Goal: Task Accomplishment & Management: Manage account settings

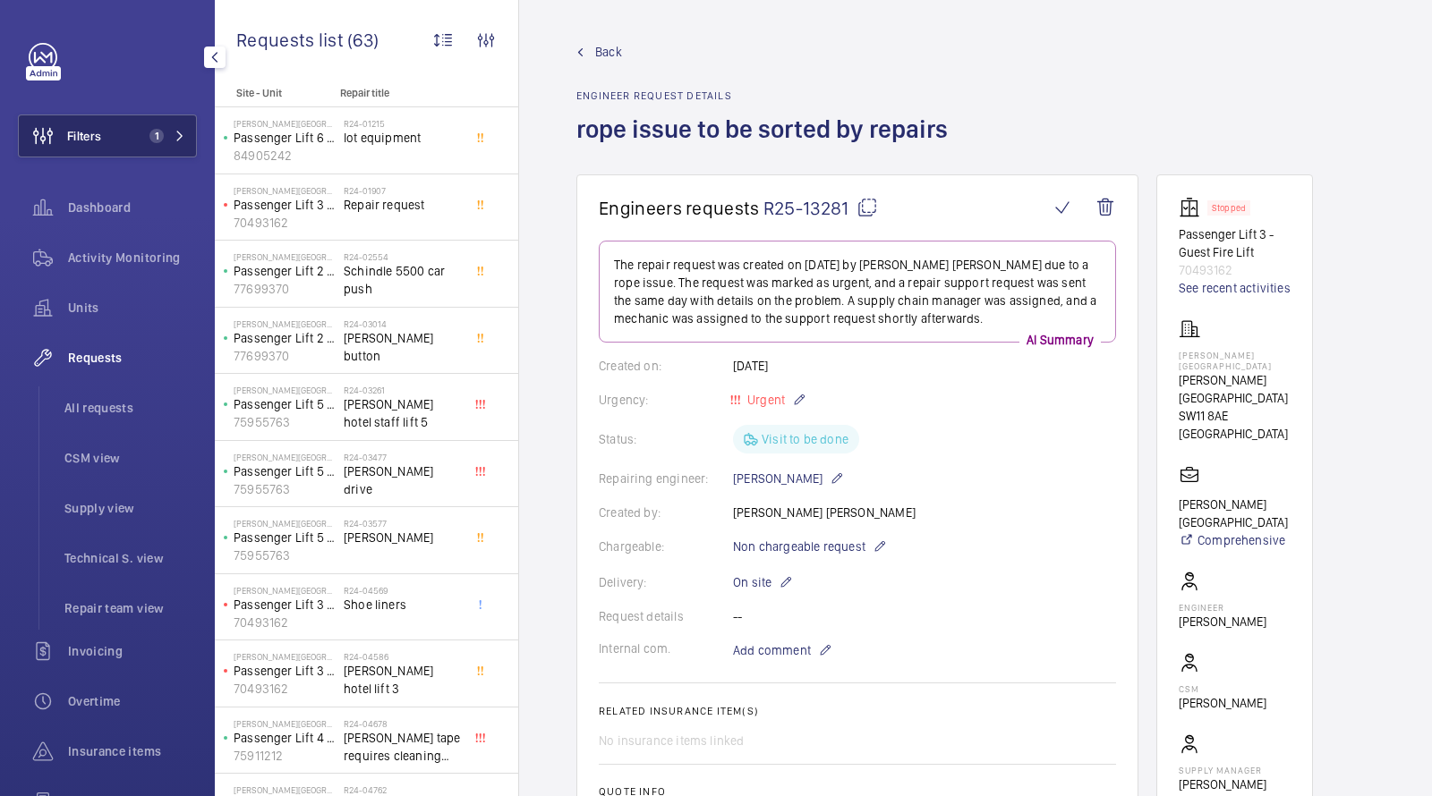
click at [173, 131] on span "1" at bounding box center [163, 136] width 43 height 14
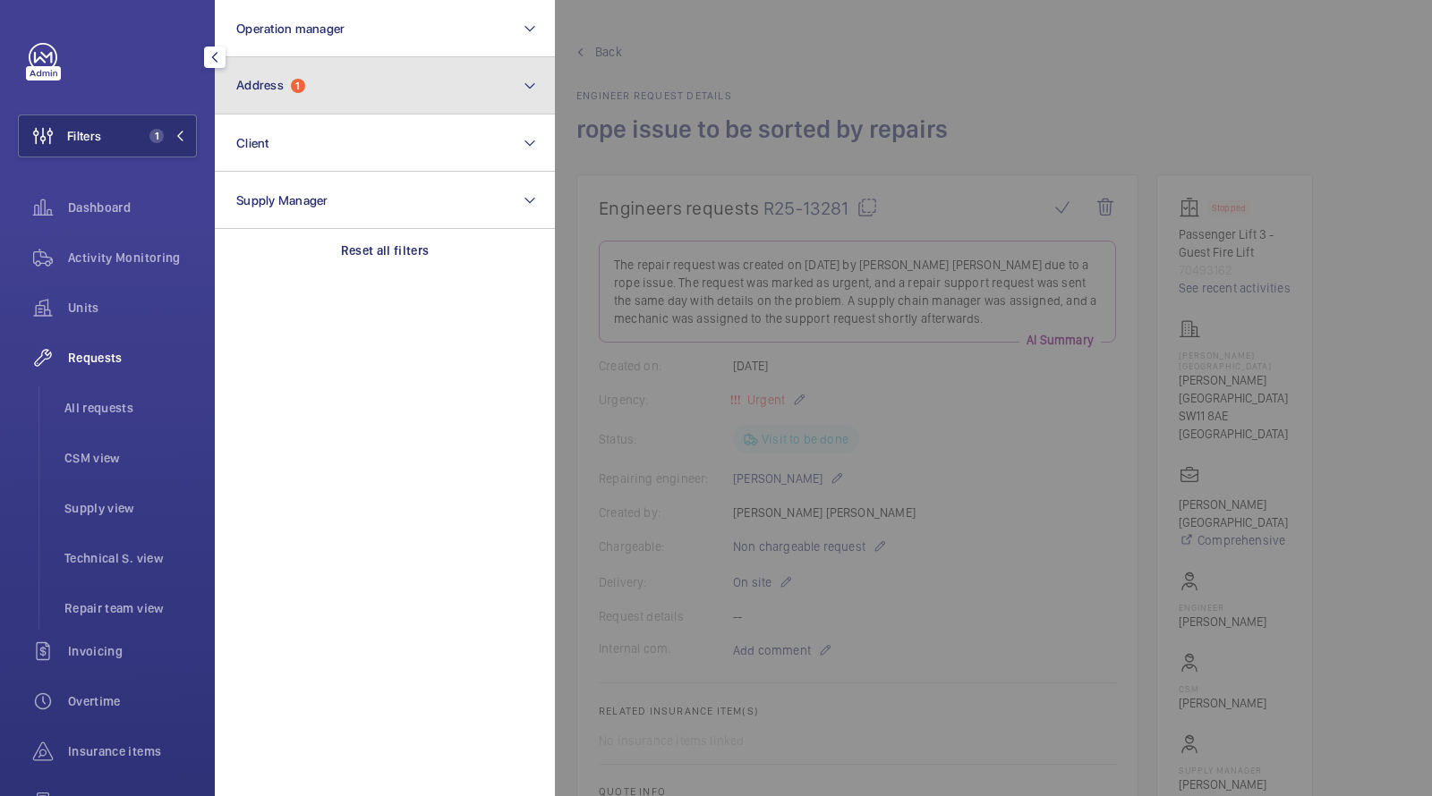
click at [294, 87] on span "1" at bounding box center [298, 86] width 14 height 14
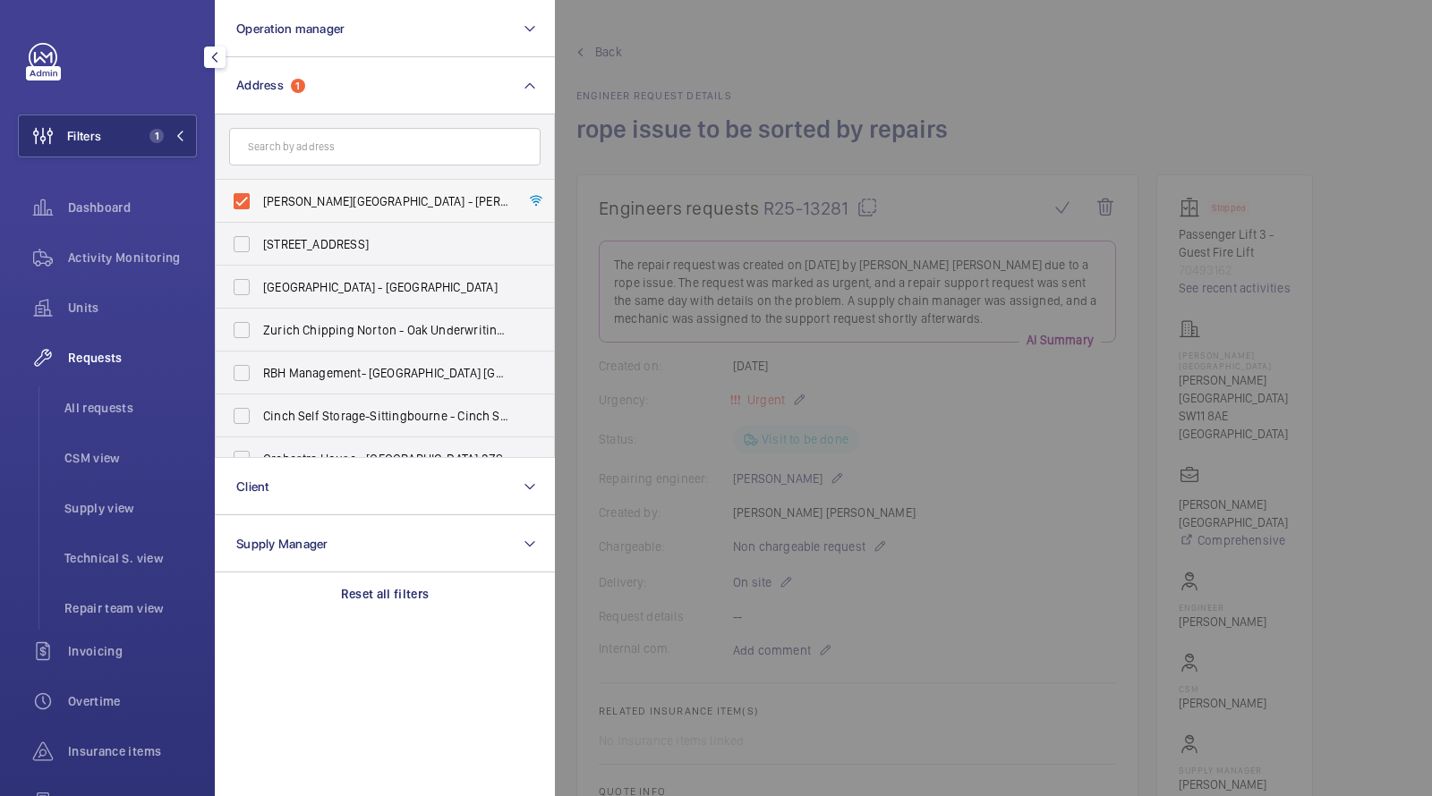
click at [308, 200] on span "Pestana Chelsea Bridge Hotel - Pestana Chelsea Bridge Hotel, LONDON SW11 8AE" at bounding box center [386, 201] width 246 height 18
click at [260, 200] on input "Pestana Chelsea Bridge Hotel - Pestana Chelsea Bridge Hotel, LONDON SW11 8AE" at bounding box center [242, 201] width 36 height 36
checkbox input "false"
click at [308, 143] on input "text" at bounding box center [384, 147] width 311 height 38
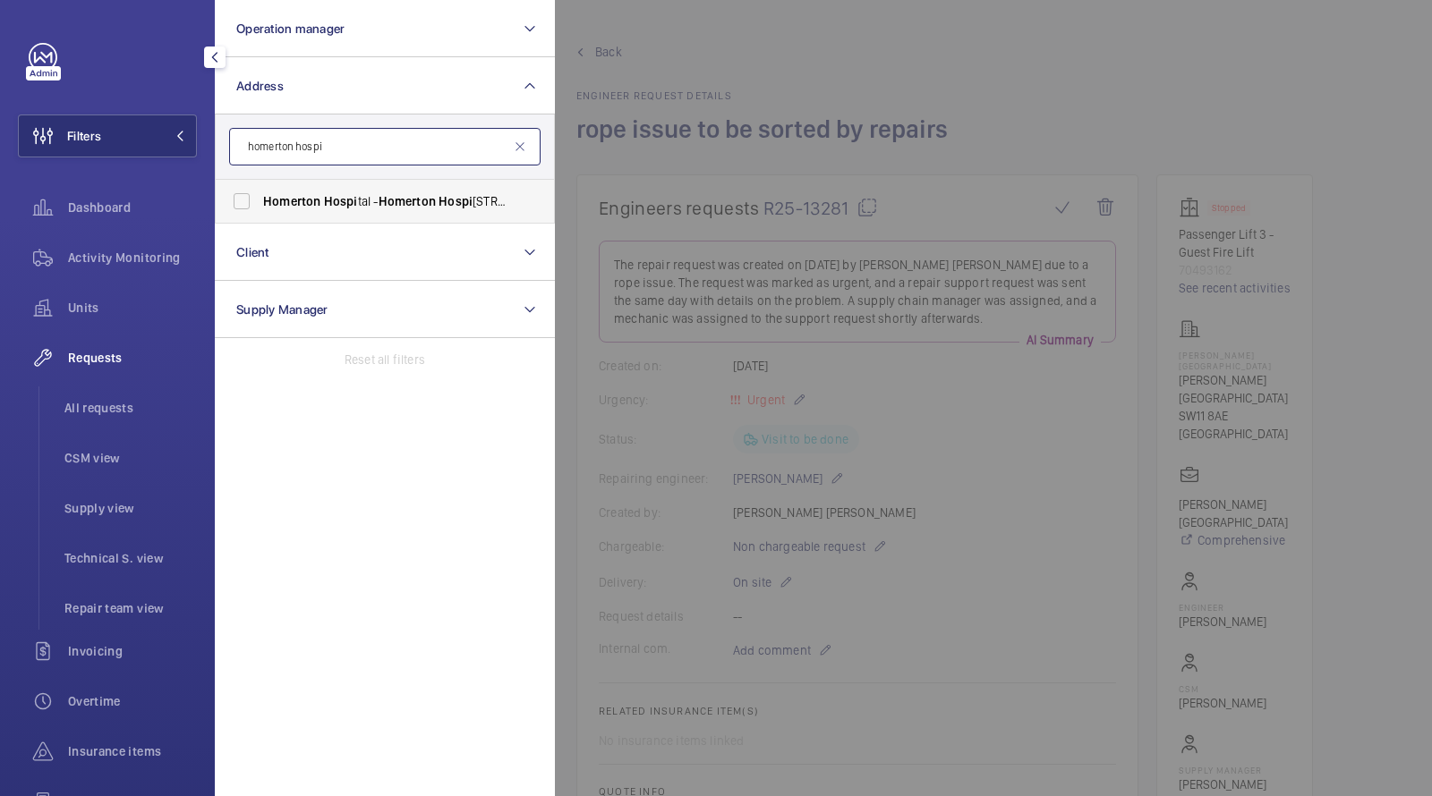
type input "homerton hospi"
click at [343, 213] on label "Homerton Hospi tal - Homerton Hospi tal, LONDON E9 6BU" at bounding box center [371, 201] width 311 height 43
click at [260, 213] on input "Homerton Hospi tal - Homerton Hospi tal, LONDON E9 6BU" at bounding box center [242, 201] width 36 height 36
checkbox input "true"
click at [169, 256] on span "Activity Monitoring" at bounding box center [132, 258] width 129 height 18
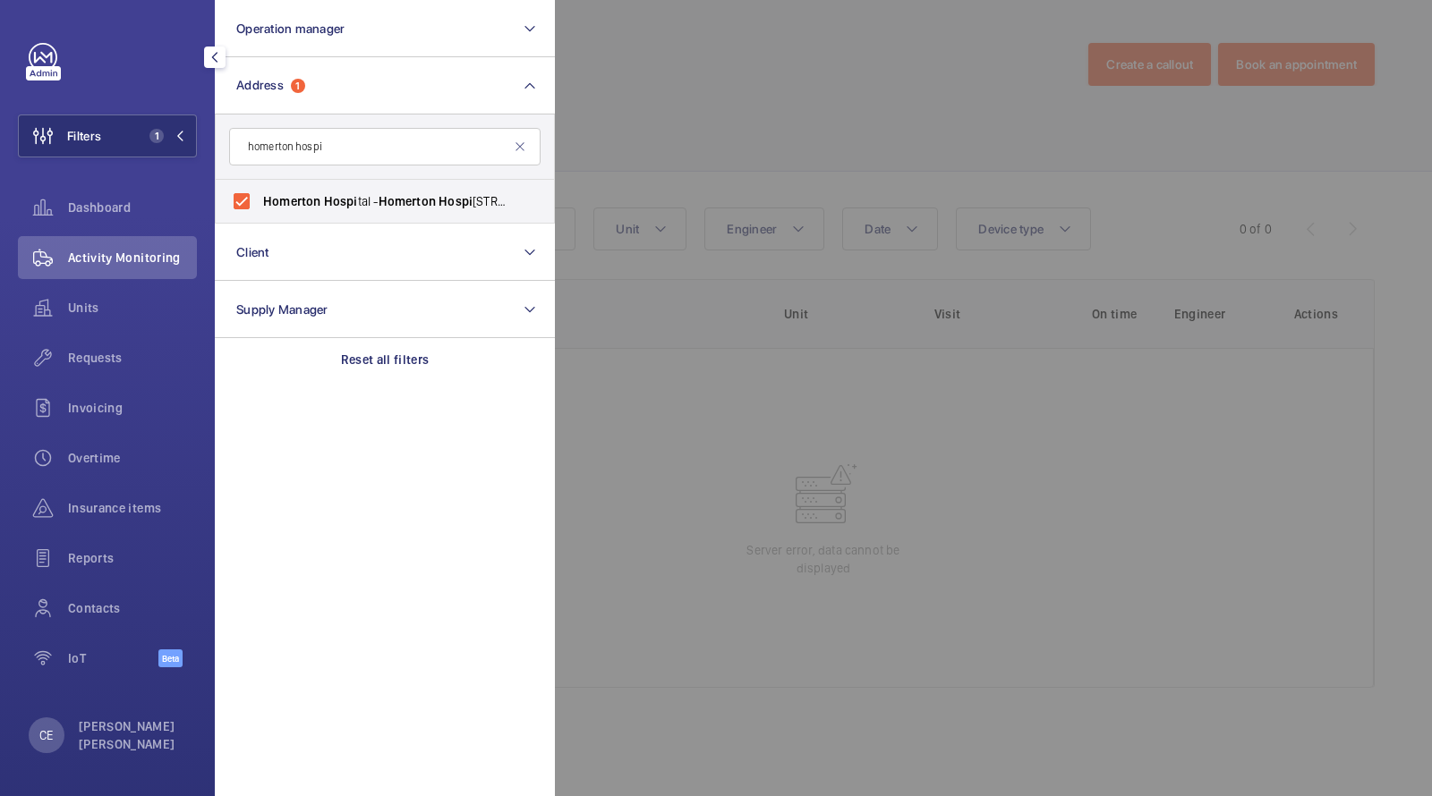
click at [813, 141] on div at bounding box center [1271, 398] width 1432 height 796
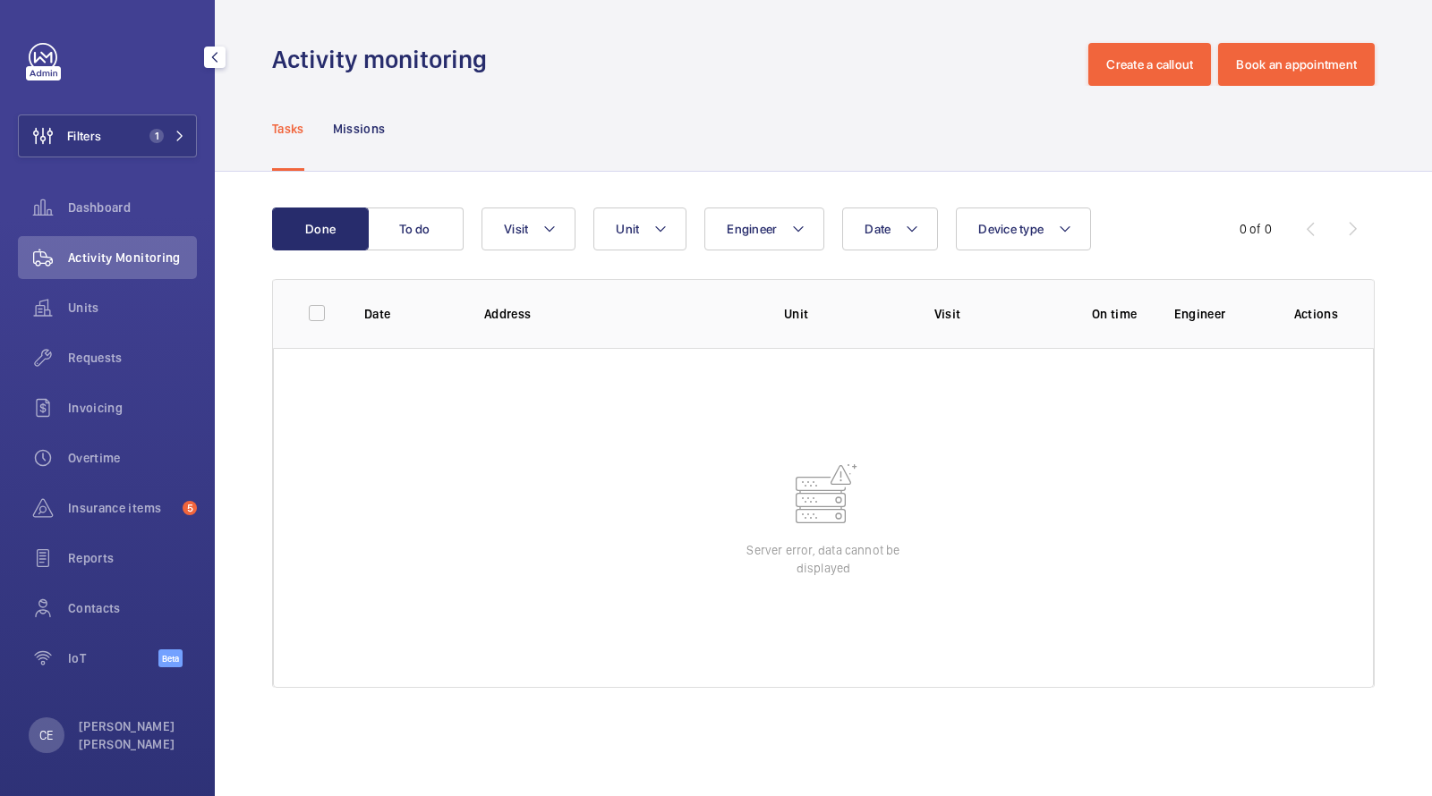
click at [91, 272] on div "Activity Monitoring" at bounding box center [107, 257] width 179 height 43
click at [75, 309] on span "Units" at bounding box center [132, 308] width 129 height 18
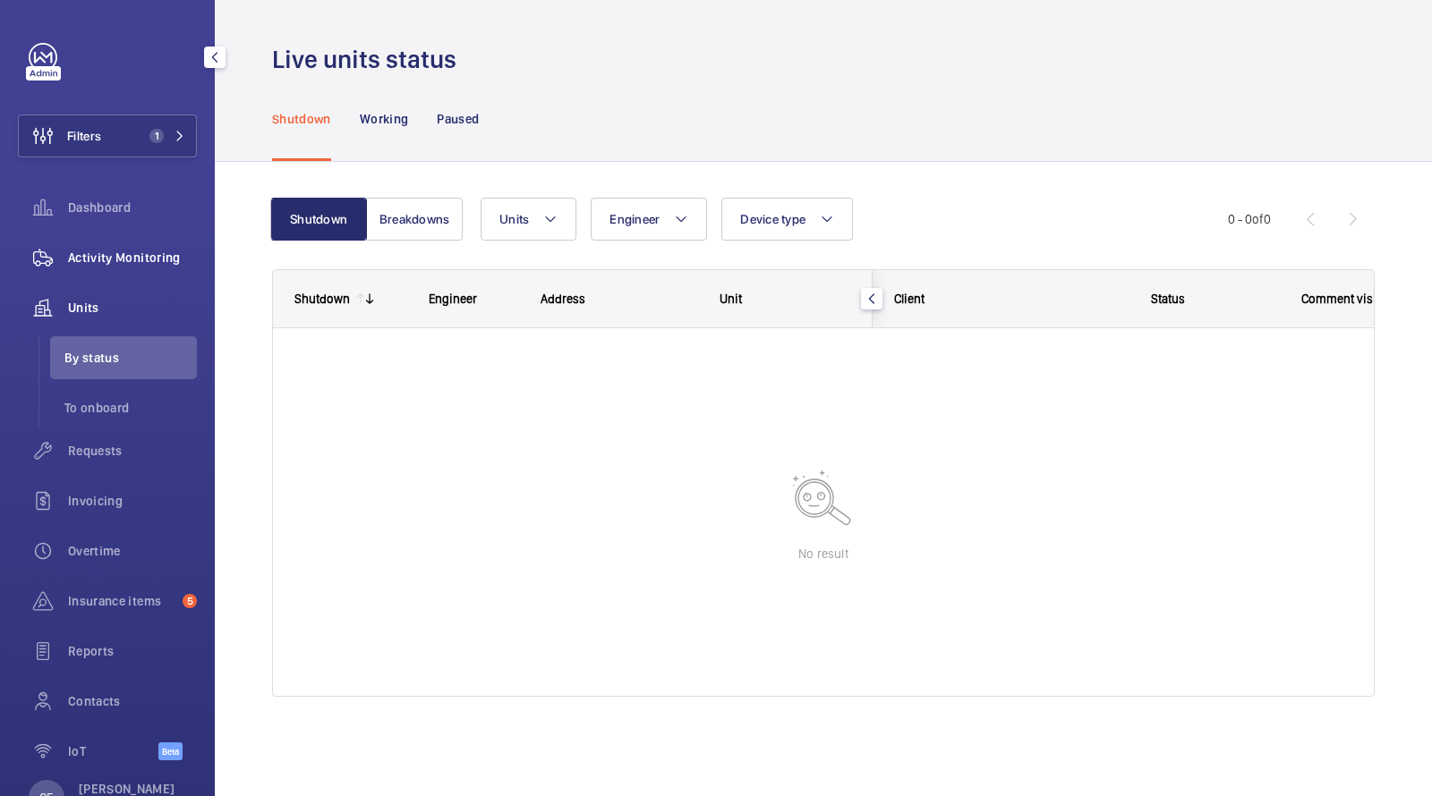
click at [89, 263] on span "Activity Monitoring" at bounding box center [132, 258] width 129 height 18
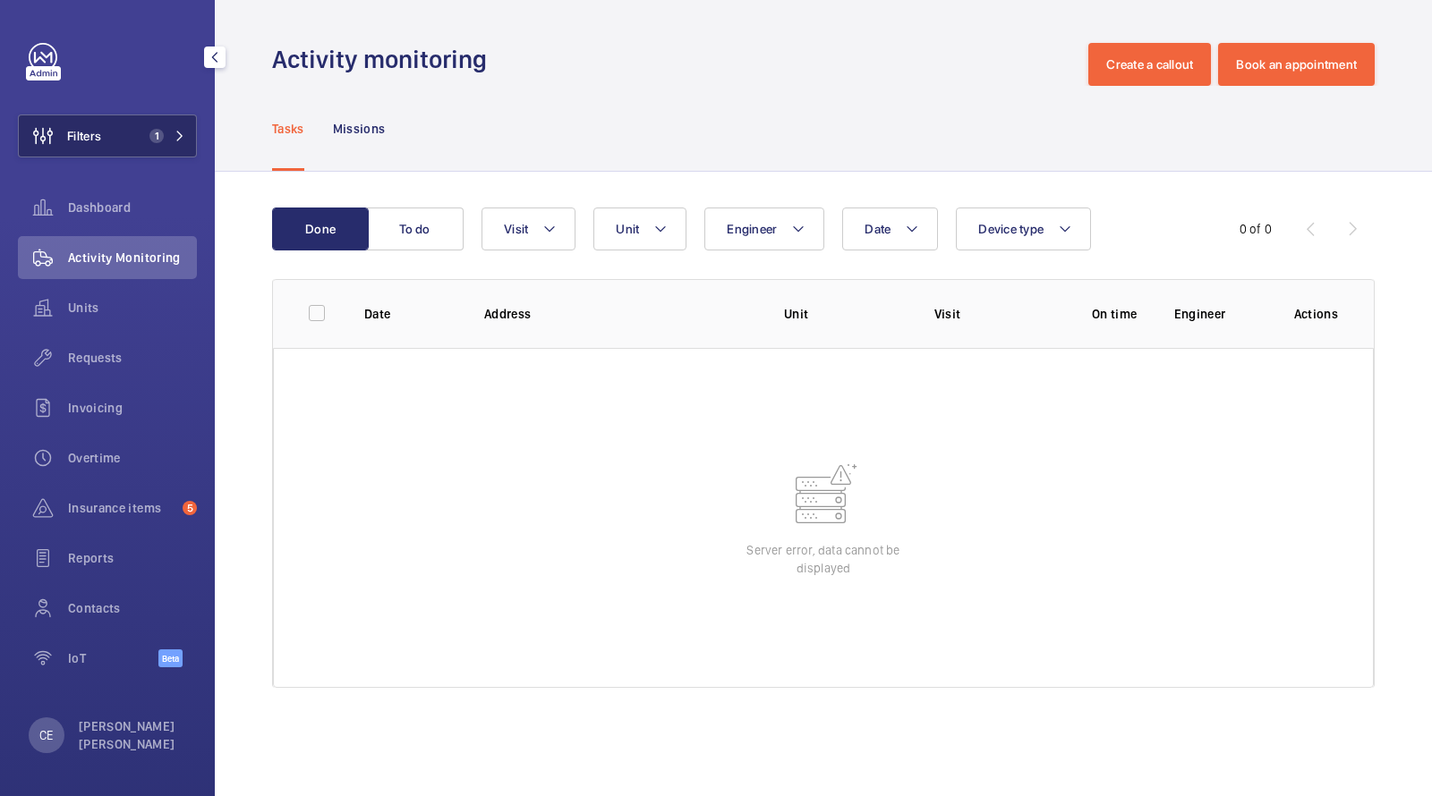
click at [159, 129] on span "1" at bounding box center [156, 136] width 14 height 14
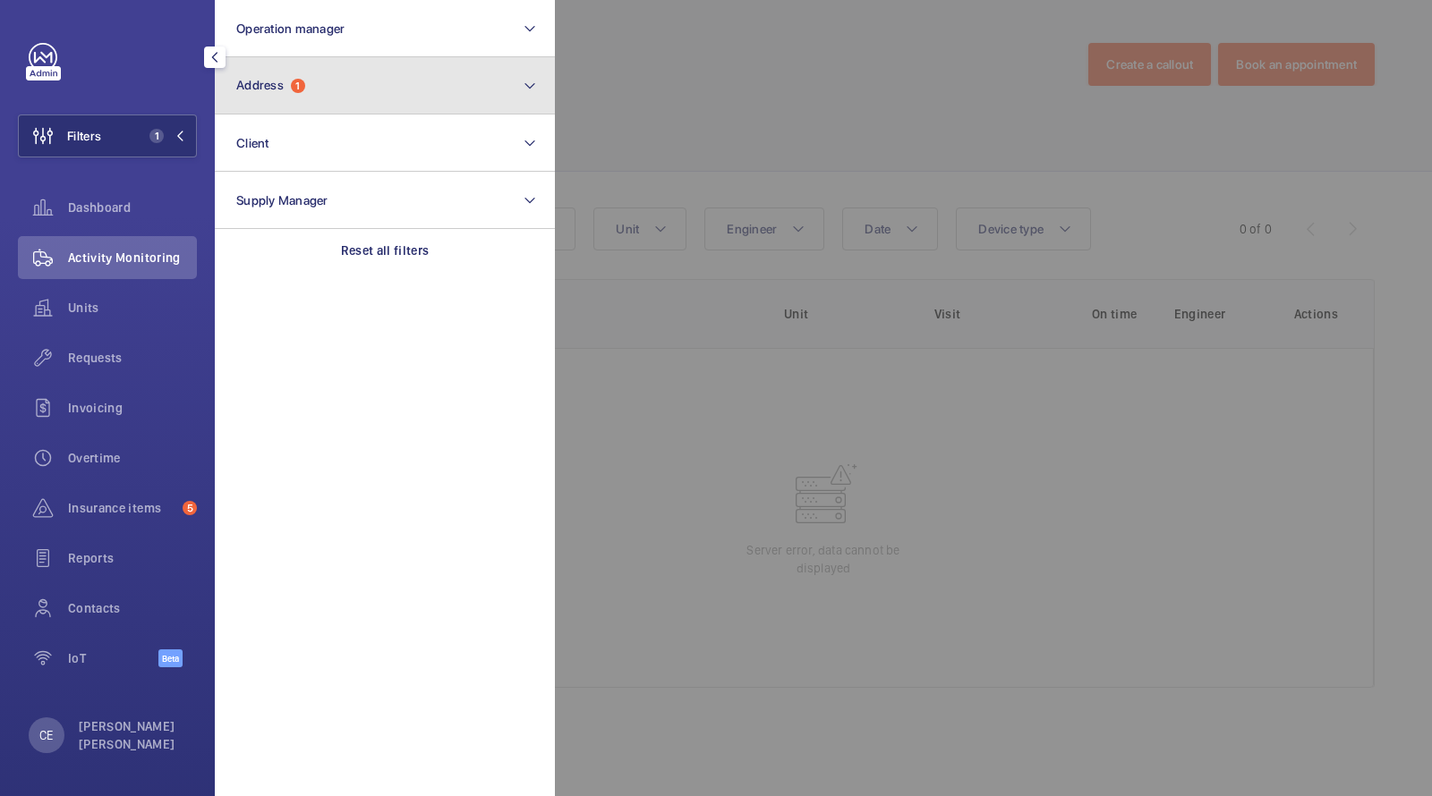
click at [288, 92] on span "Address 1" at bounding box center [270, 85] width 69 height 15
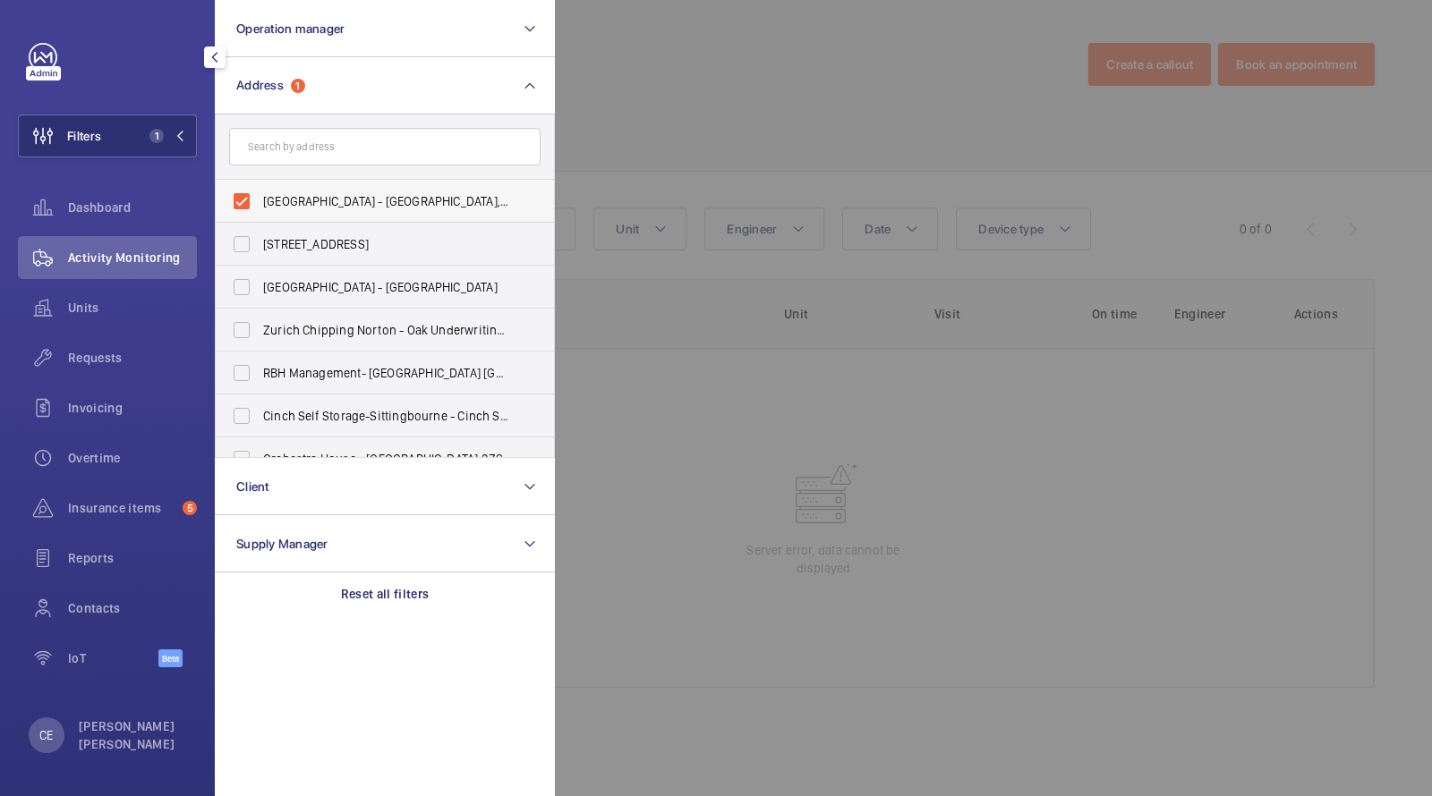
click at [279, 204] on span "Homerton Hospital - Homerton Hospital, LONDON E9 6BU" at bounding box center [386, 201] width 246 height 18
click at [260, 204] on input "Homerton Hospital - Homerton Hospital, LONDON E9 6BU" at bounding box center [242, 201] width 36 height 36
click at [299, 201] on span "Homerton Hospital - Homerton Hospital, LONDON E9 6BU" at bounding box center [386, 201] width 246 height 18
click at [260, 201] on input "Homerton Hospital - Homerton Hospital, LONDON E9 6BU" at bounding box center [242, 201] width 36 height 36
checkbox input "true"
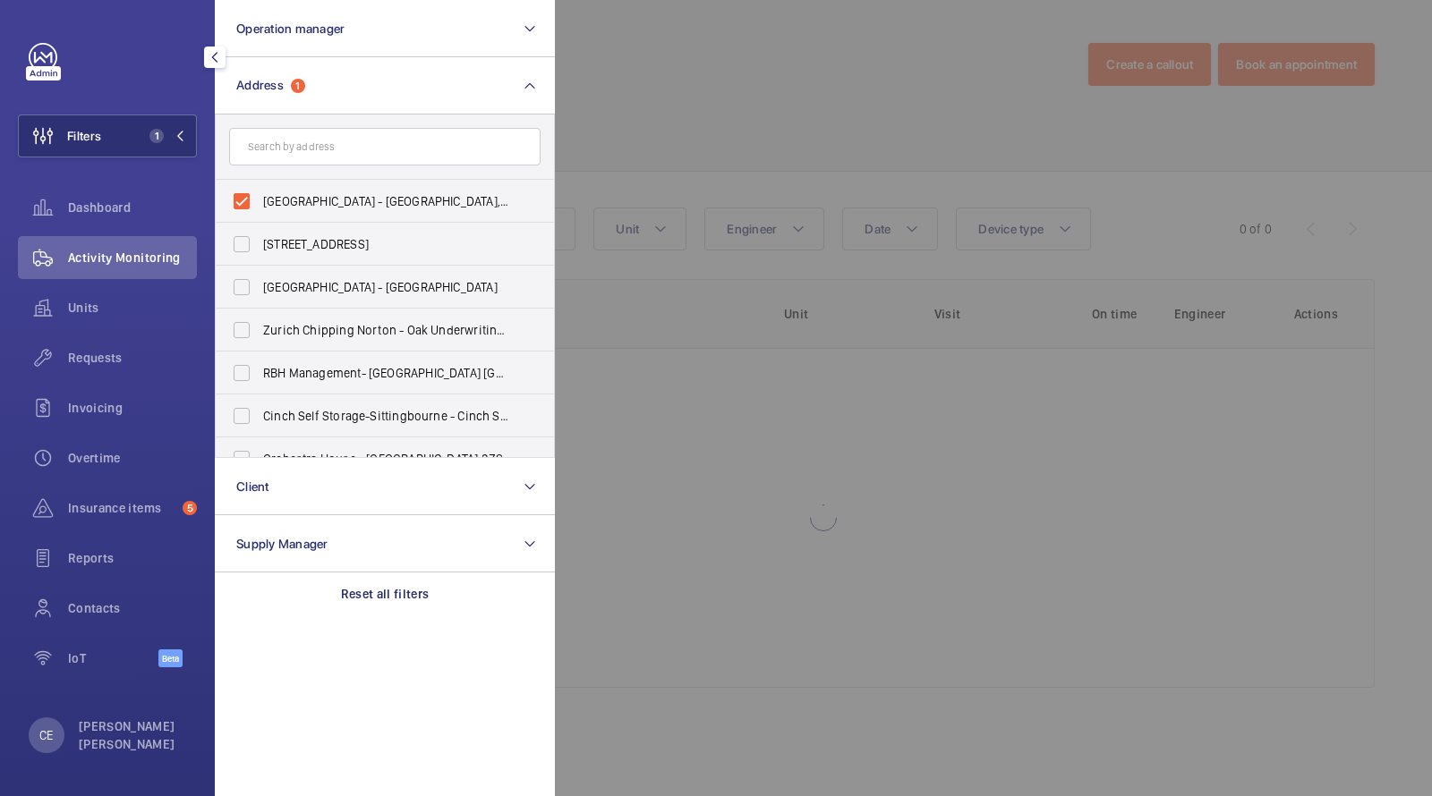
click at [788, 72] on div at bounding box center [1271, 398] width 1432 height 796
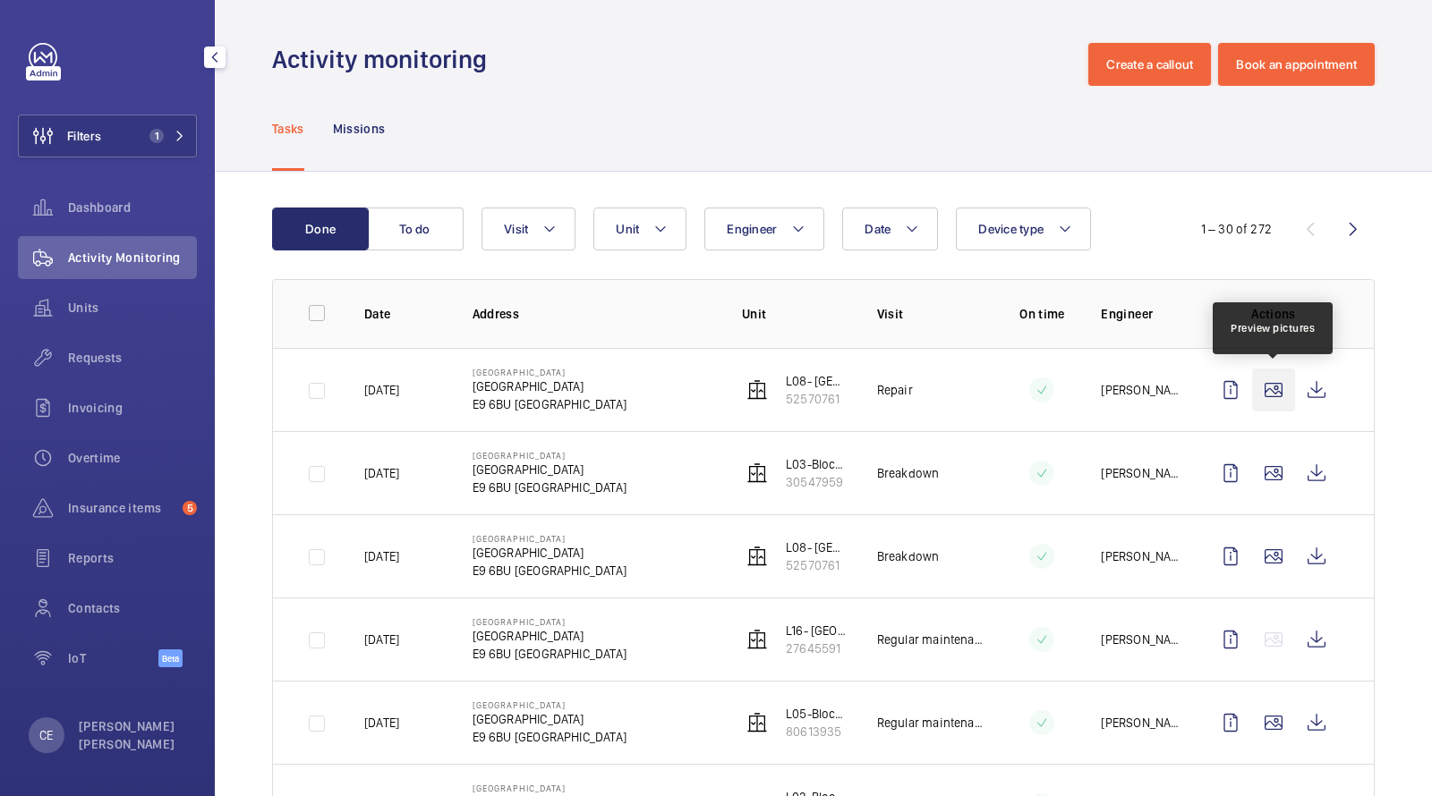
click at [1281, 382] on wm-front-icon-button at bounding box center [1273, 390] width 43 height 43
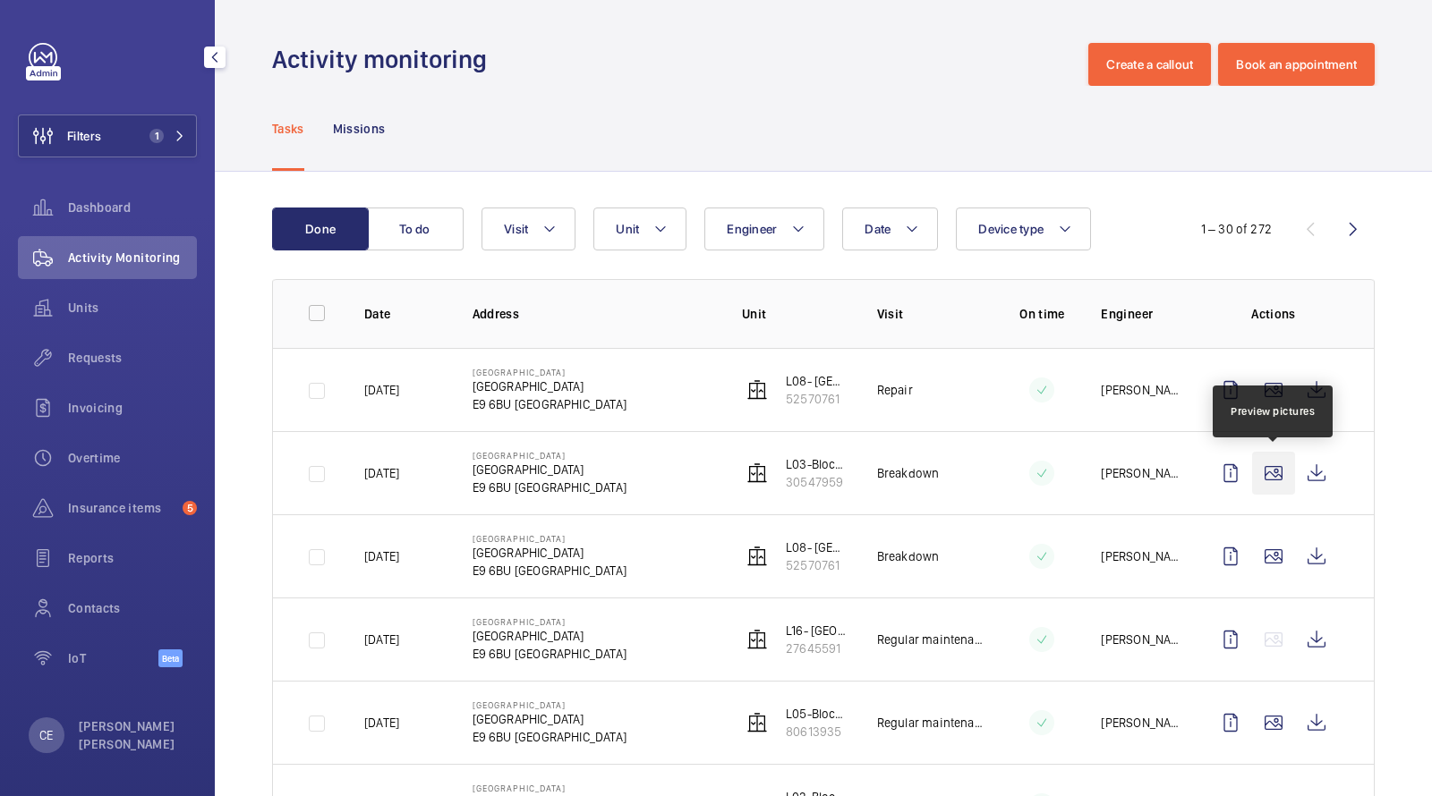
click at [1271, 470] on wm-front-icon-button at bounding box center [1273, 473] width 43 height 43
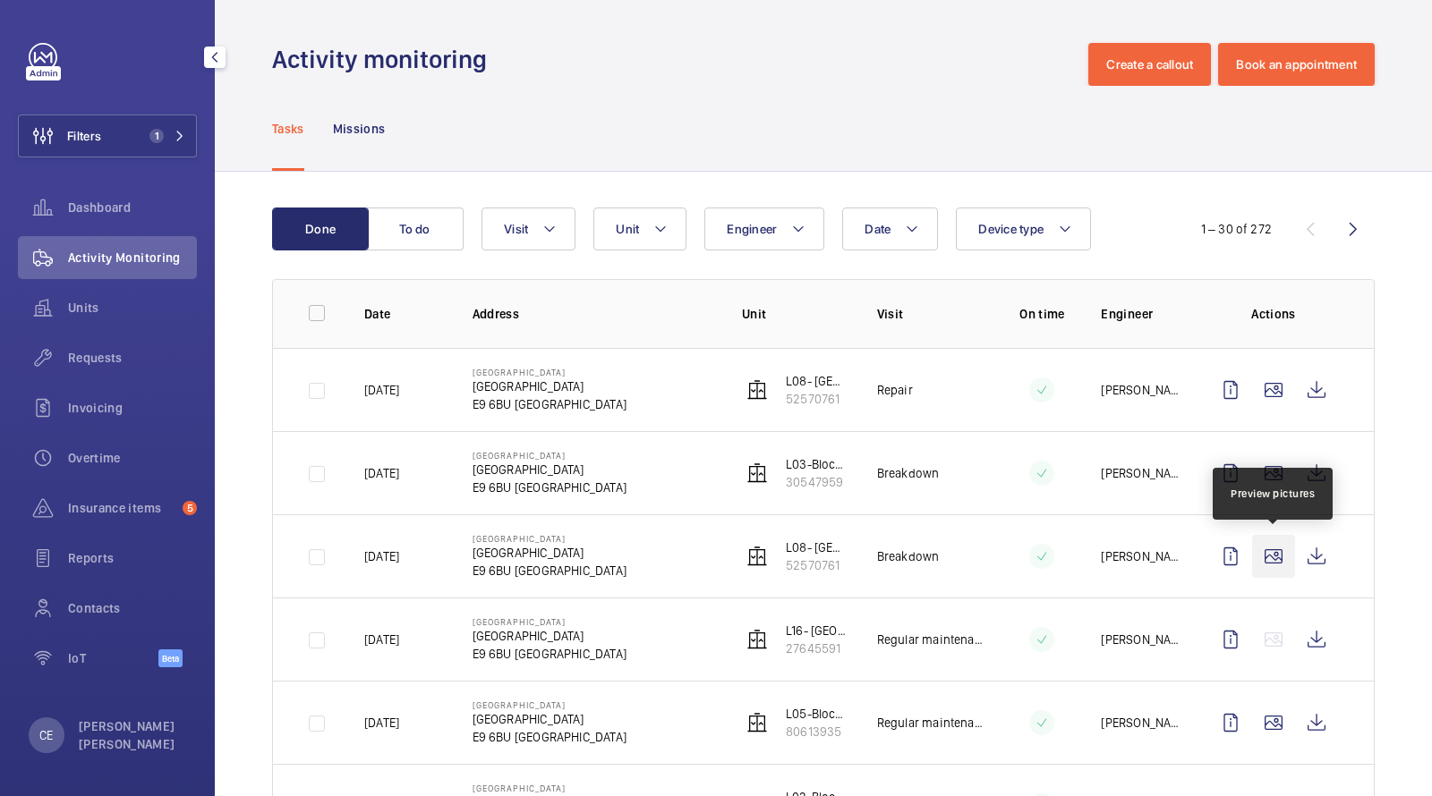
click at [1267, 548] on wm-front-icon-button at bounding box center [1273, 556] width 43 height 43
click at [523, 226] on span "Visit" at bounding box center [516, 229] width 24 height 14
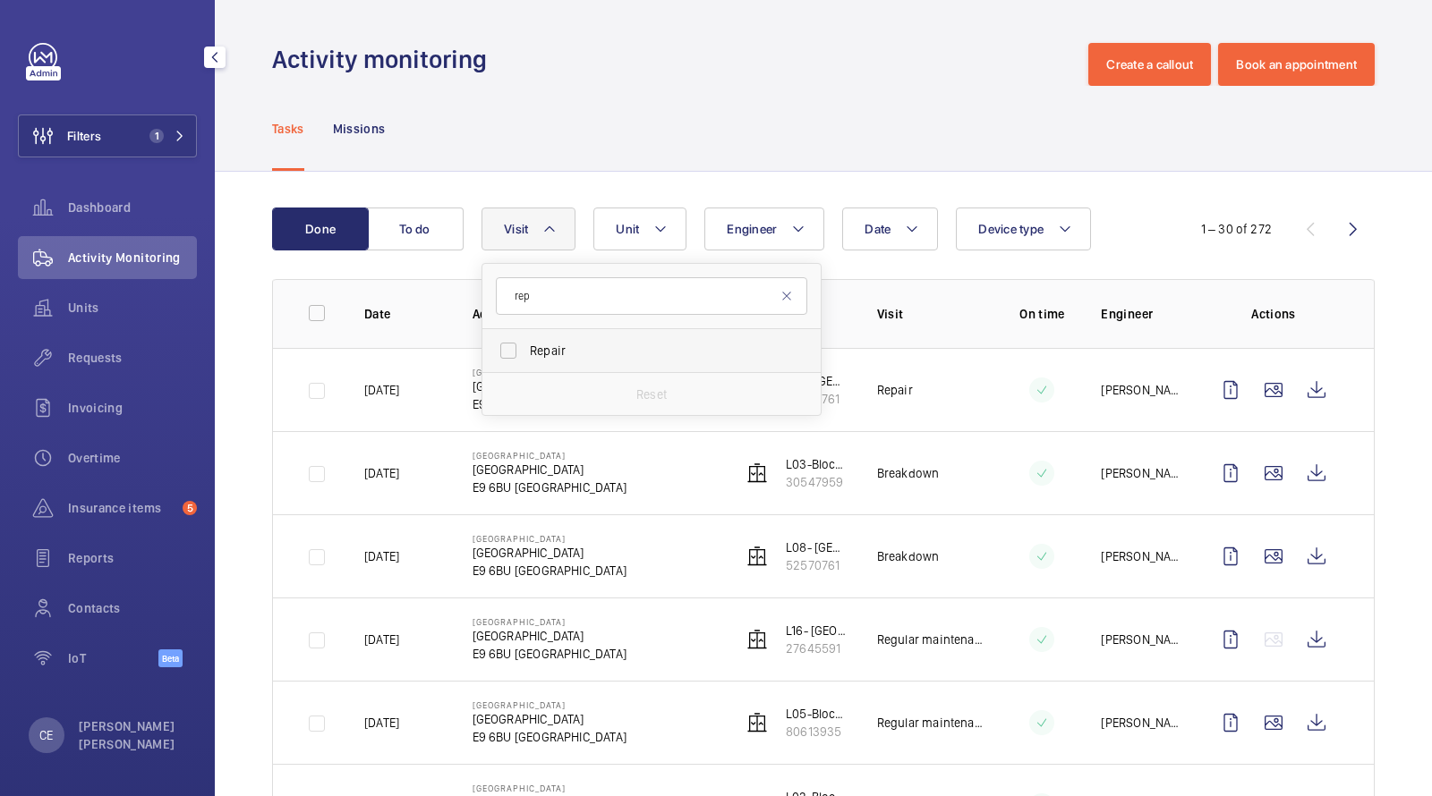
type input "rep"
click at [616, 352] on span "Repair" at bounding box center [653, 351] width 246 height 18
click at [526, 352] on input "Repair" at bounding box center [508, 351] width 36 height 36
checkbox input "true"
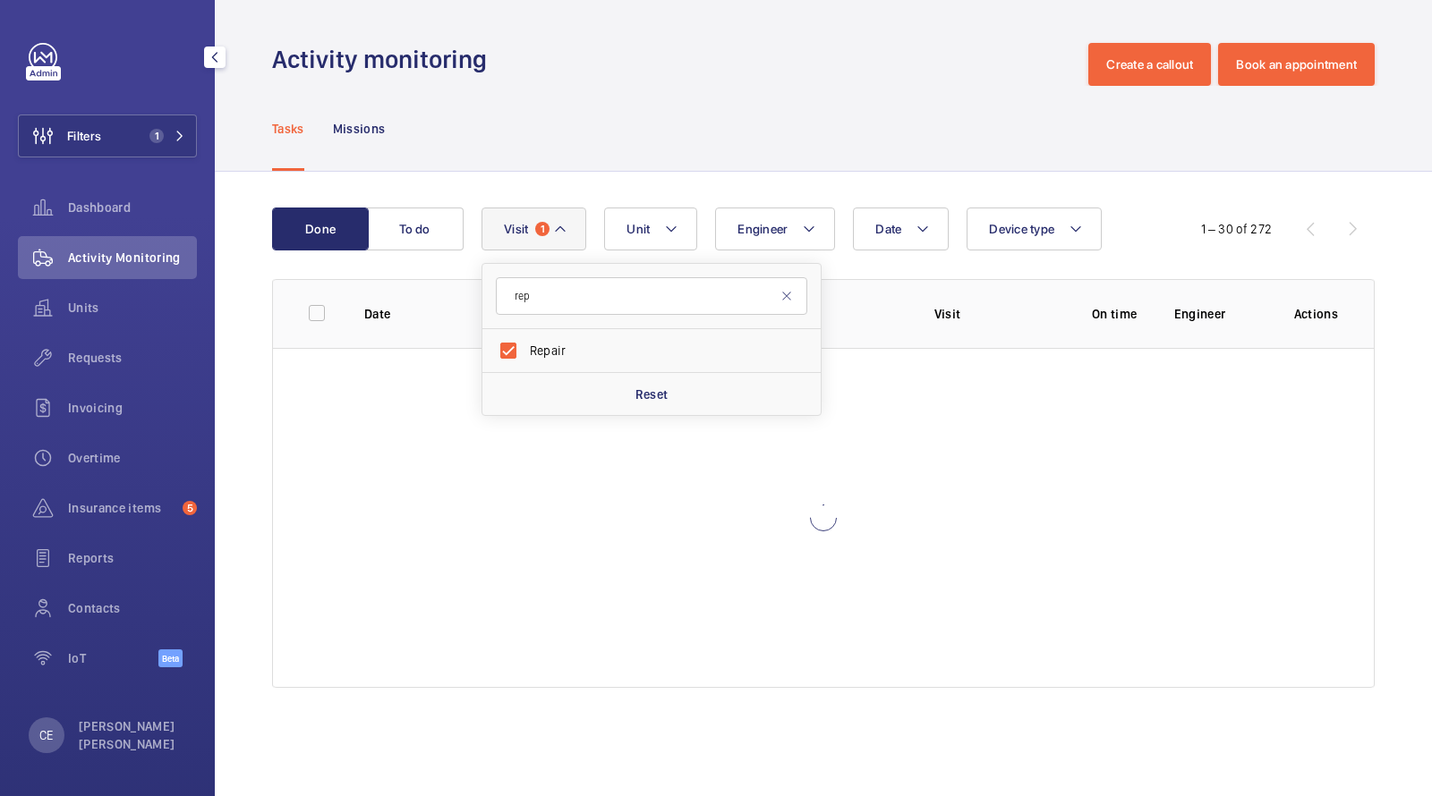
click at [658, 170] on div "Tasks Missions" at bounding box center [823, 128] width 1103 height 85
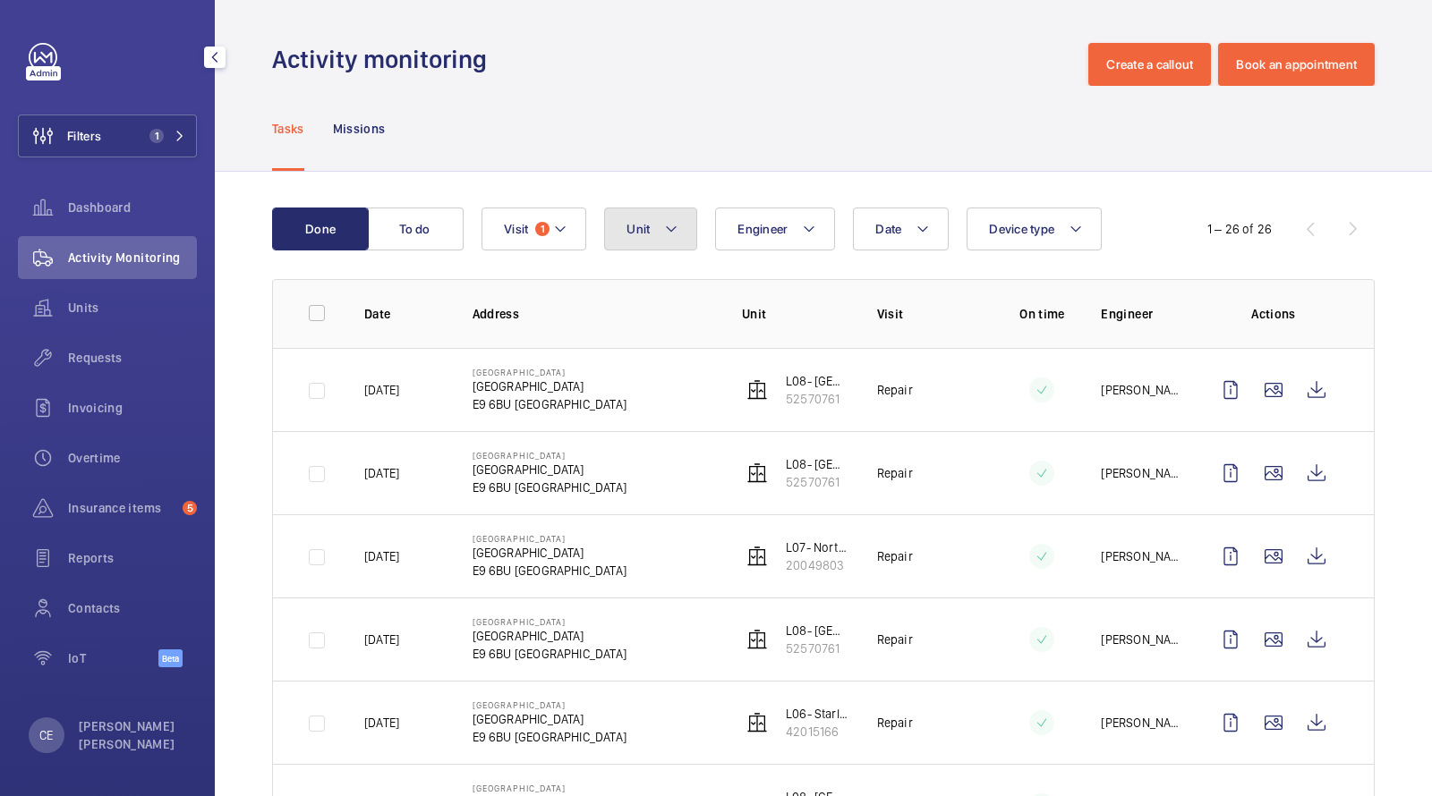
click at [667, 225] on mat-icon at bounding box center [671, 228] width 14 height 21
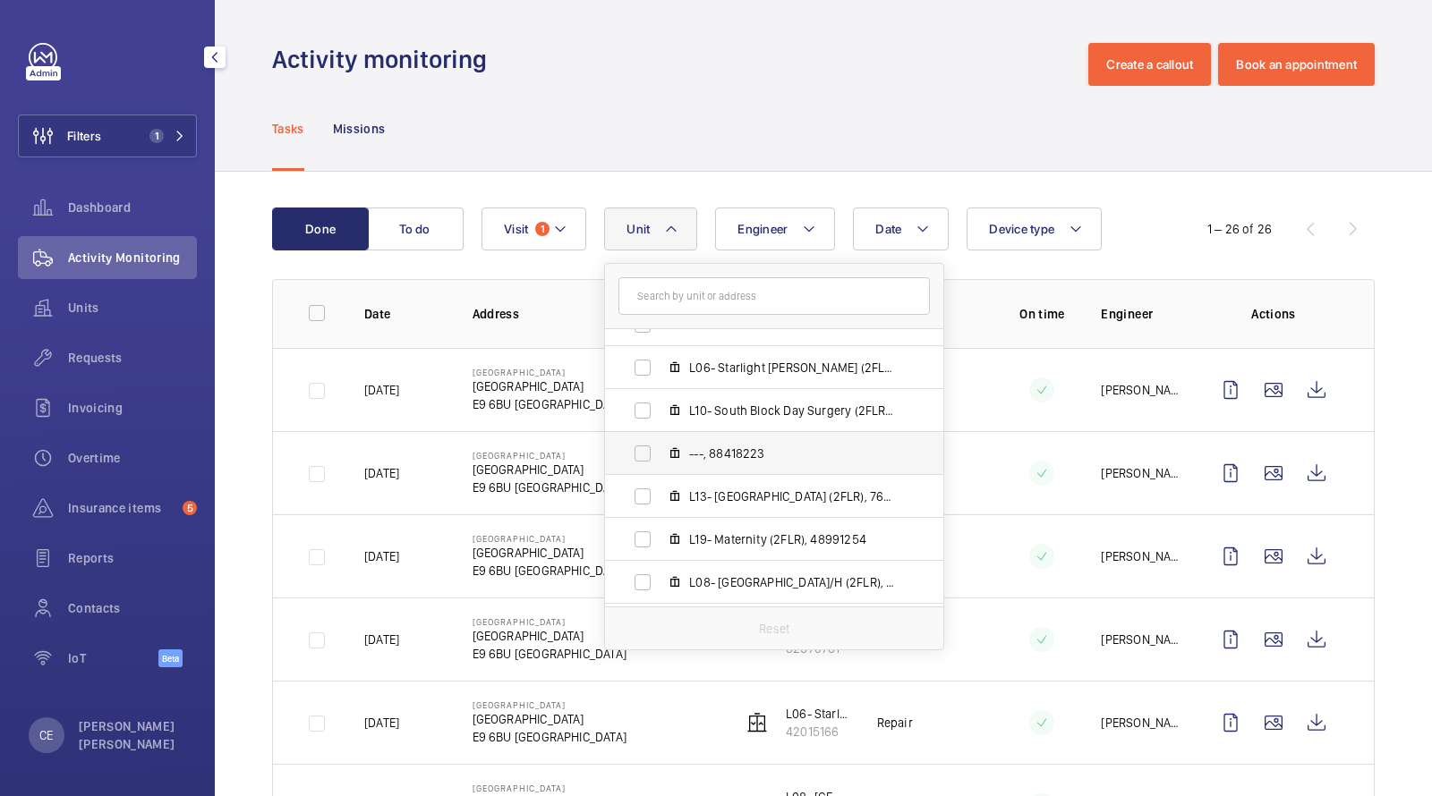
scroll to position [667, 0]
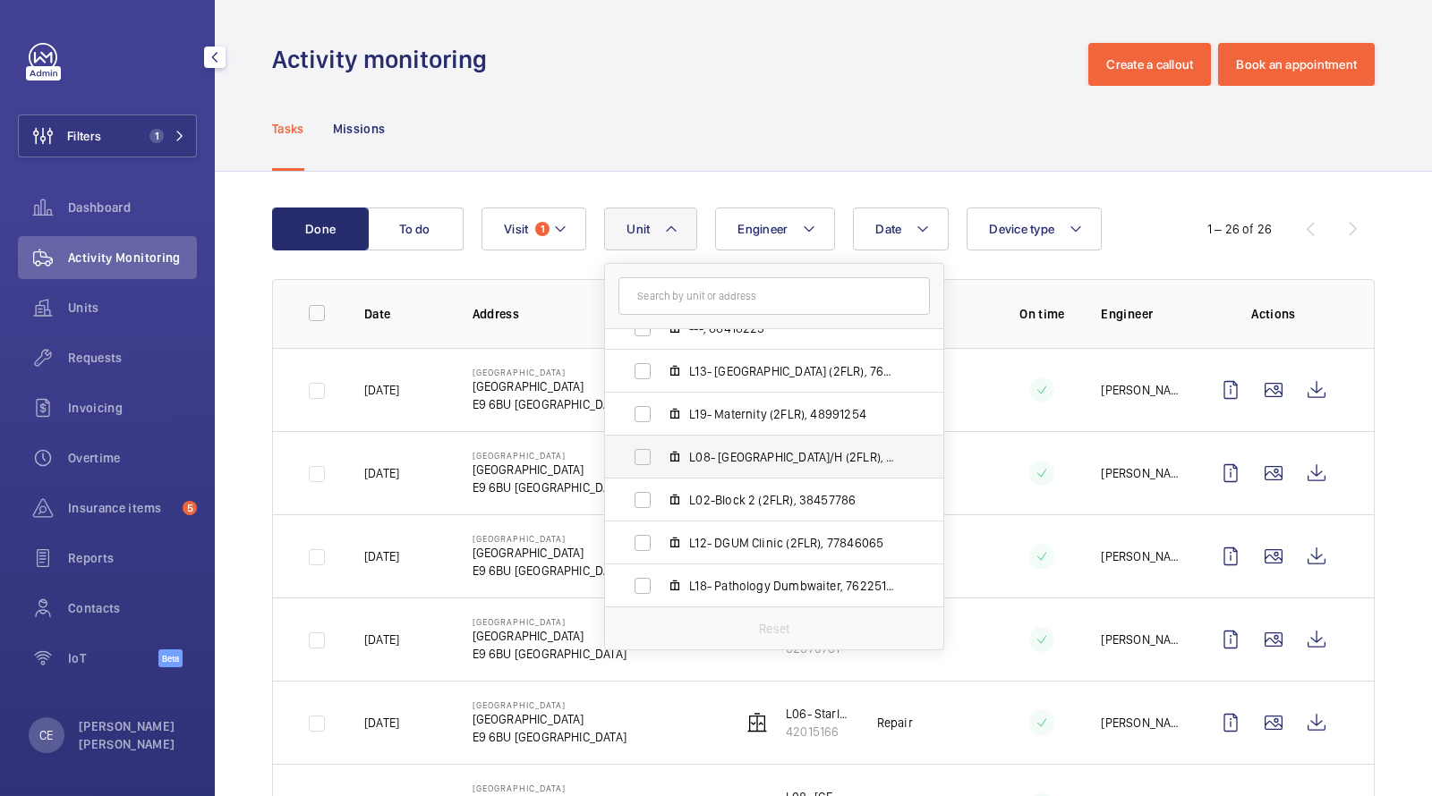
click at [735, 457] on span "L08- North Block R/H (2FLR), 52570761" at bounding box center [793, 457] width 208 height 18
click at [660, 457] on input "L08- North Block R/H (2FLR), 52570761" at bounding box center [643, 457] width 36 height 36
checkbox input "true"
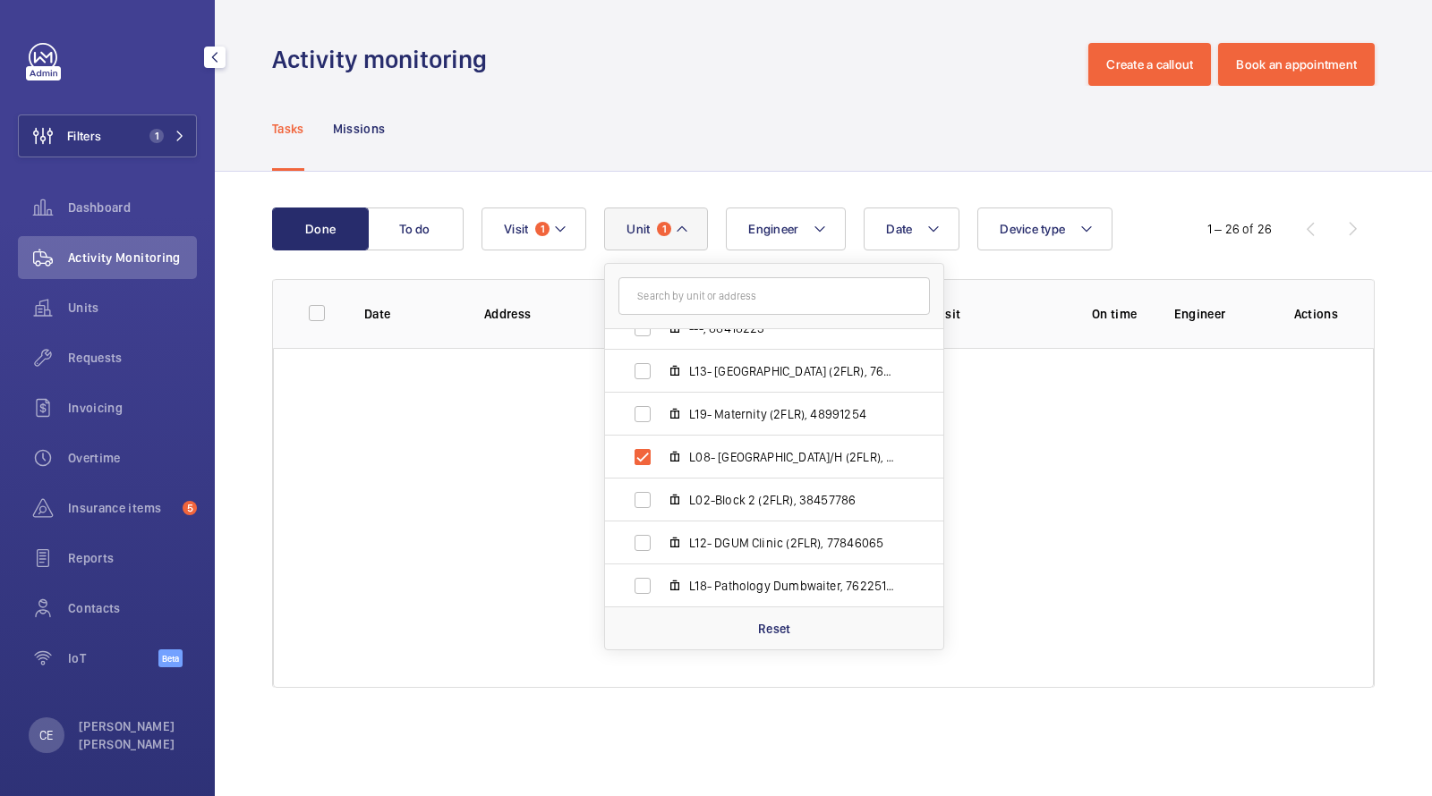
click at [734, 193] on div "Done To do Date Engineer Unit 1 Homerton Hospital - Homerton Hospital, E9 6BU L…" at bounding box center [823, 451] width 1217 height 559
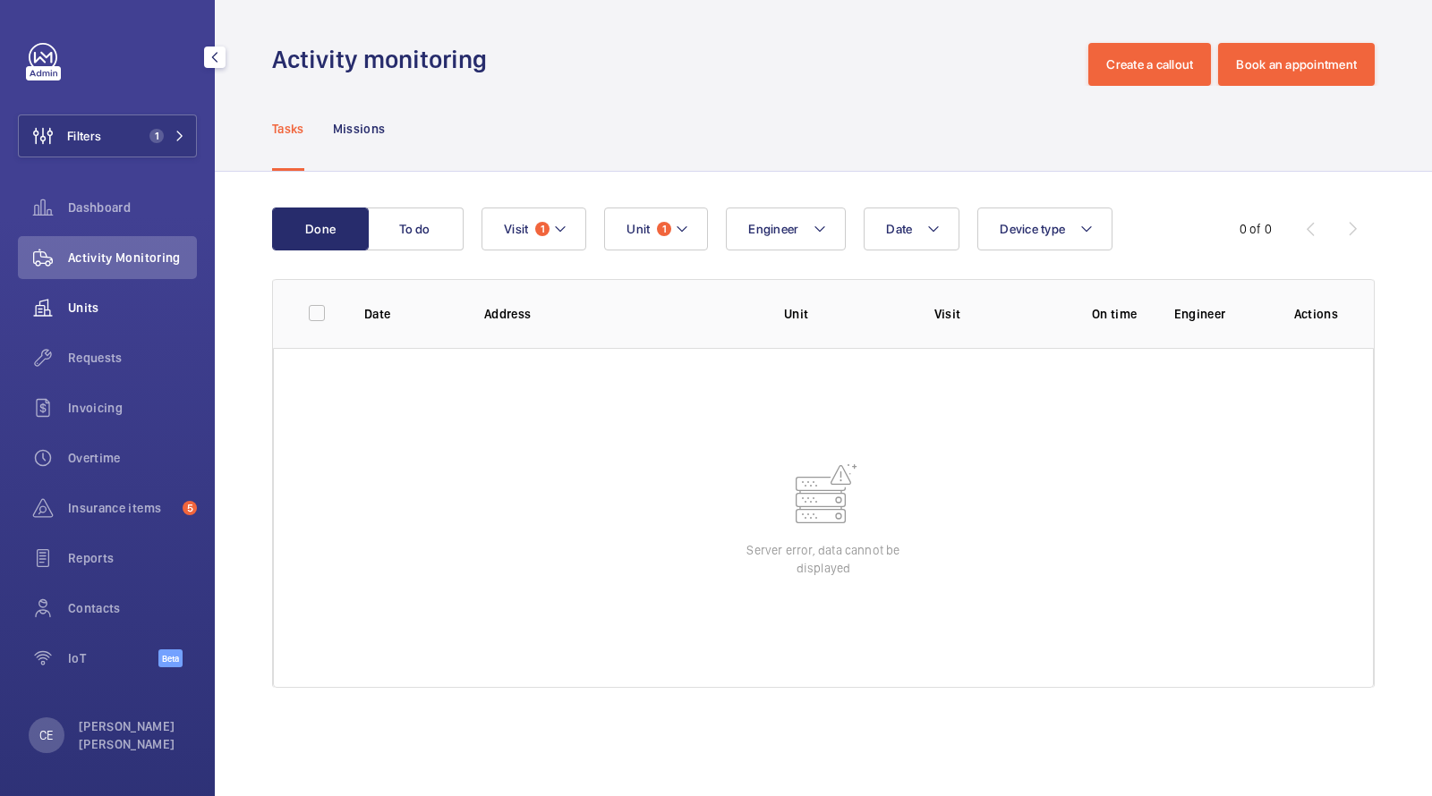
click at [67, 296] on wm-front-icon-button at bounding box center [43, 307] width 50 height 43
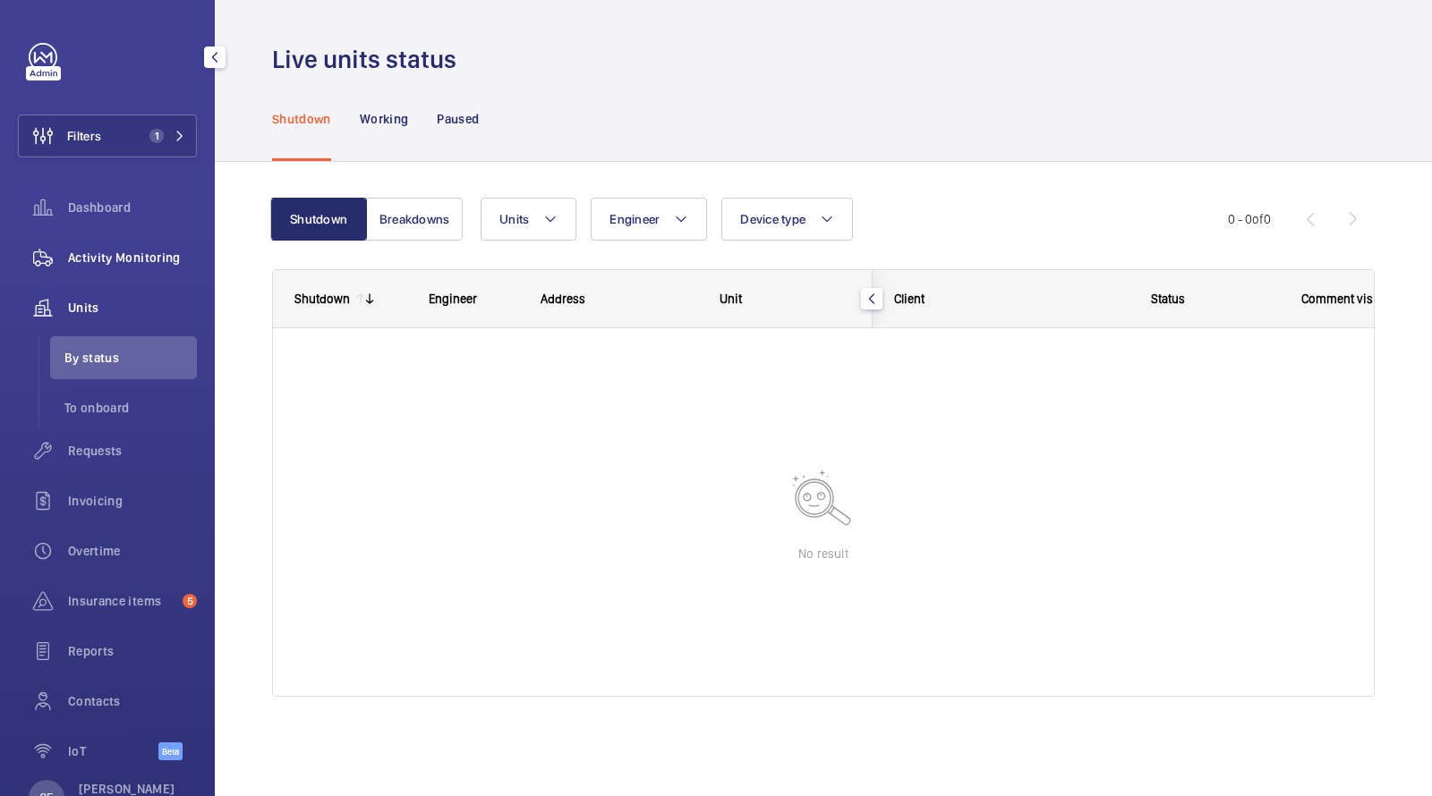
click at [89, 263] on span "Activity Monitoring" at bounding box center [132, 258] width 129 height 18
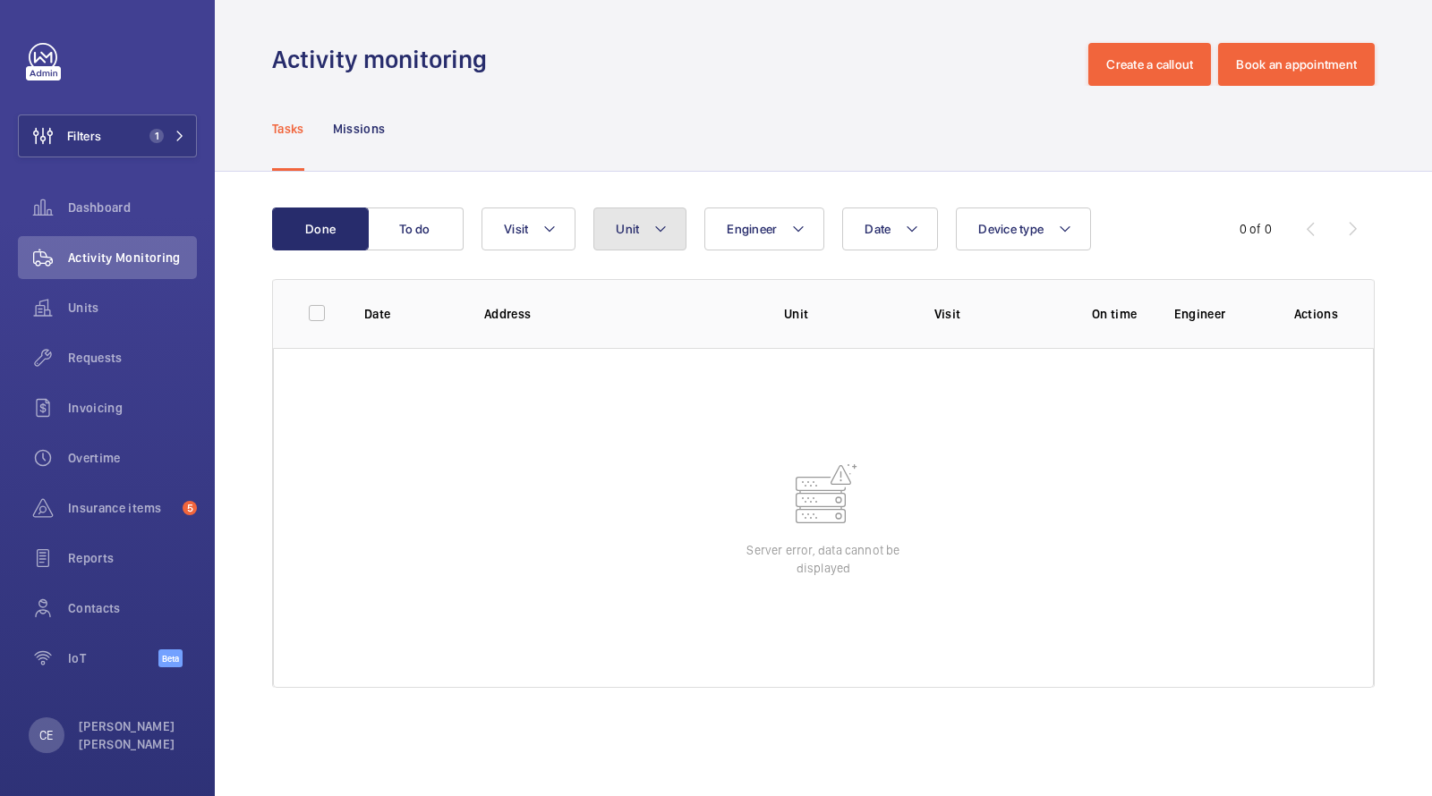
click at [641, 229] on button "Unit" at bounding box center [639, 229] width 93 height 43
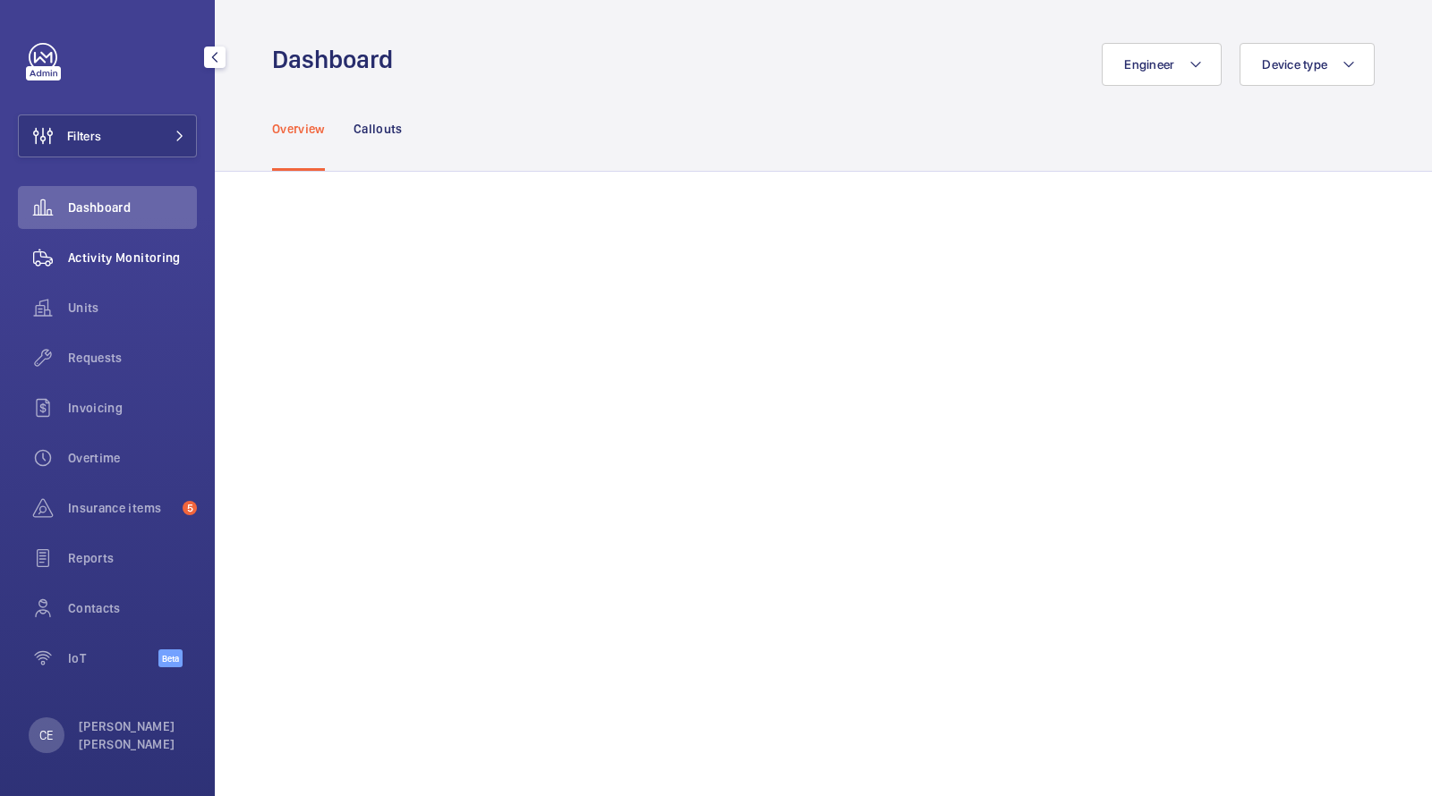
click at [139, 257] on span "Activity Monitoring" at bounding box center [132, 258] width 129 height 18
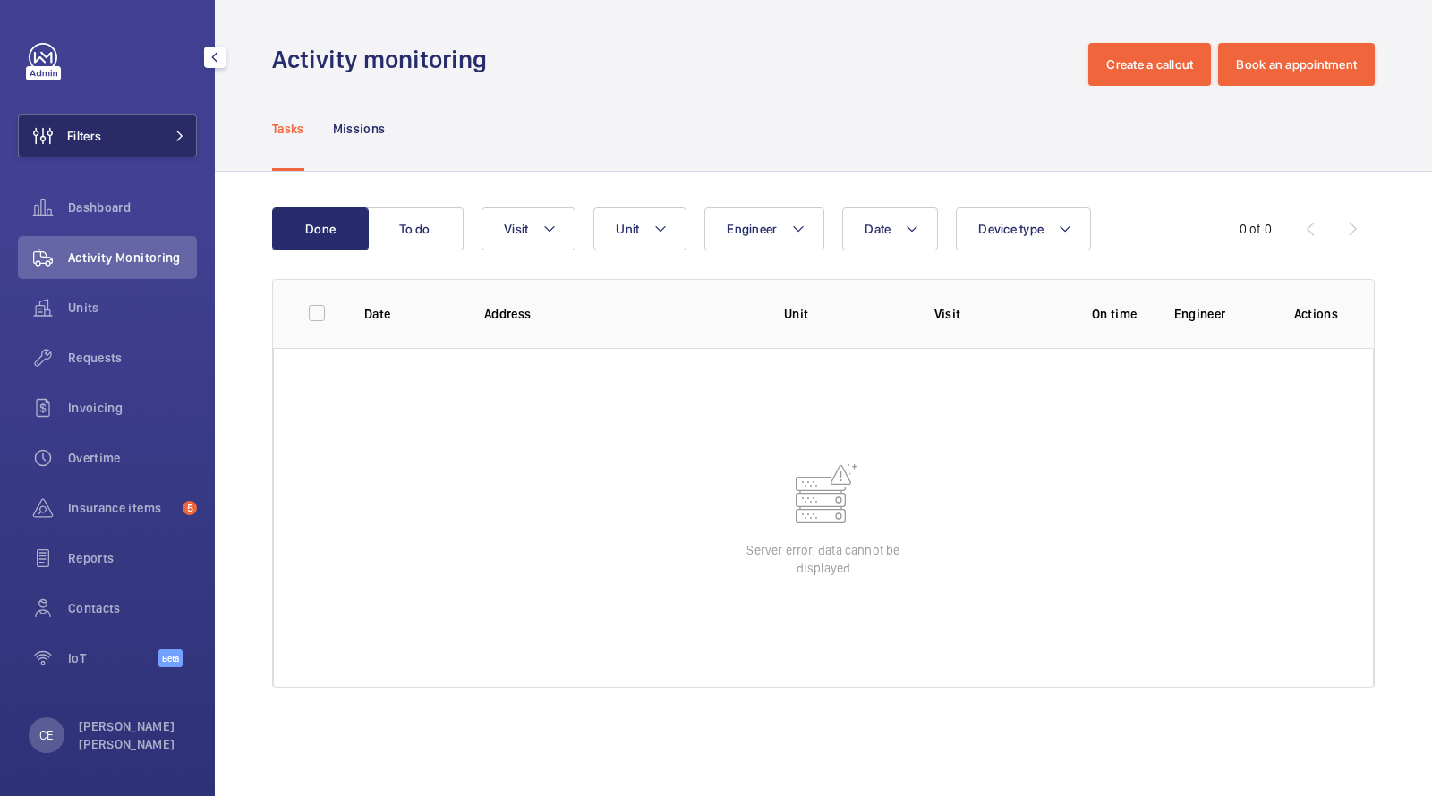
click at [140, 133] on button "Filters" at bounding box center [107, 136] width 179 height 43
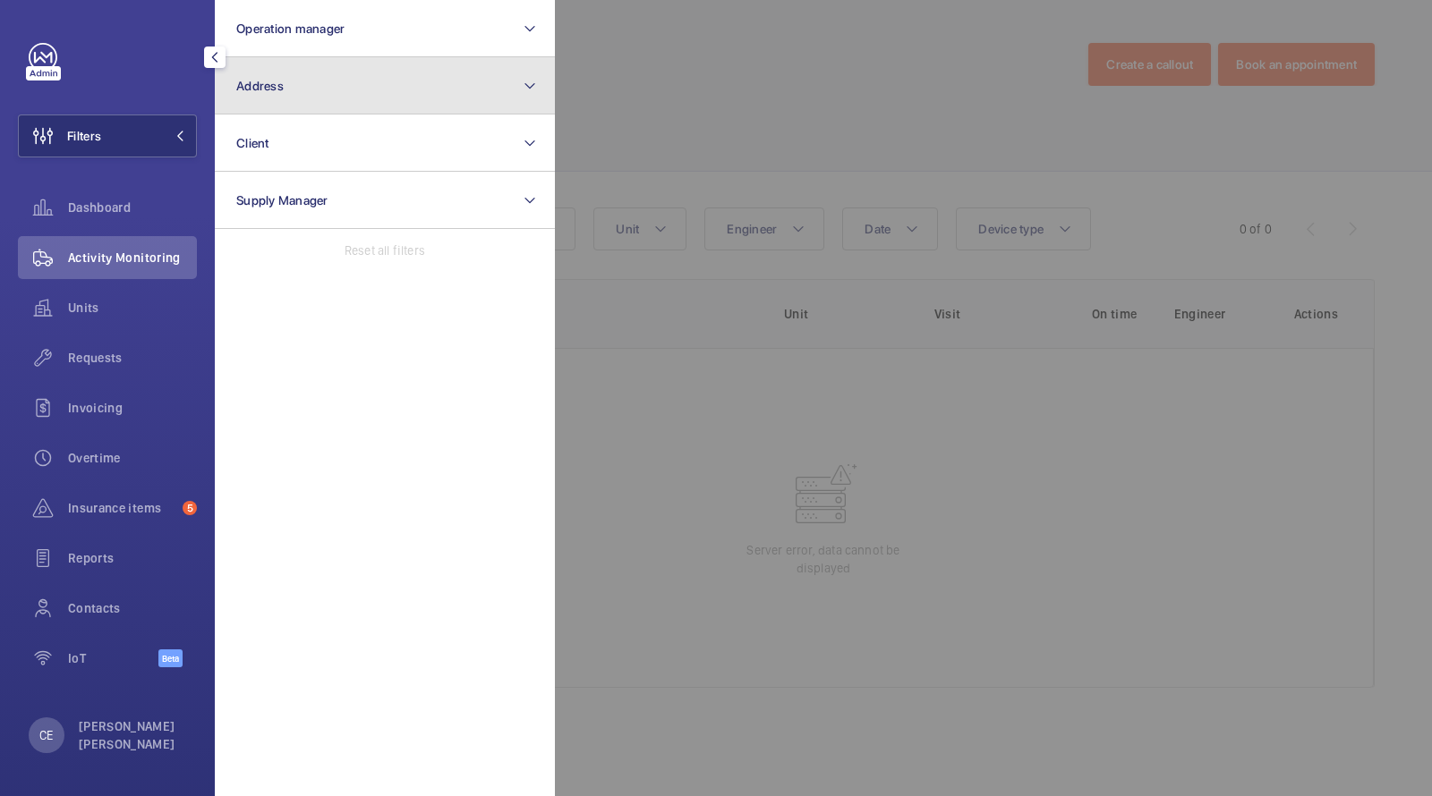
click at [292, 94] on button "Address" at bounding box center [385, 85] width 340 height 57
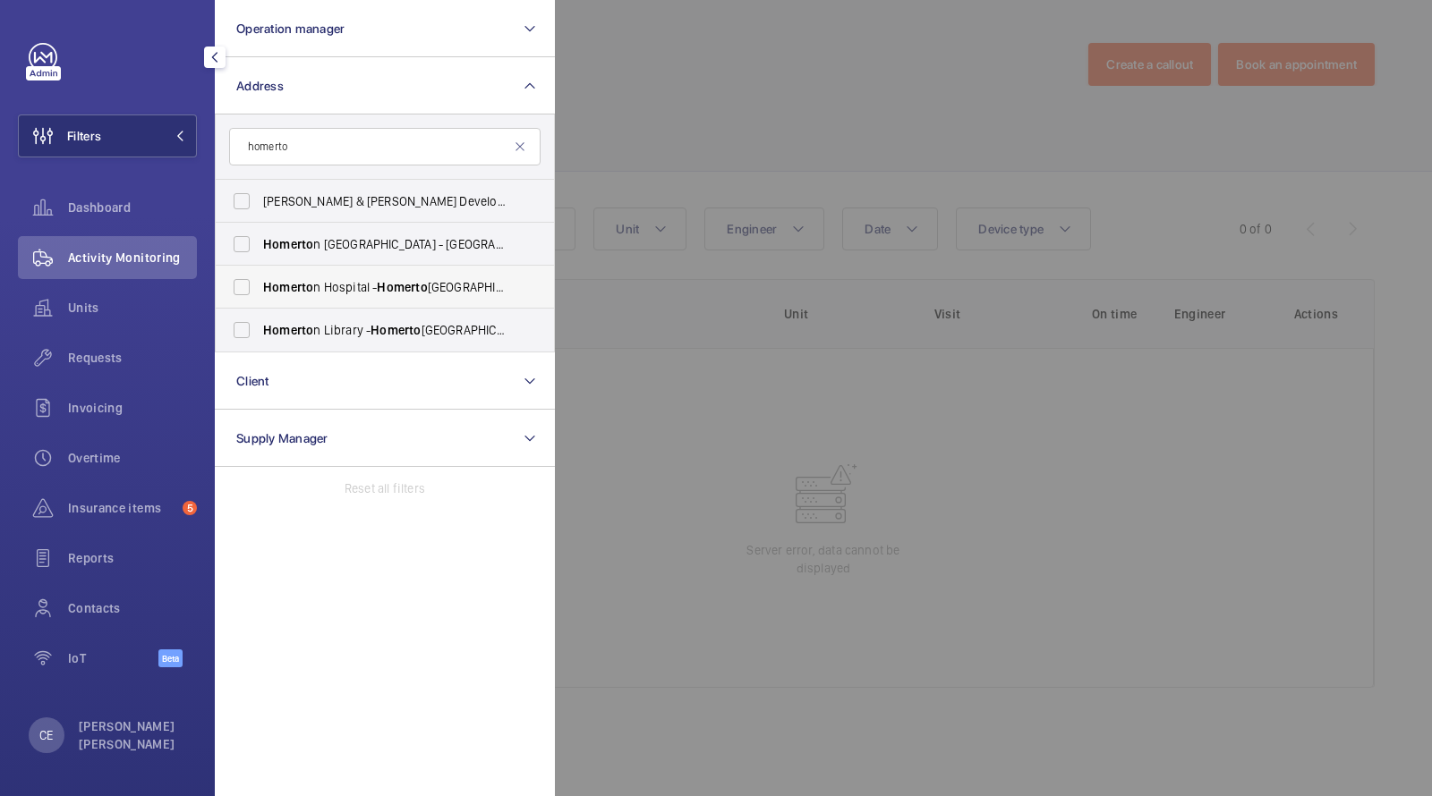
type input "homerto"
click at [347, 283] on span "Homerto n Hospital - Homerto n Hospital, LONDON E9 6BU" at bounding box center [386, 287] width 246 height 18
click at [260, 283] on input "Homerto n Hospital - Homerto n Hospital, LONDON E9 6BU" at bounding box center [242, 287] width 36 height 36
checkbox input "true"
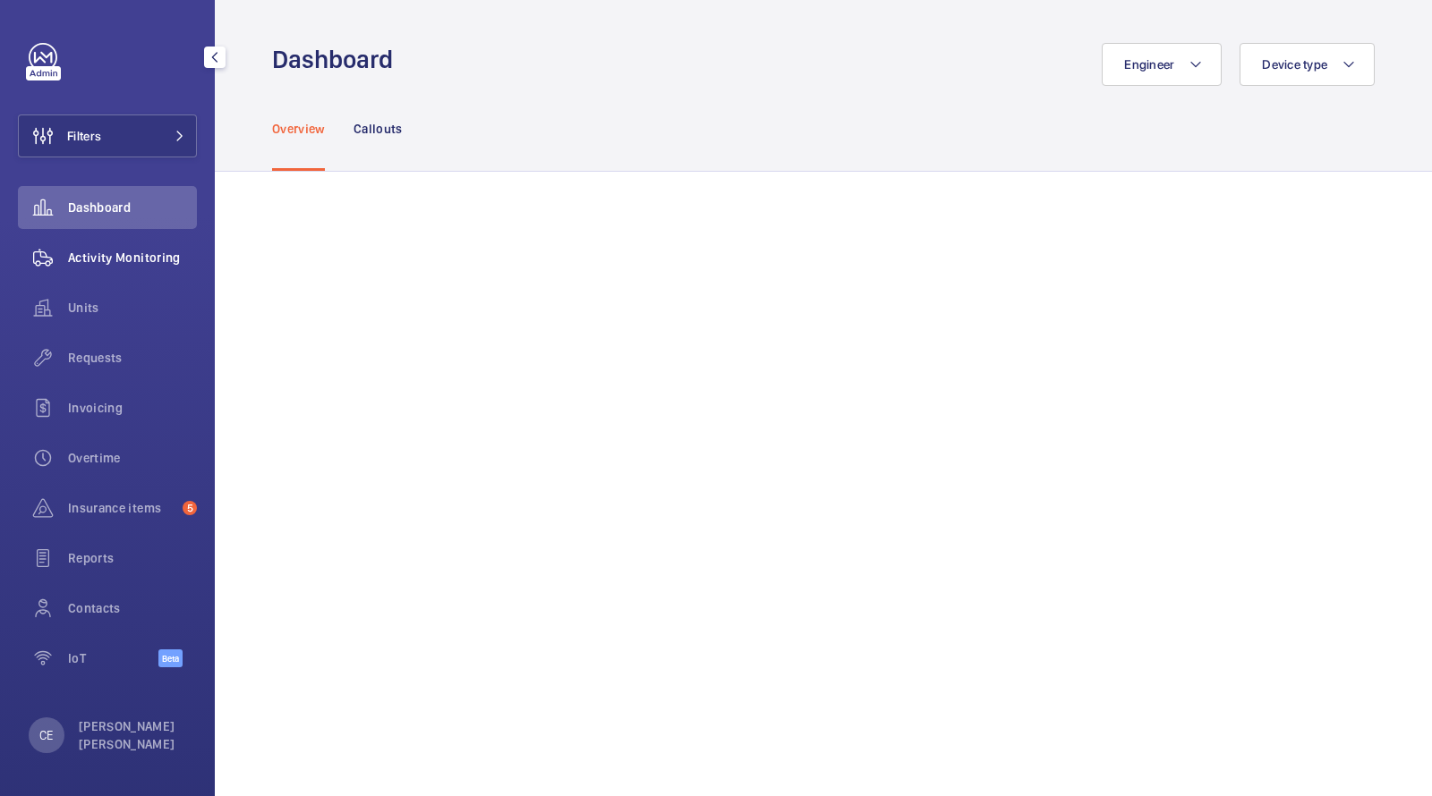
click at [95, 260] on span "Activity Monitoring" at bounding box center [132, 258] width 129 height 18
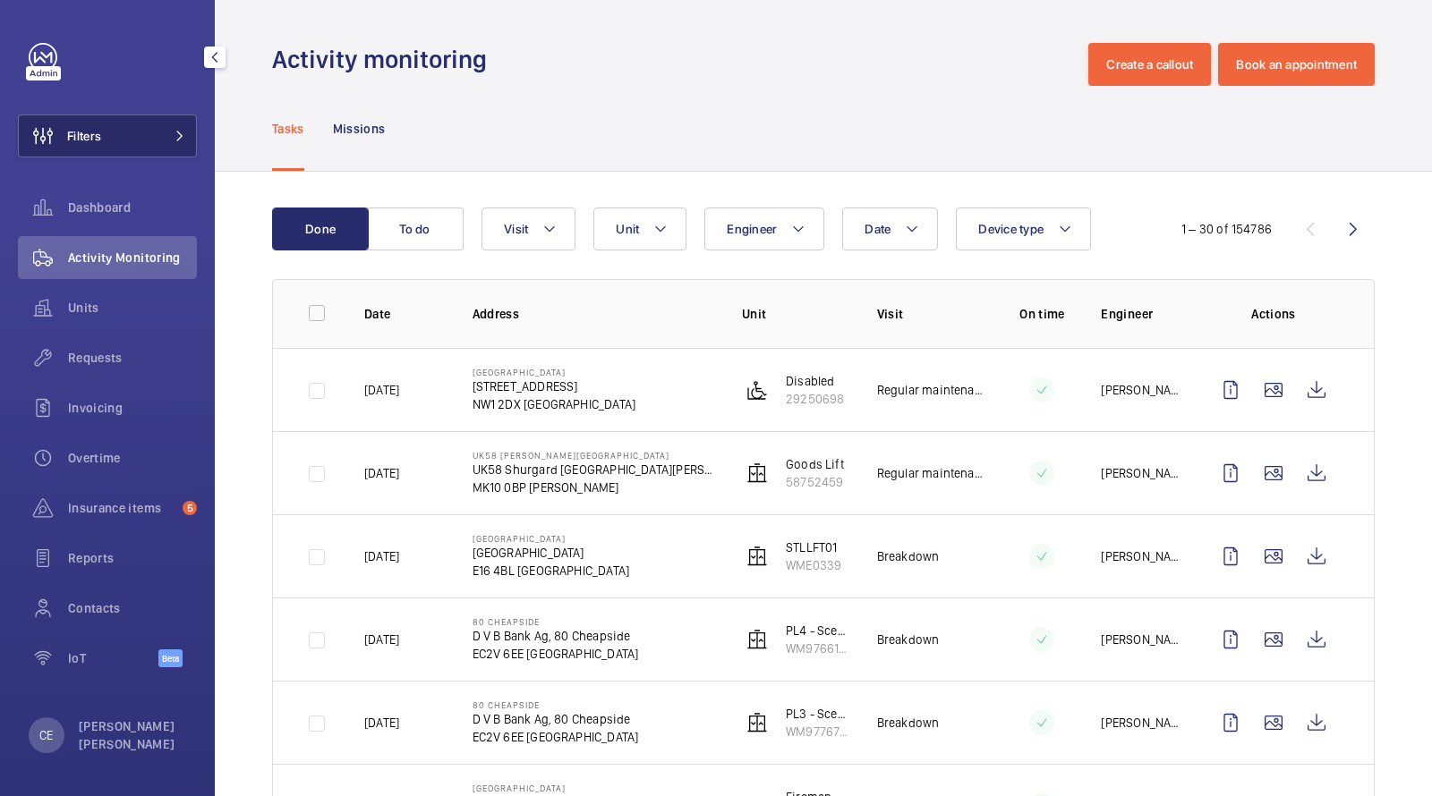
click at [148, 141] on button "Filters" at bounding box center [107, 136] width 179 height 43
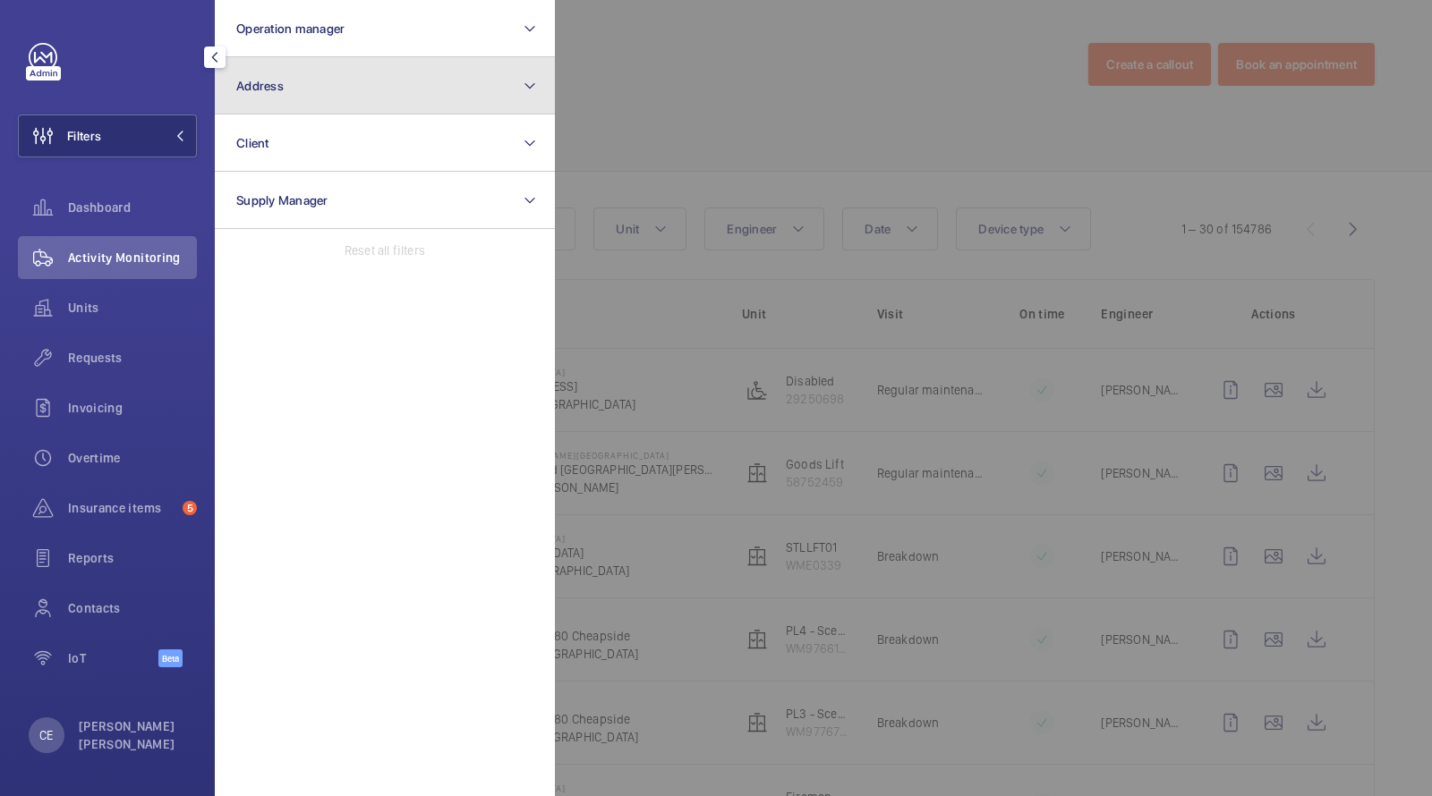
click at [260, 102] on button "Address" at bounding box center [385, 85] width 340 height 57
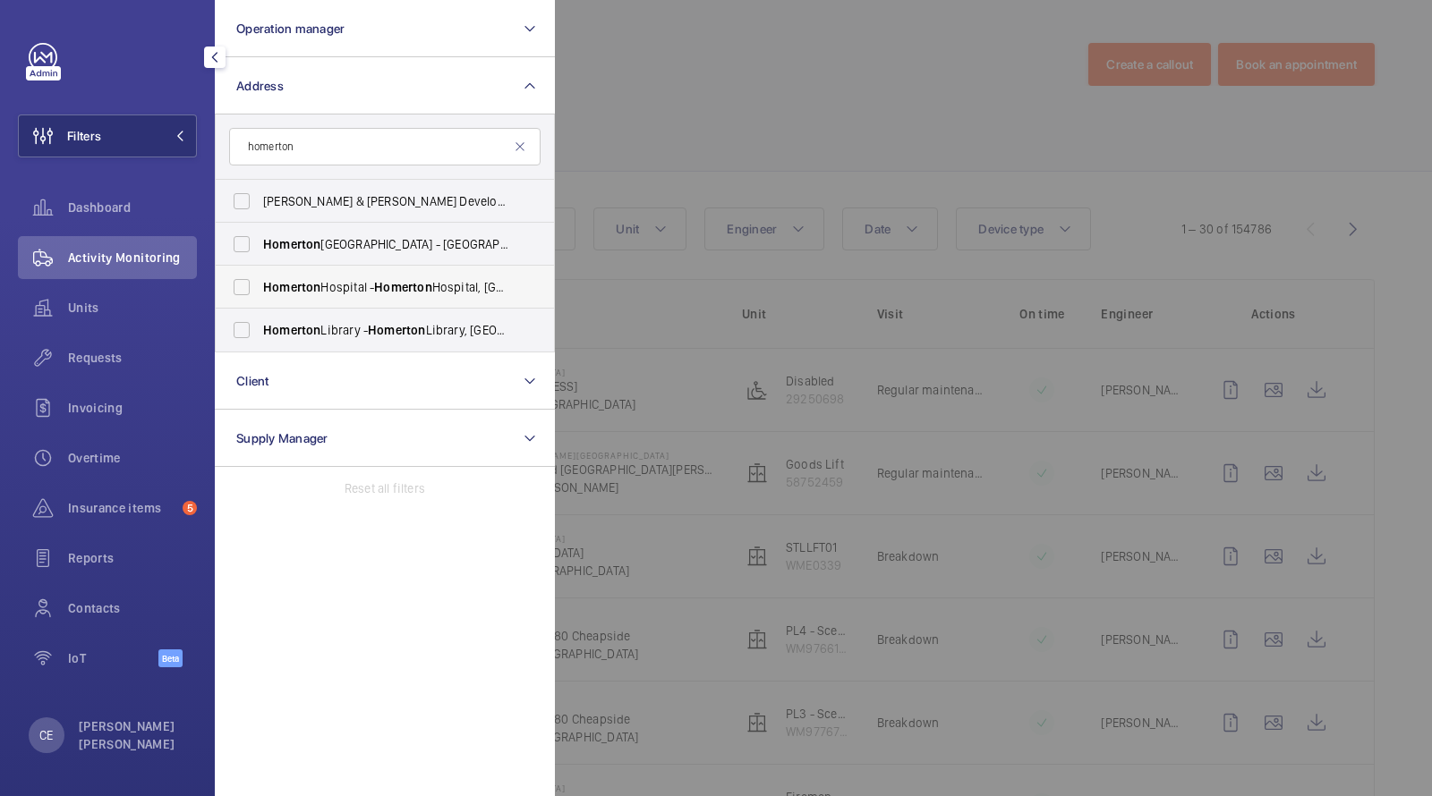
type input "homerton"
click at [366, 294] on span "[GEOGRAPHIC_DATA] - [GEOGRAPHIC_DATA], [GEOGRAPHIC_DATA]" at bounding box center [386, 287] width 246 height 18
click at [260, 294] on input "[GEOGRAPHIC_DATA] - [GEOGRAPHIC_DATA], [GEOGRAPHIC_DATA]" at bounding box center [242, 287] width 36 height 36
checkbox input "true"
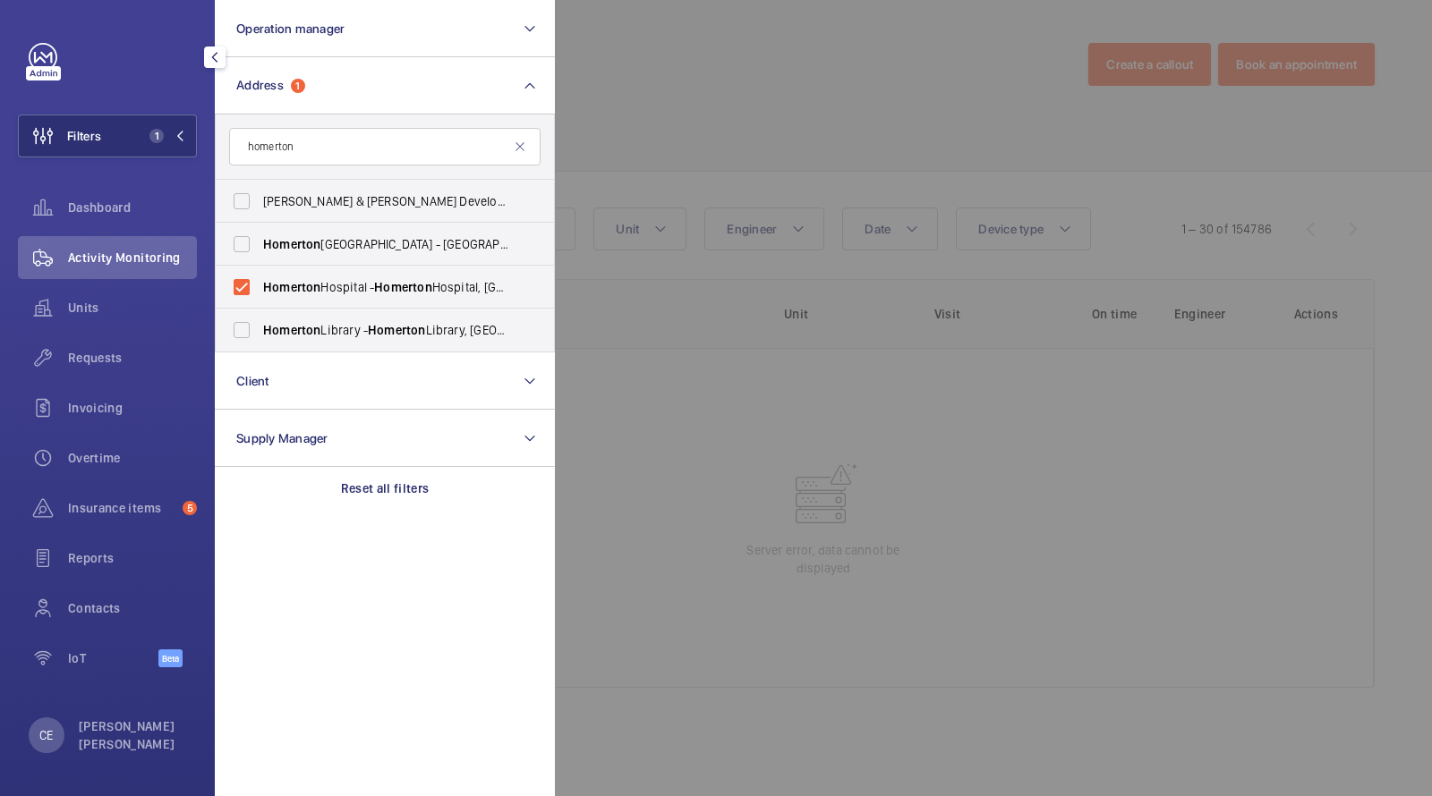
click at [709, 55] on div at bounding box center [1271, 398] width 1432 height 796
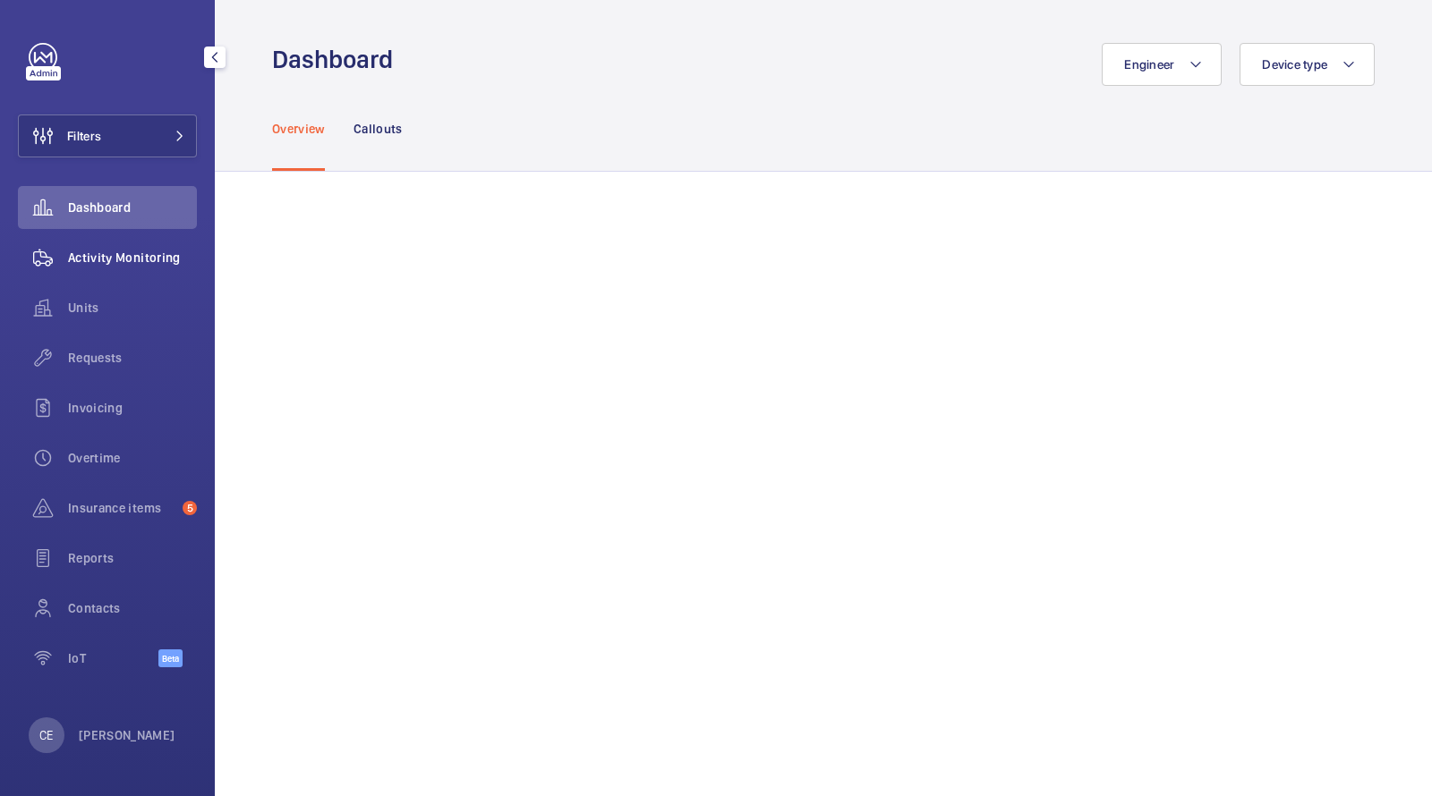
click at [120, 263] on span "Activity Monitoring" at bounding box center [132, 258] width 129 height 18
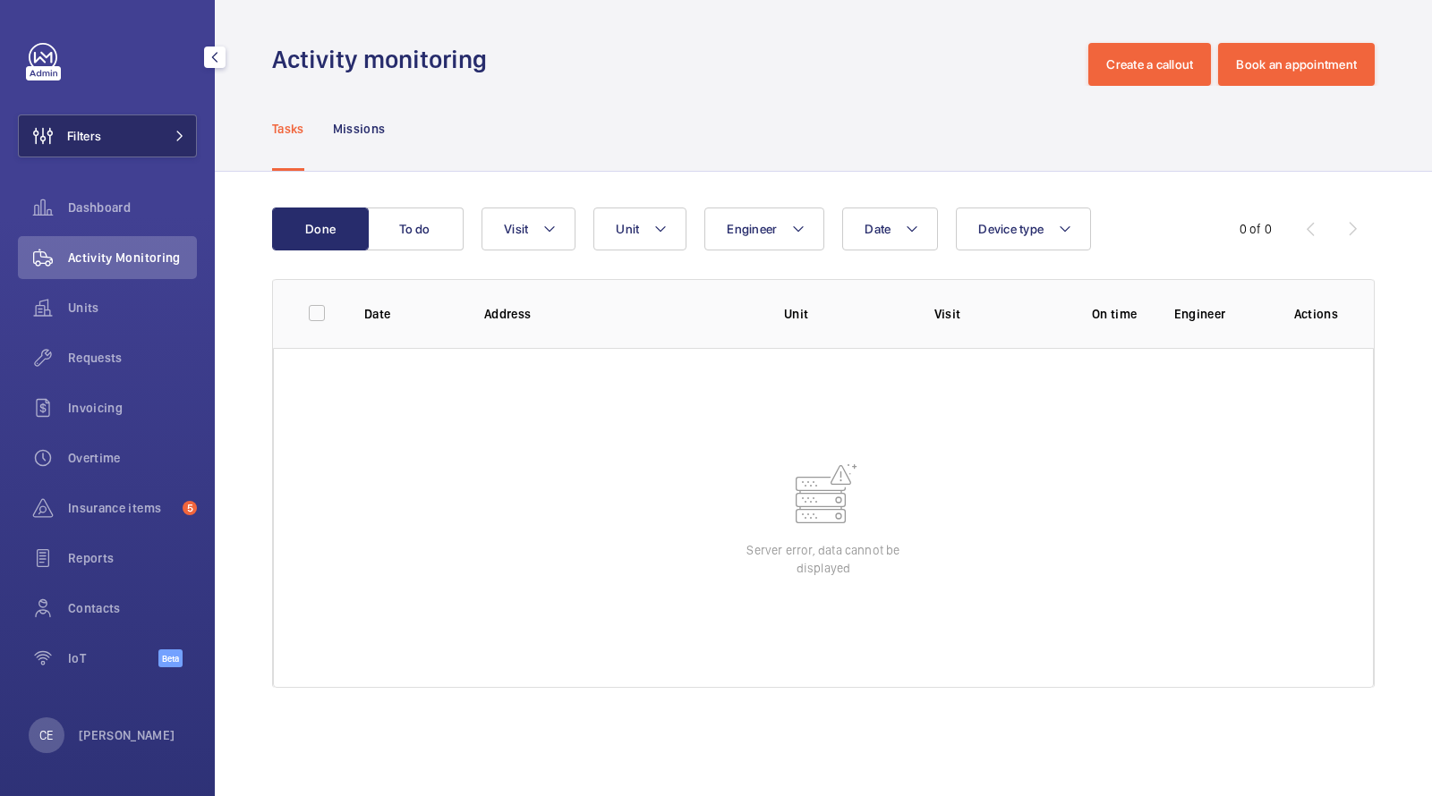
click at [146, 115] on button "Filters" at bounding box center [107, 136] width 179 height 43
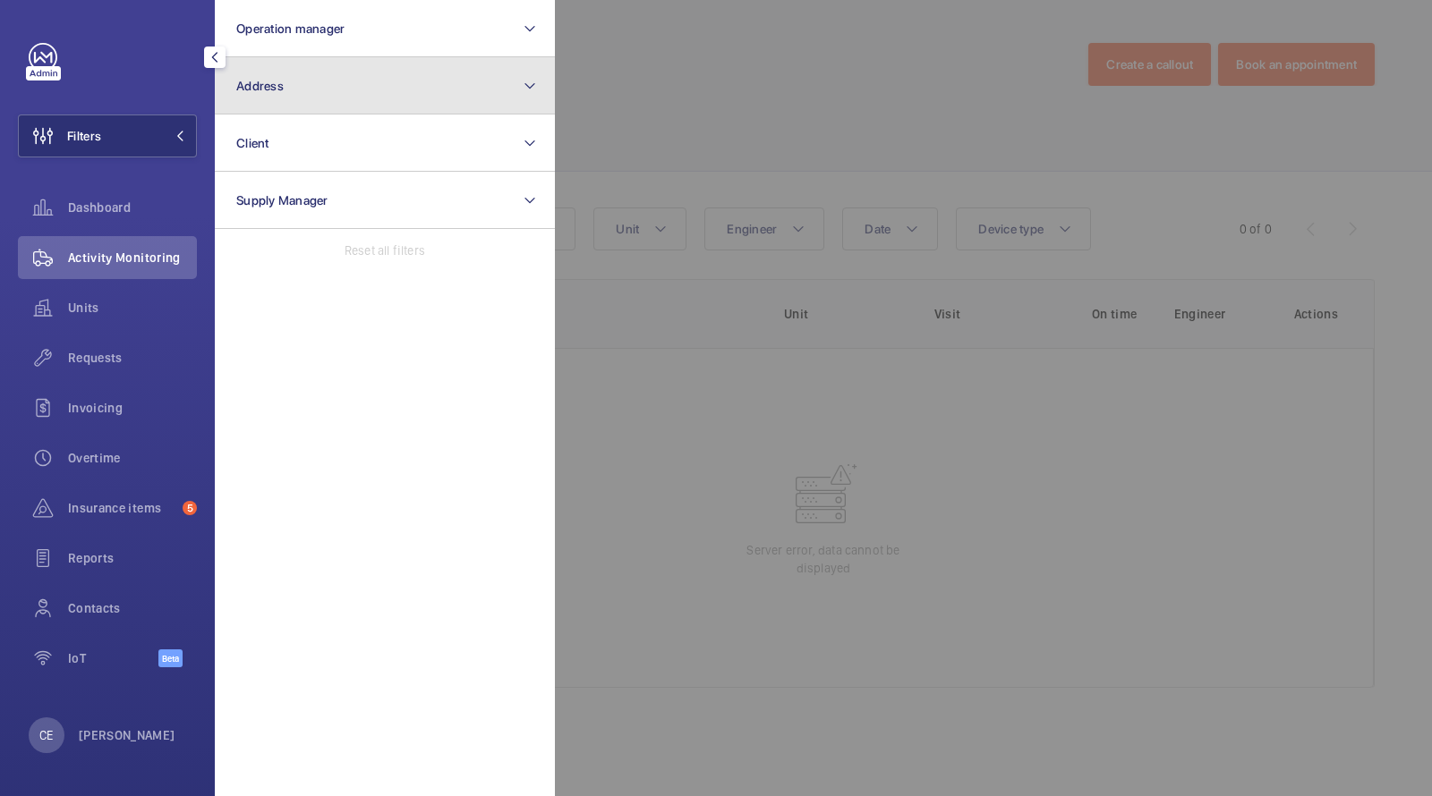
click at [250, 102] on button "Address" at bounding box center [385, 85] width 340 height 57
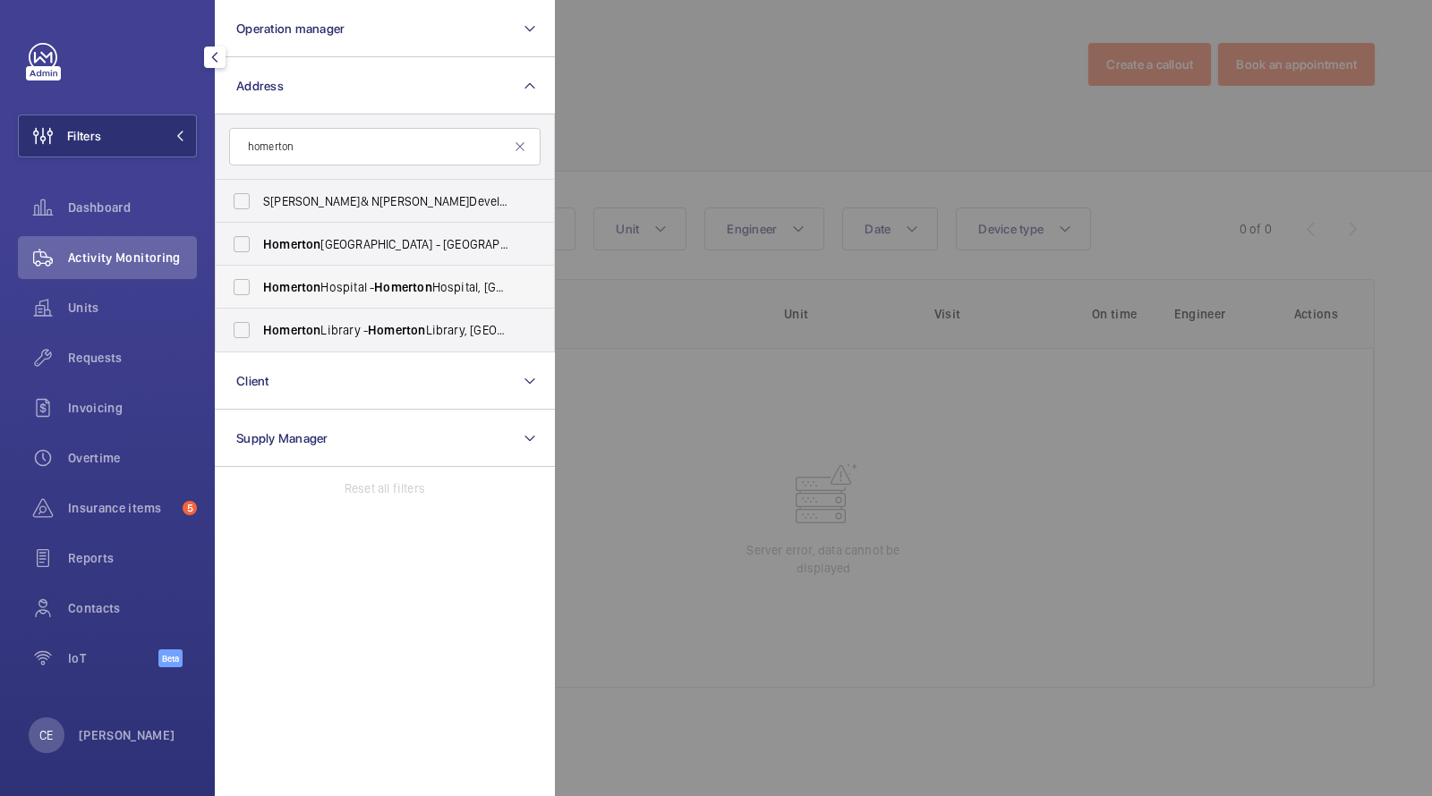
type input "homerton"
click at [364, 293] on span "[GEOGRAPHIC_DATA] - [GEOGRAPHIC_DATA], [GEOGRAPHIC_DATA]" at bounding box center [386, 287] width 246 height 18
click at [260, 293] on input "[GEOGRAPHIC_DATA] - [GEOGRAPHIC_DATA], [GEOGRAPHIC_DATA]" at bounding box center [242, 287] width 36 height 36
checkbox input "true"
click at [710, 83] on div at bounding box center [1271, 398] width 1432 height 796
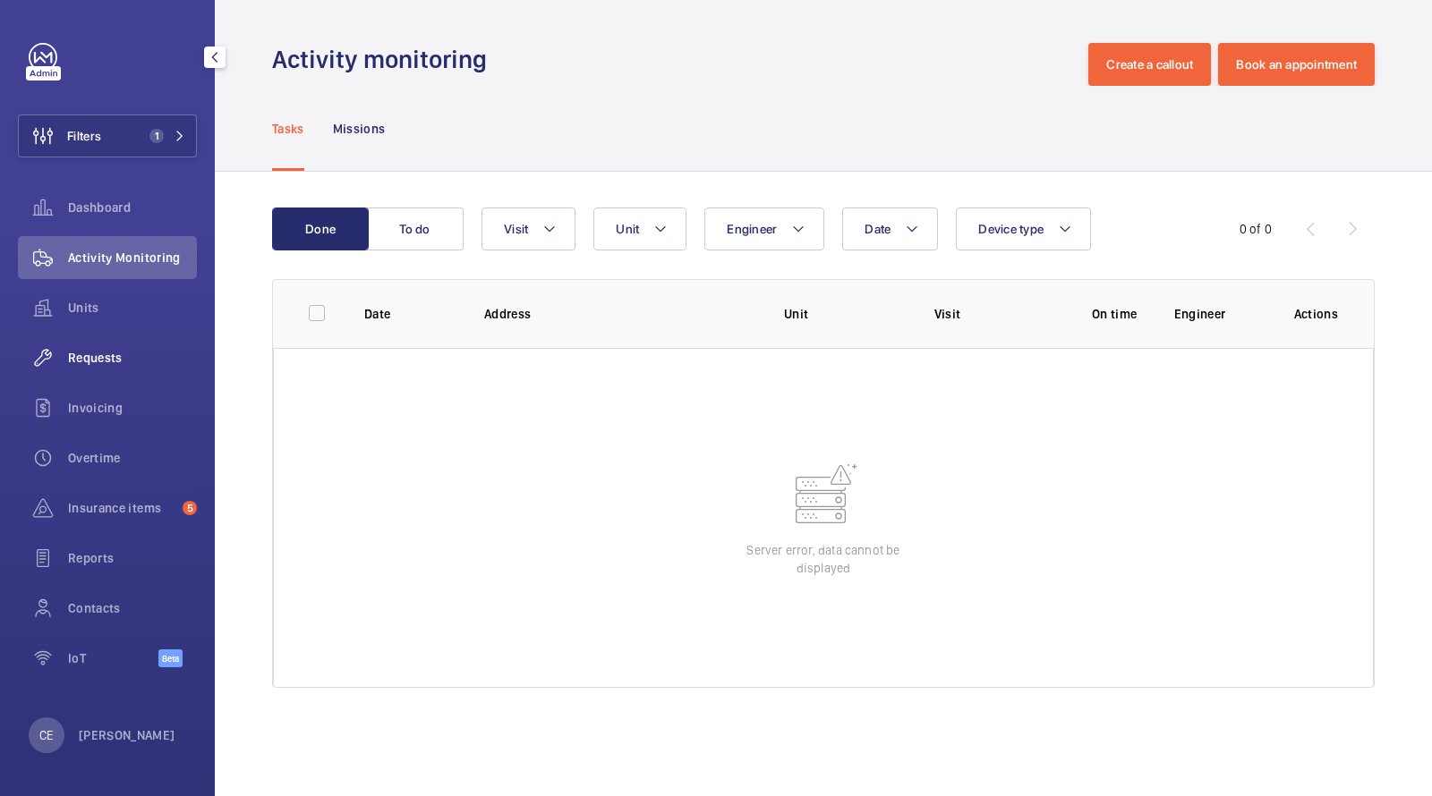
click at [124, 350] on span "Requests" at bounding box center [132, 358] width 129 height 18
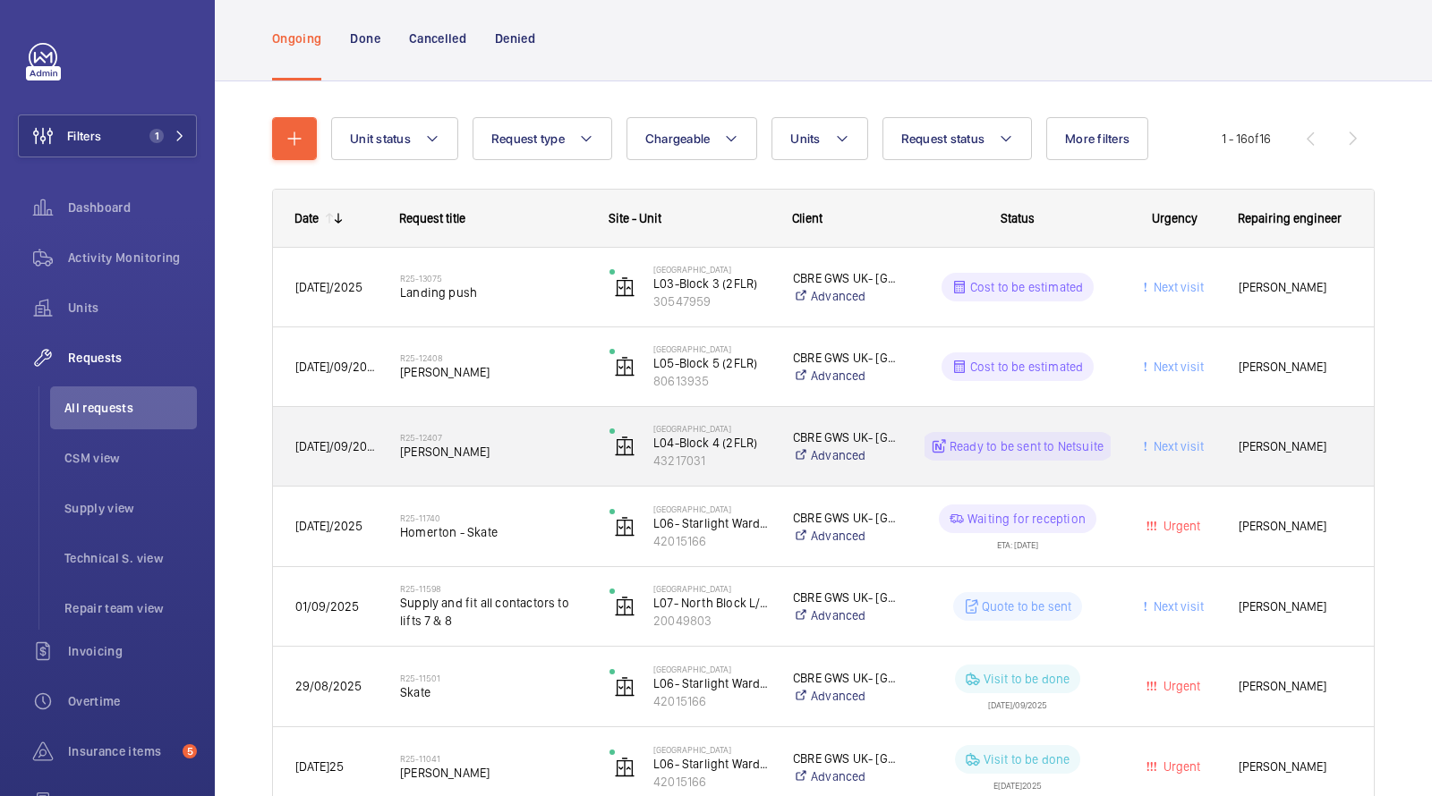
scroll to position [119, 0]
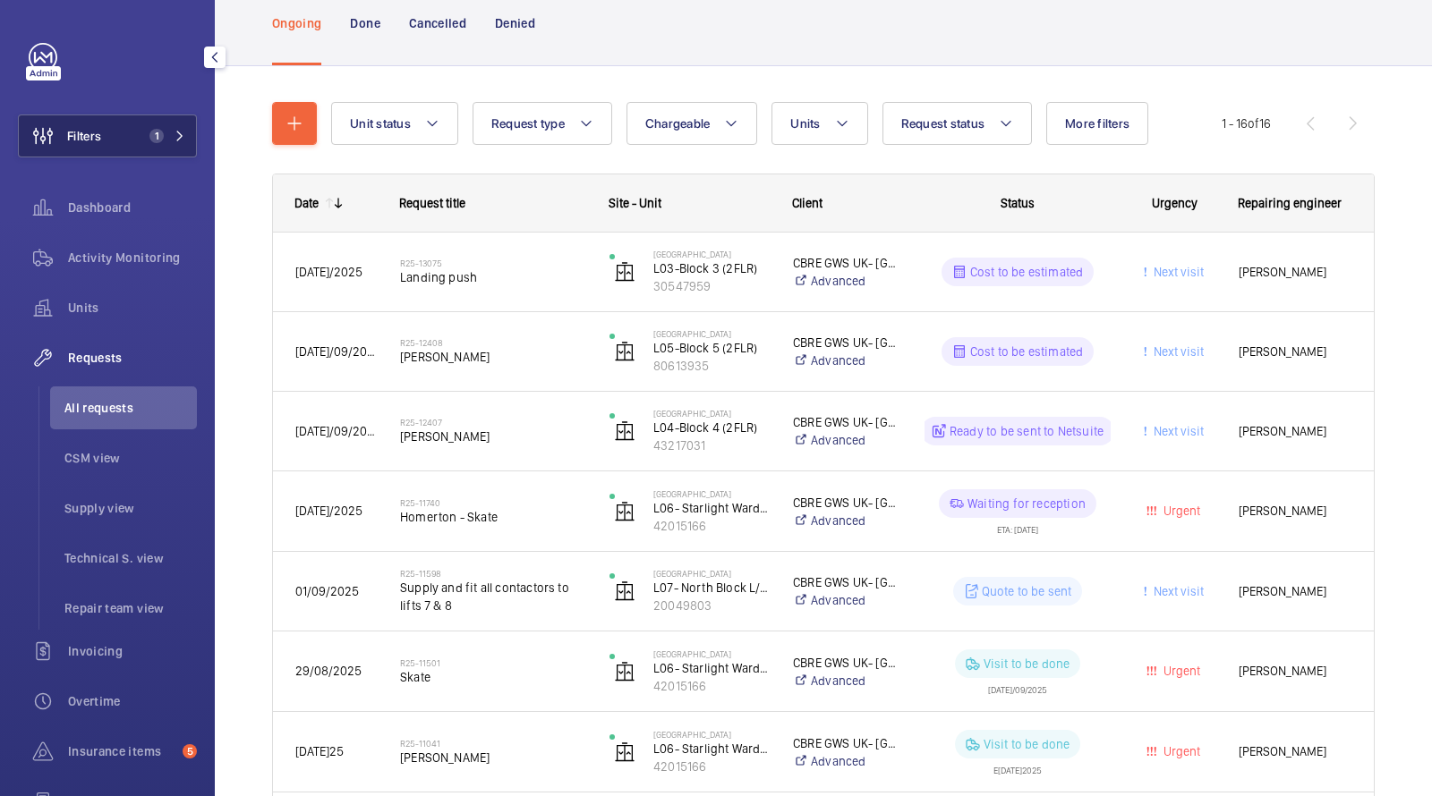
click at [168, 123] on button "Filters 1" at bounding box center [107, 136] width 179 height 43
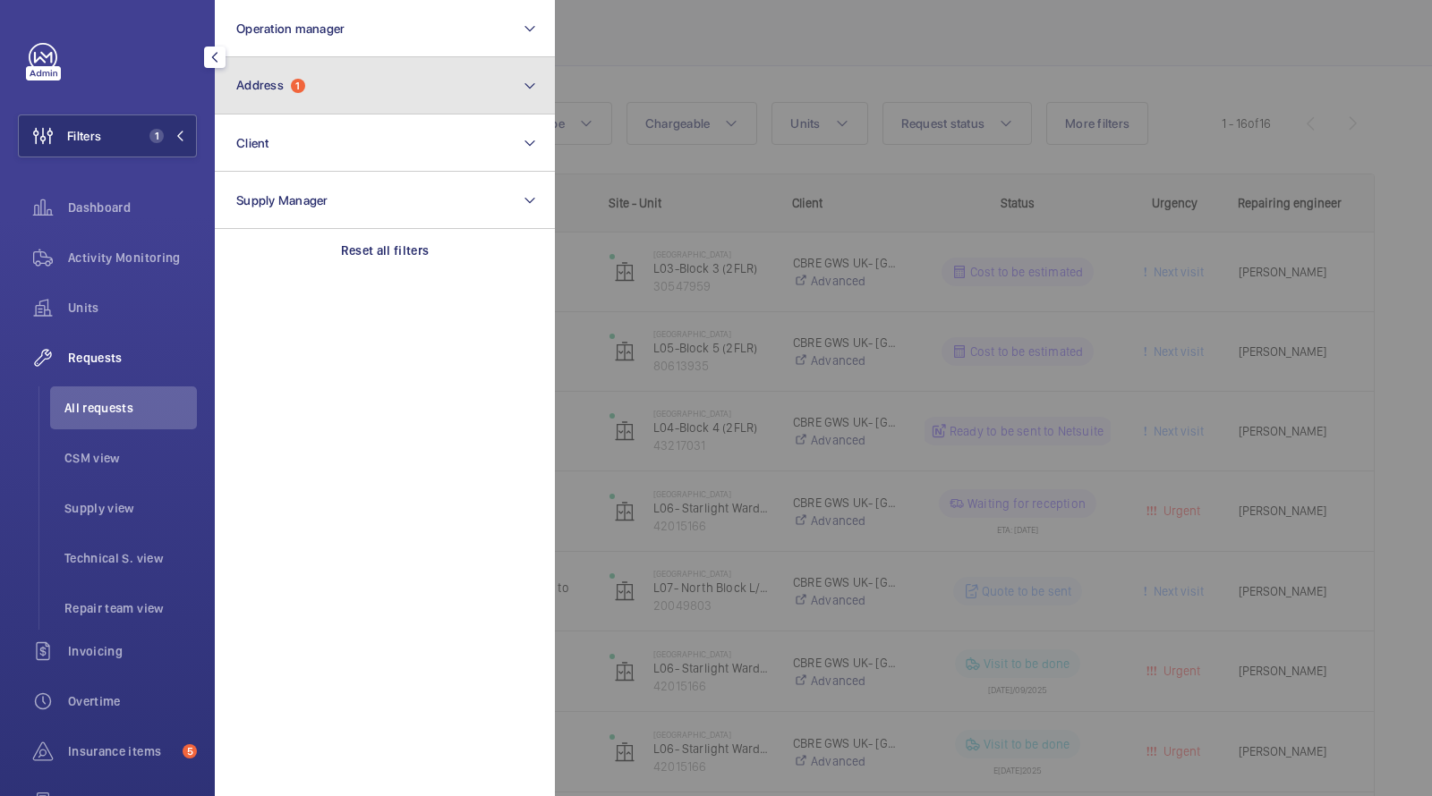
click at [269, 100] on button "Address 1" at bounding box center [385, 85] width 340 height 57
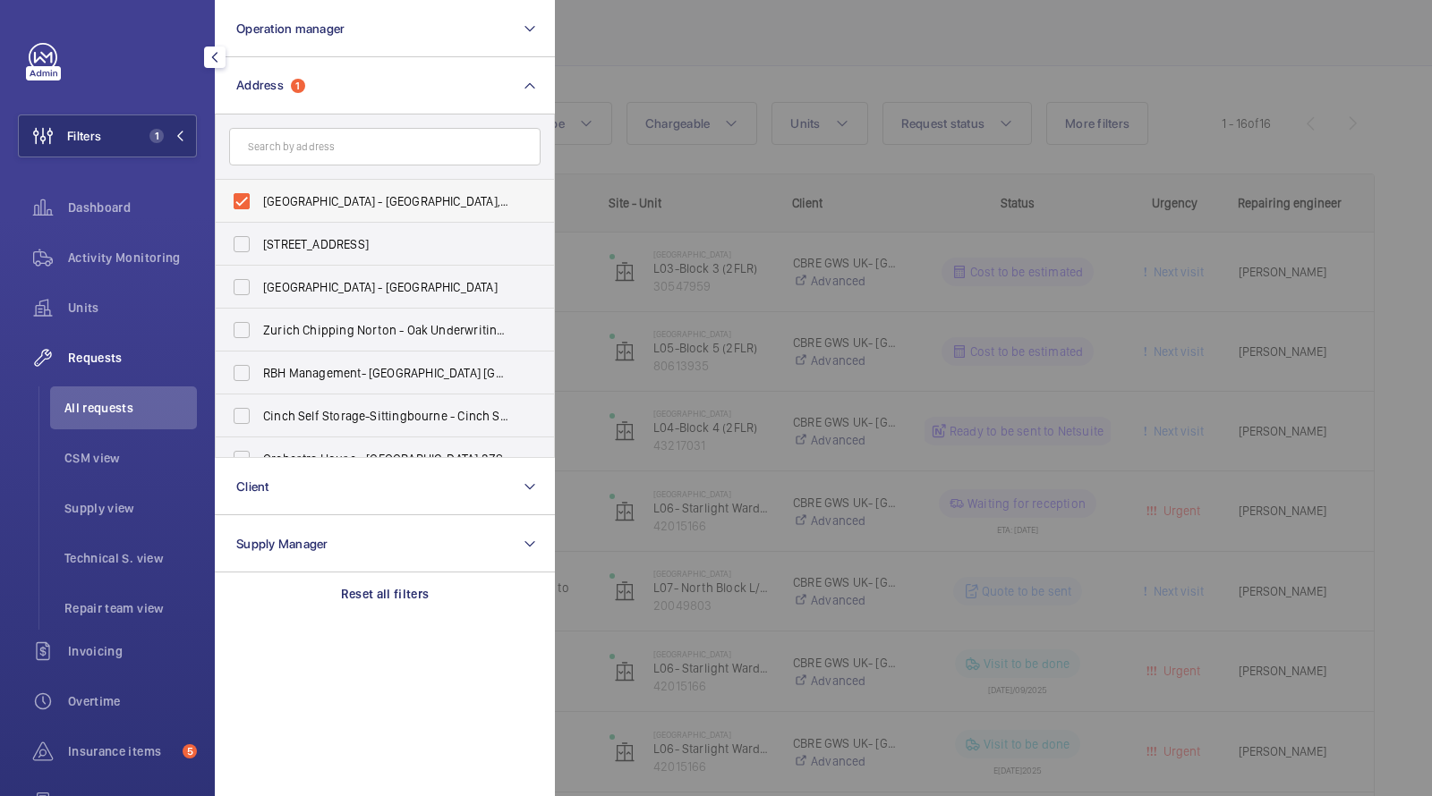
click at [291, 196] on span "[GEOGRAPHIC_DATA] - [GEOGRAPHIC_DATA], [GEOGRAPHIC_DATA]" at bounding box center [386, 201] width 246 height 18
click at [260, 196] on input "[GEOGRAPHIC_DATA] - [GEOGRAPHIC_DATA], [GEOGRAPHIC_DATA]" at bounding box center [242, 201] width 36 height 36
checkbox input "false"
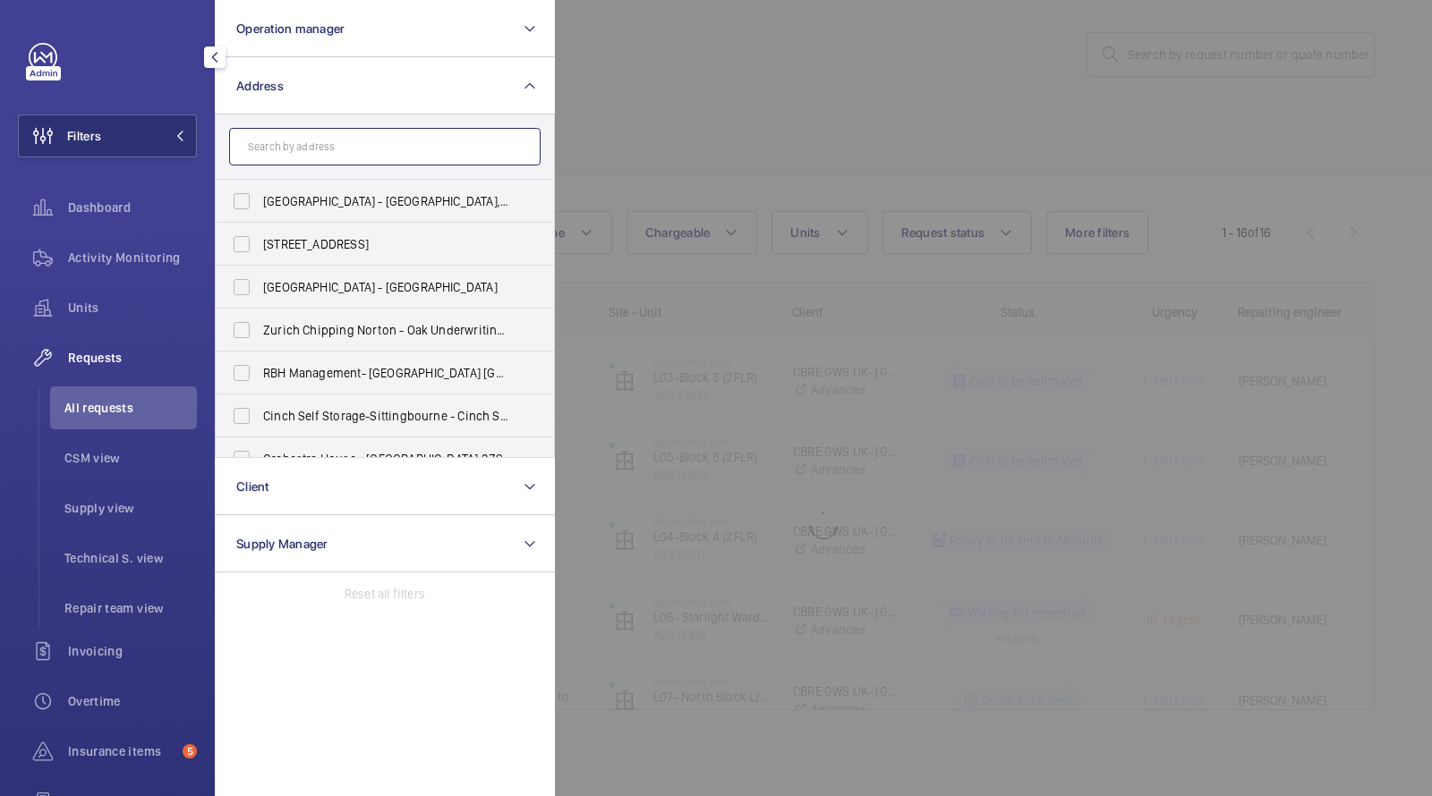
click at [295, 148] on input "text" at bounding box center [384, 147] width 311 height 38
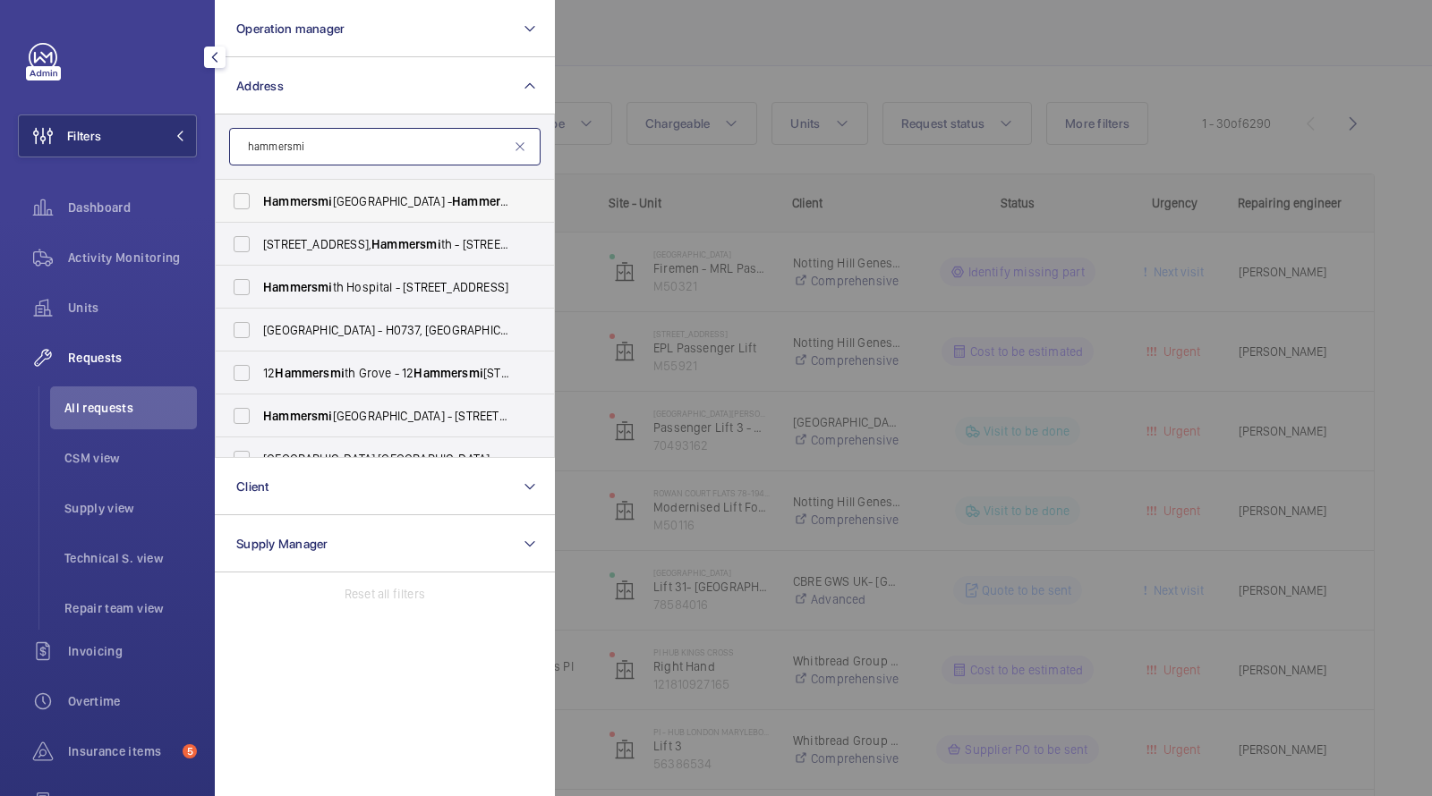
type input "hammersmi"
click at [328, 209] on span "[GEOGRAPHIC_DATA] - [GEOGRAPHIC_DATA], [STREET_ADDRESS]" at bounding box center [386, 201] width 246 height 18
click at [260, 209] on input "[GEOGRAPHIC_DATA] - [GEOGRAPHIC_DATA], [STREET_ADDRESS]" at bounding box center [242, 201] width 36 height 36
checkbox input "true"
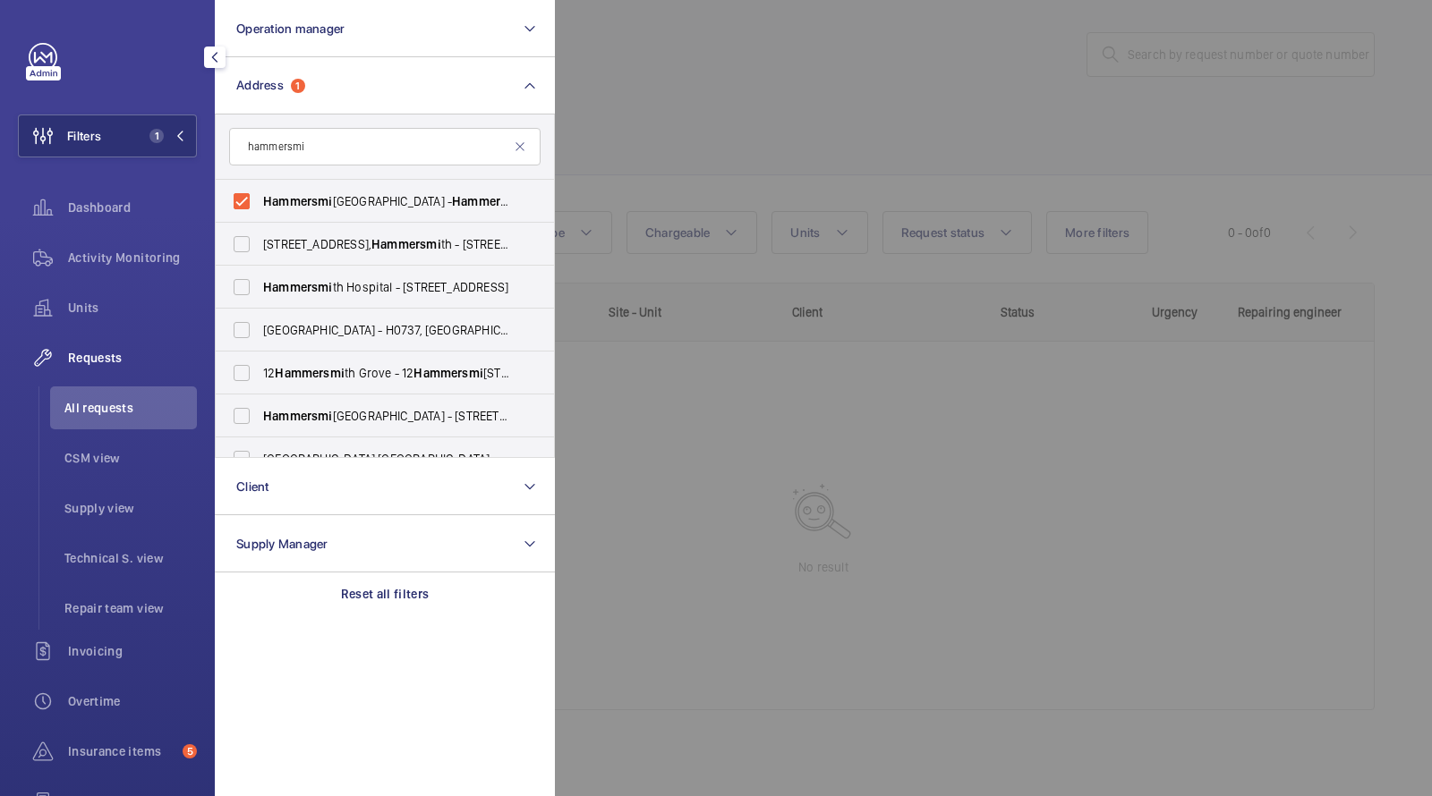
click at [625, 42] on div at bounding box center [1271, 398] width 1432 height 796
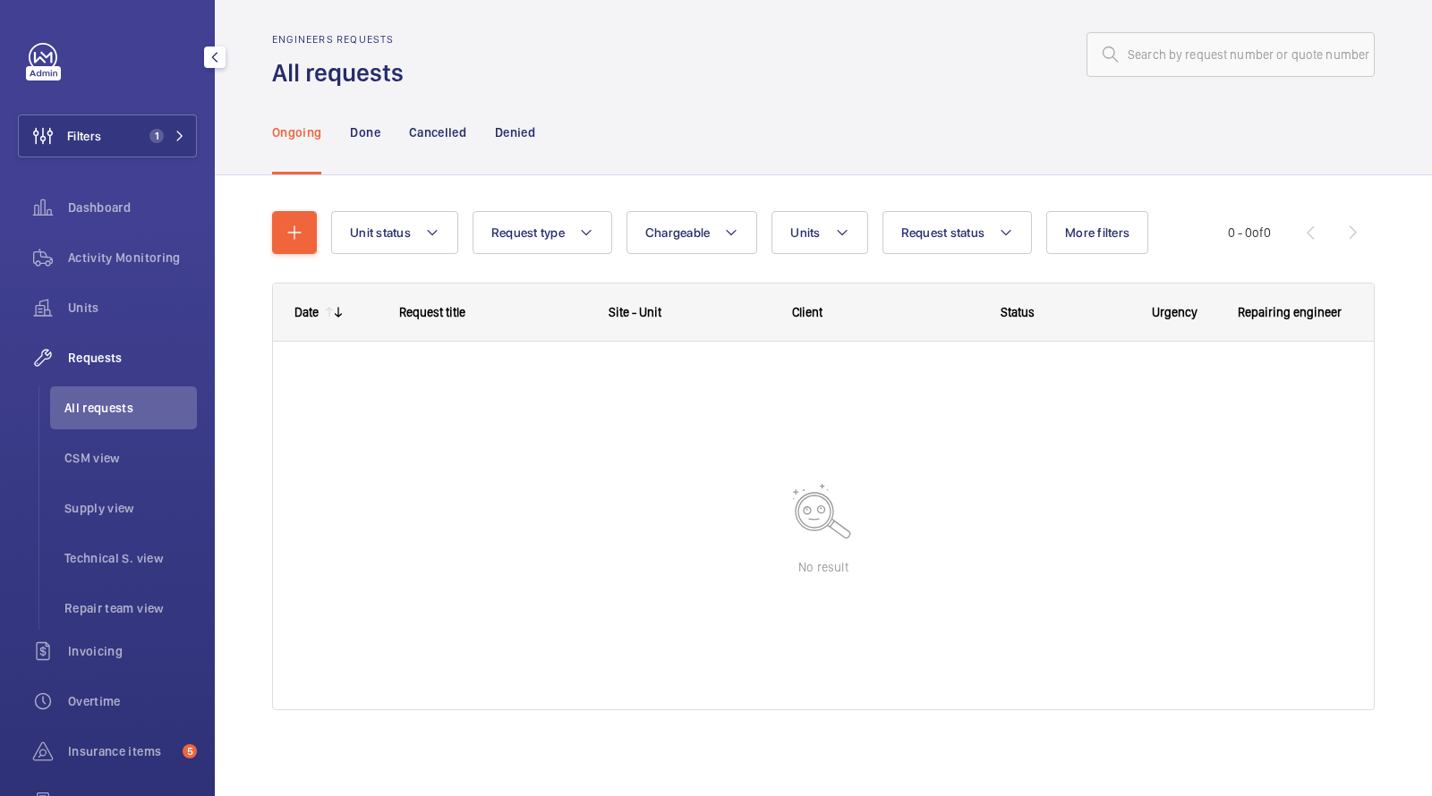
scroll to position [10, 0]
click at [165, 120] on button "Filters 1" at bounding box center [107, 136] width 179 height 43
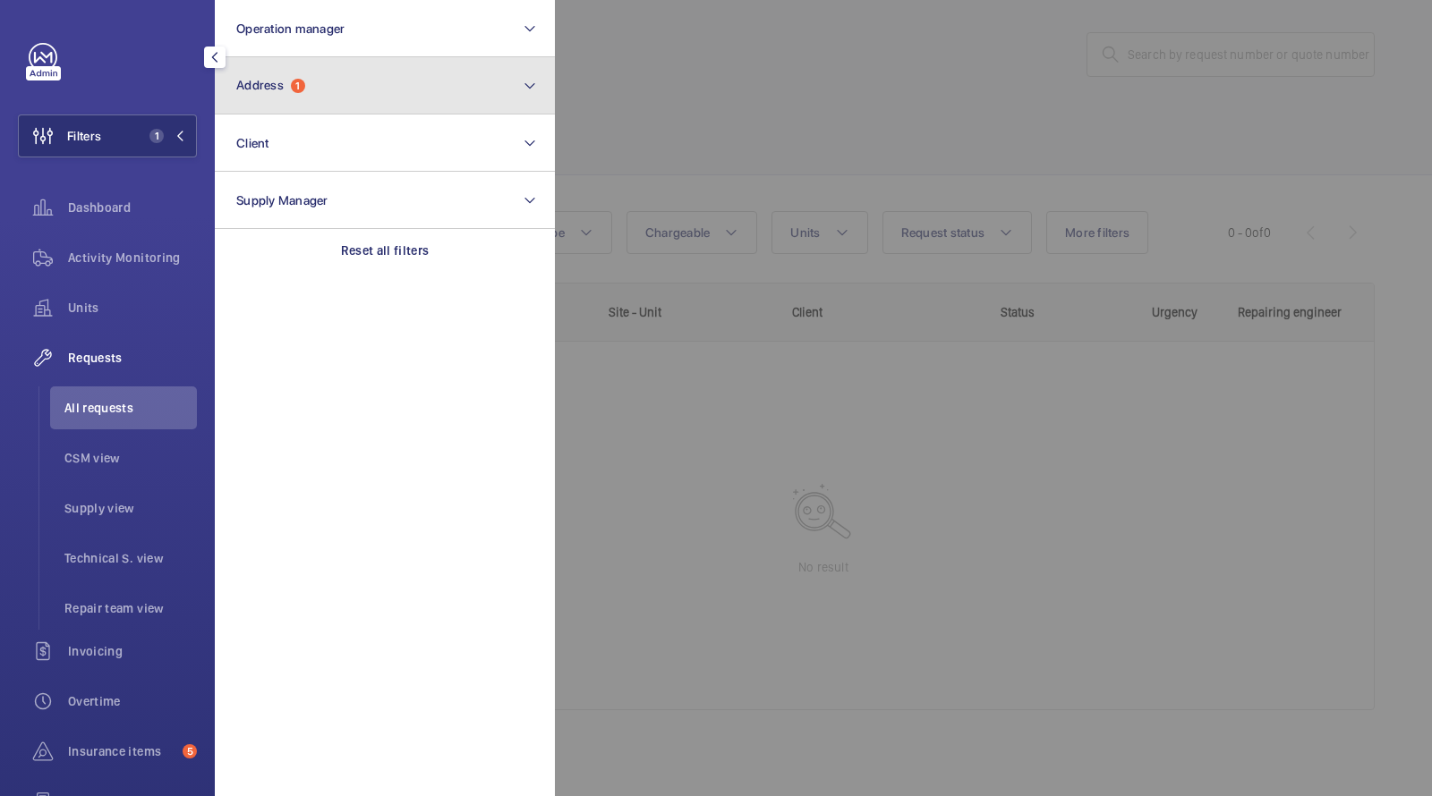
click at [273, 105] on button "Address 1" at bounding box center [385, 85] width 340 height 57
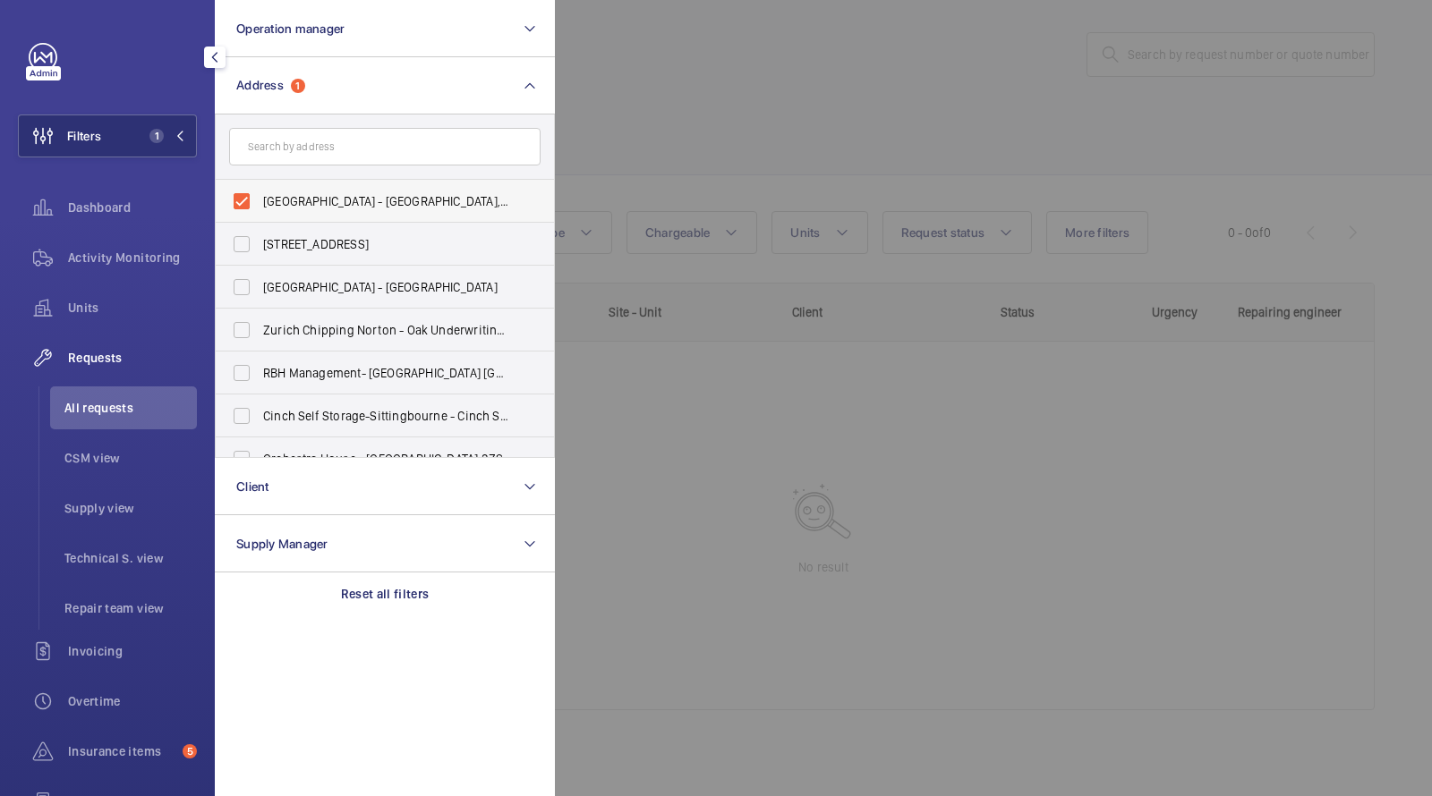
click at [302, 200] on span "[GEOGRAPHIC_DATA] - [GEOGRAPHIC_DATA], [STREET_ADDRESS]" at bounding box center [386, 201] width 246 height 18
click at [260, 200] on input "[GEOGRAPHIC_DATA] - [GEOGRAPHIC_DATA], [STREET_ADDRESS]" at bounding box center [242, 201] width 36 height 36
checkbox input "false"
click at [302, 149] on input "text" at bounding box center [384, 147] width 311 height 38
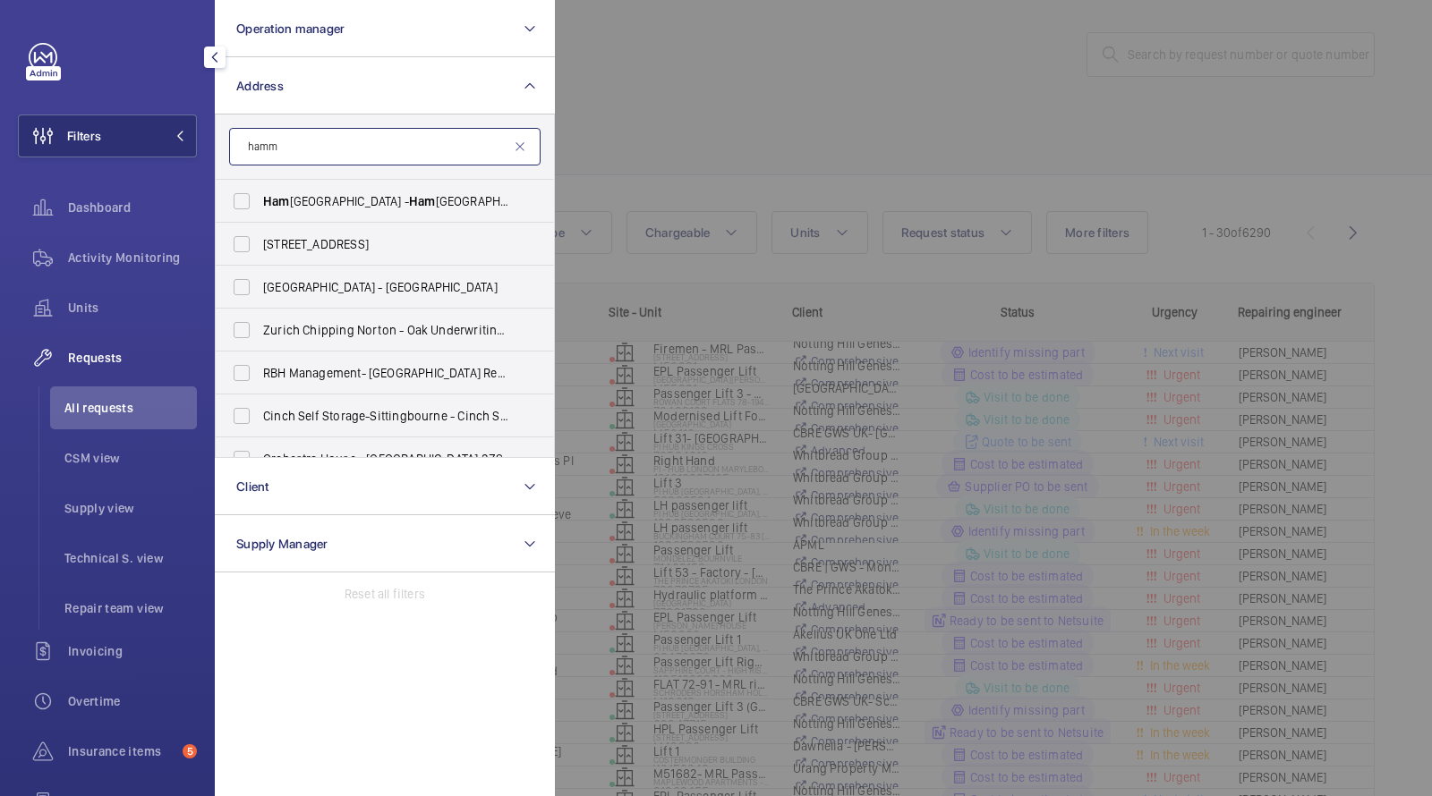
scroll to position [119, 0]
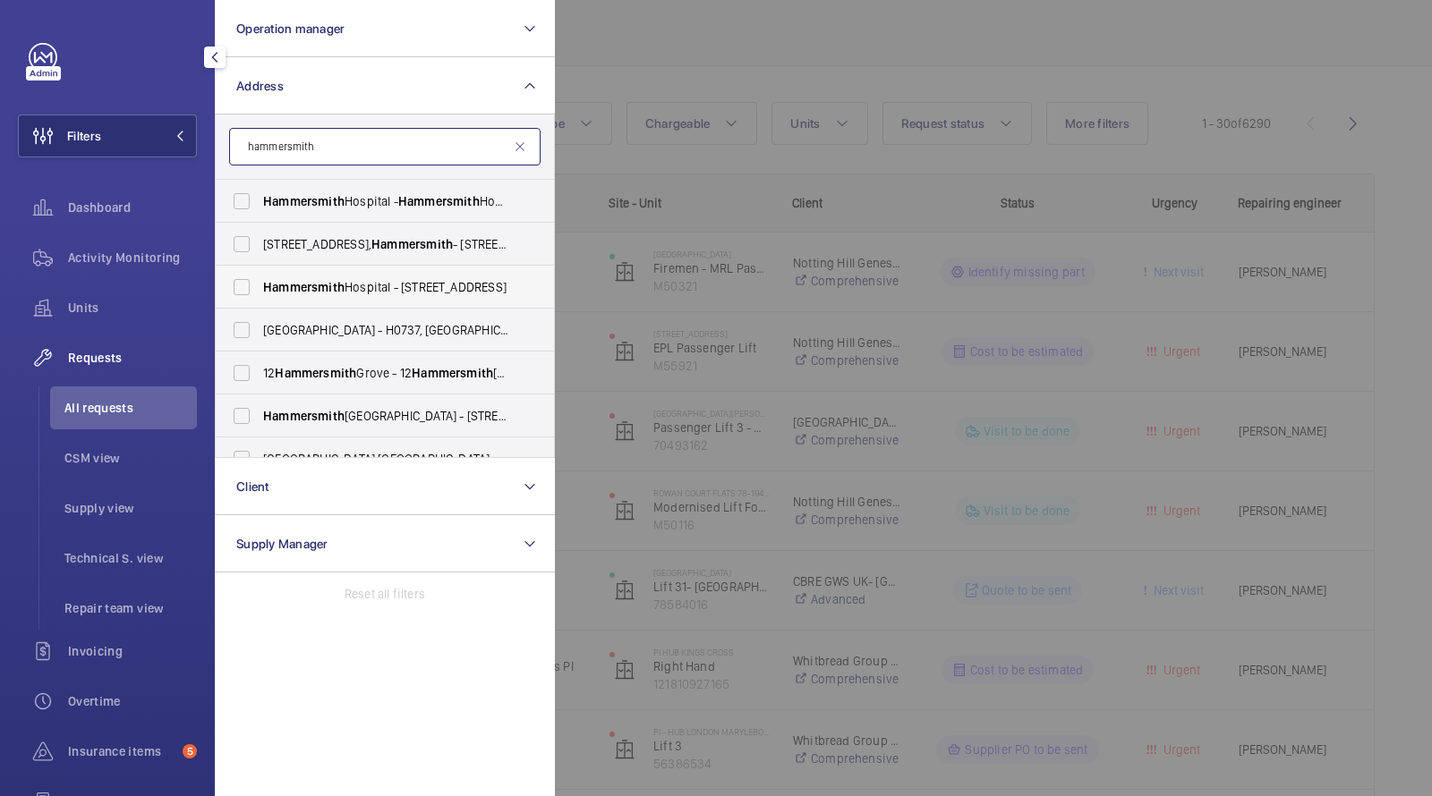
type input "hammersmith"
click at [311, 290] on span "Hammersmith" at bounding box center [303, 287] width 81 height 14
click at [260, 290] on input "[GEOGRAPHIC_DATA] - [STREET_ADDRESS]" at bounding box center [242, 287] width 36 height 36
checkbox input "true"
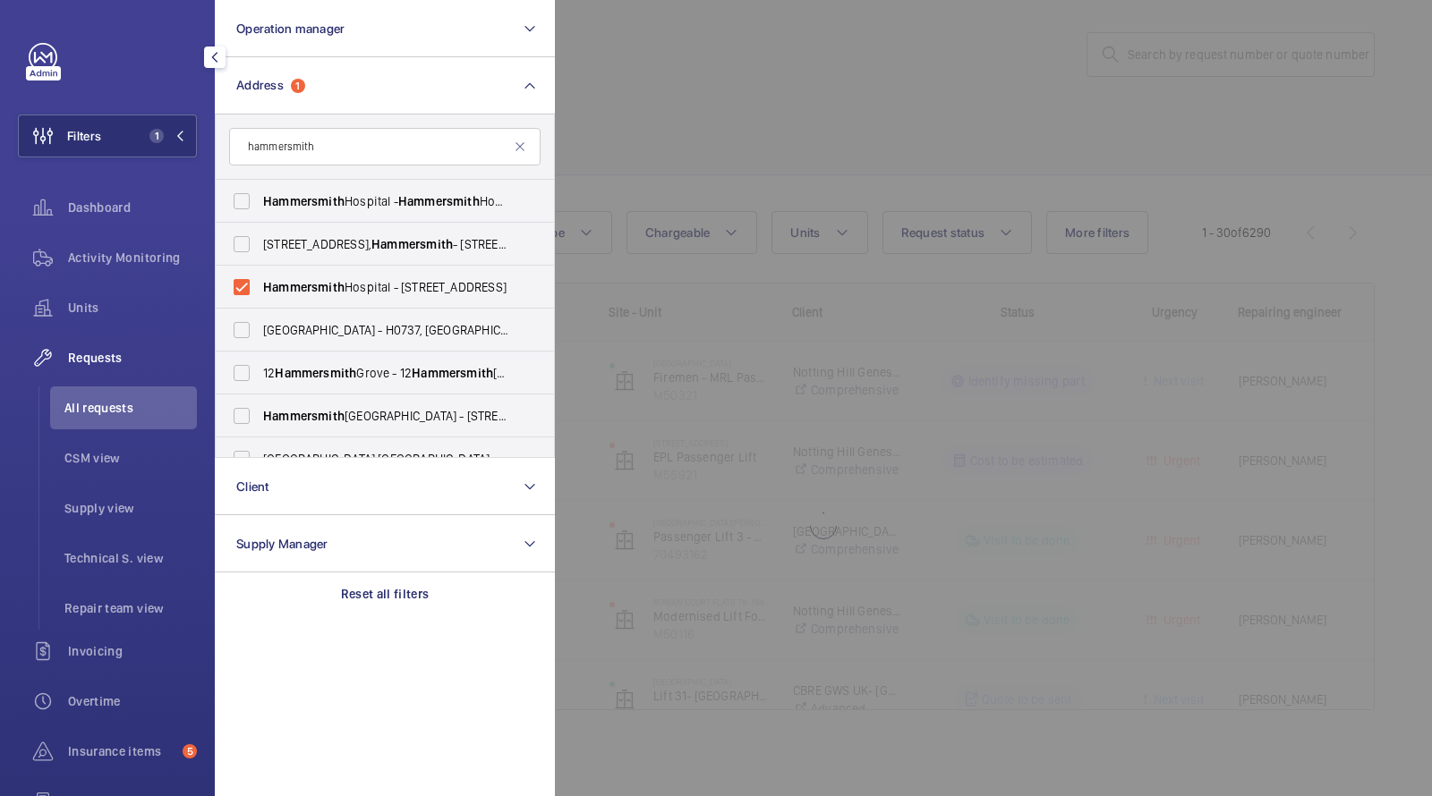
click at [609, 137] on div at bounding box center [1271, 398] width 1432 height 796
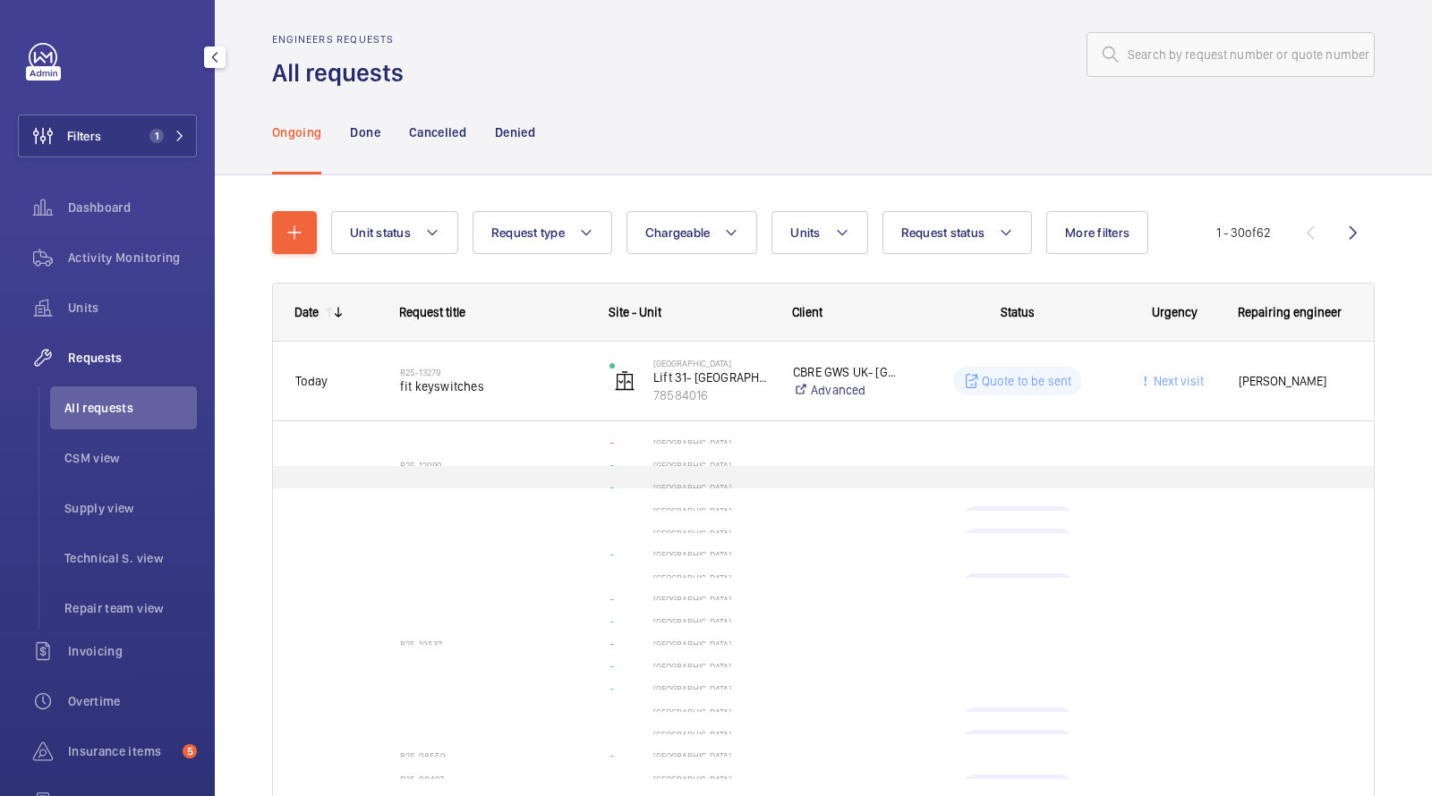
scroll to position [119, 0]
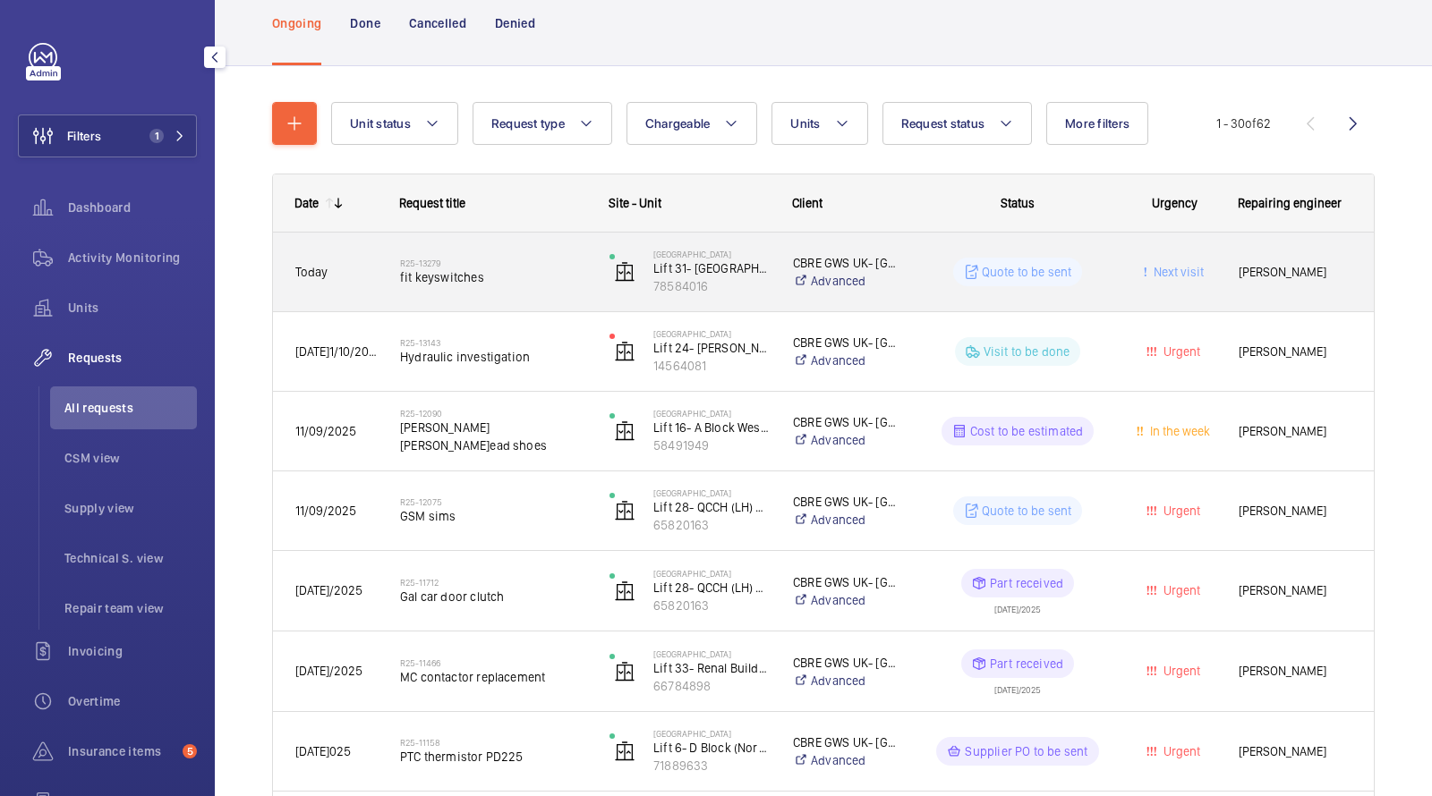
click at [453, 277] on span "fit keyswitches" at bounding box center [493, 277] width 186 height 18
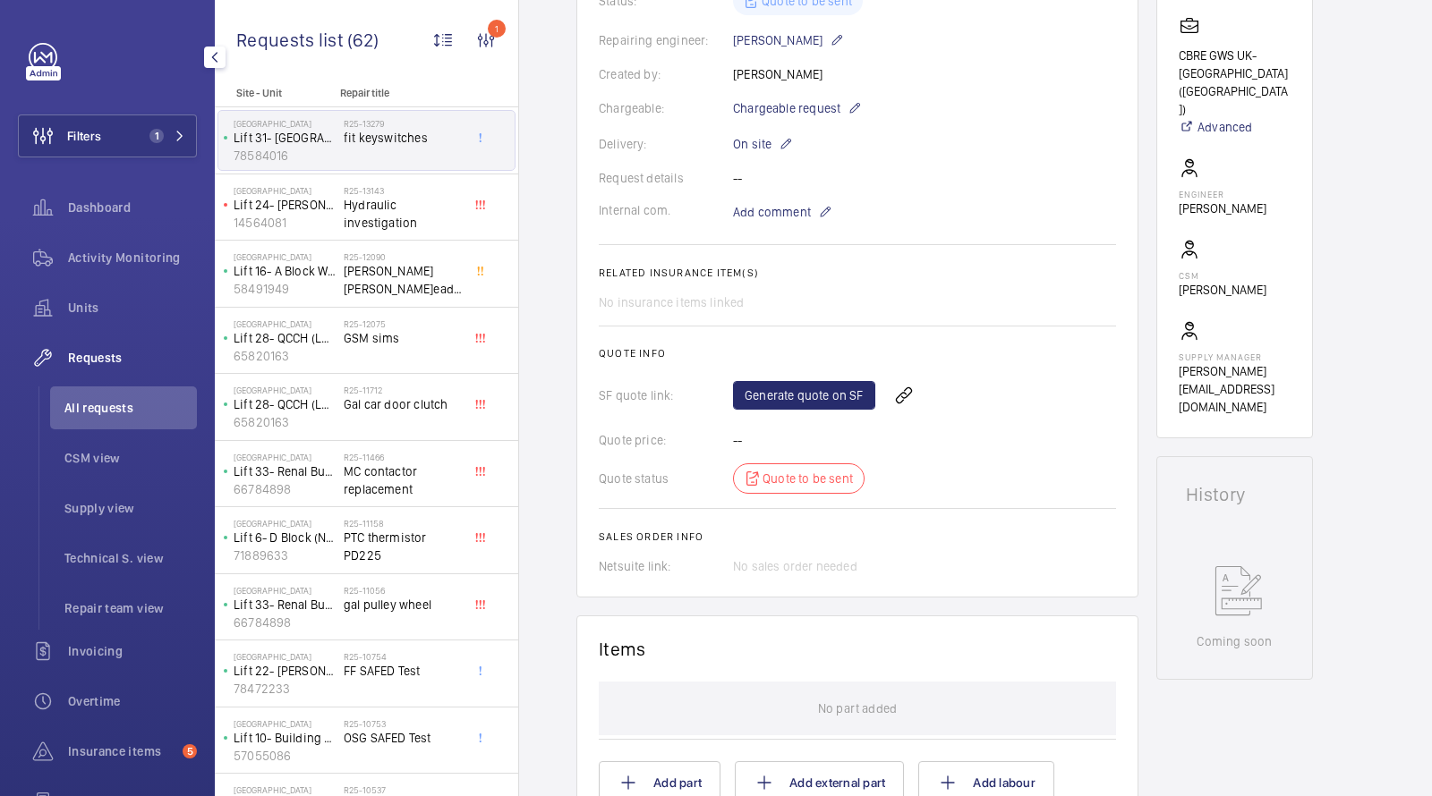
scroll to position [307, 0]
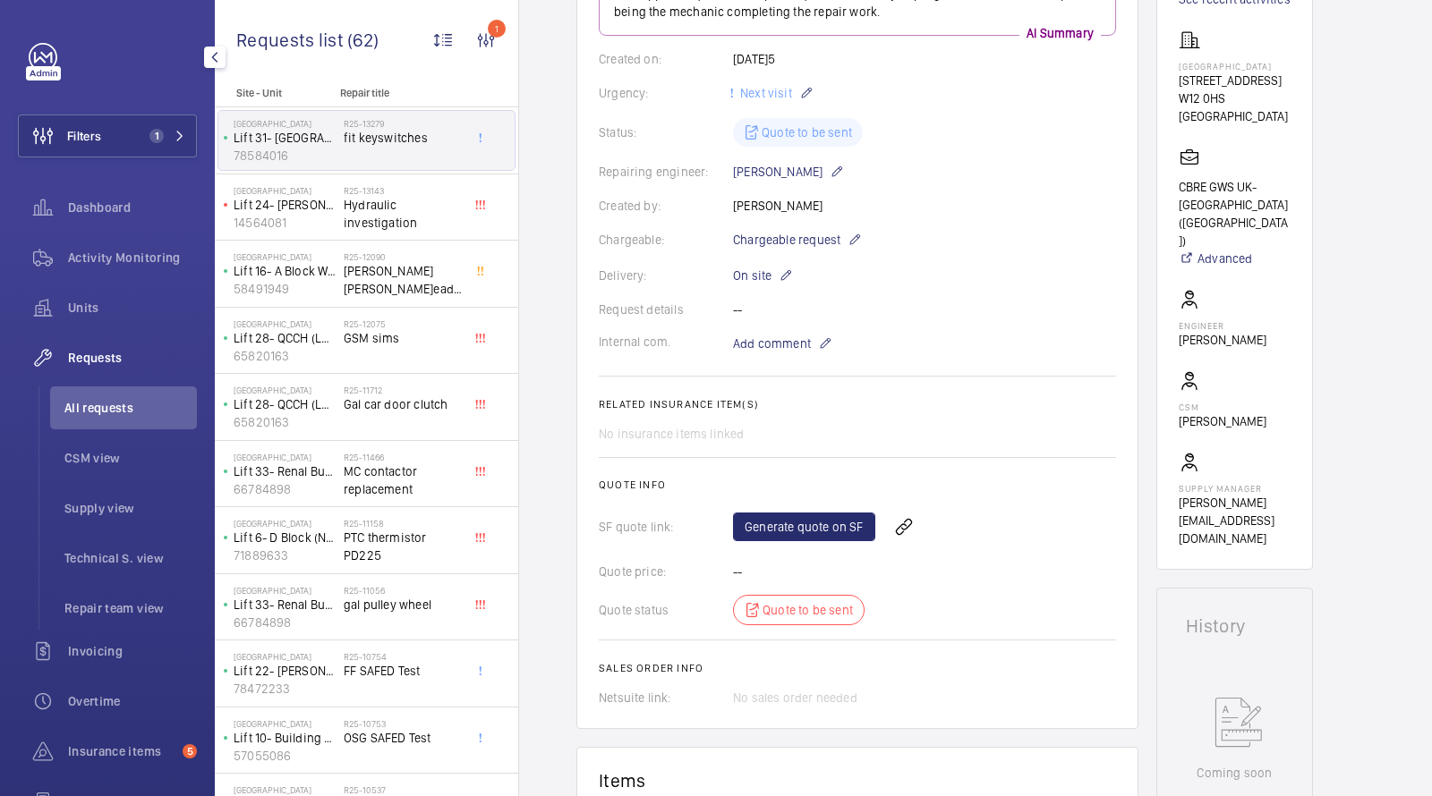
click at [792, 250] on wm-front-card-body "The repair request was create[DATE]10-06 to fit keyswitches. A repair support r…" at bounding box center [857, 320] width 517 height 773
click at [797, 232] on span "Chargeable request" at bounding box center [786, 240] width 107 height 18
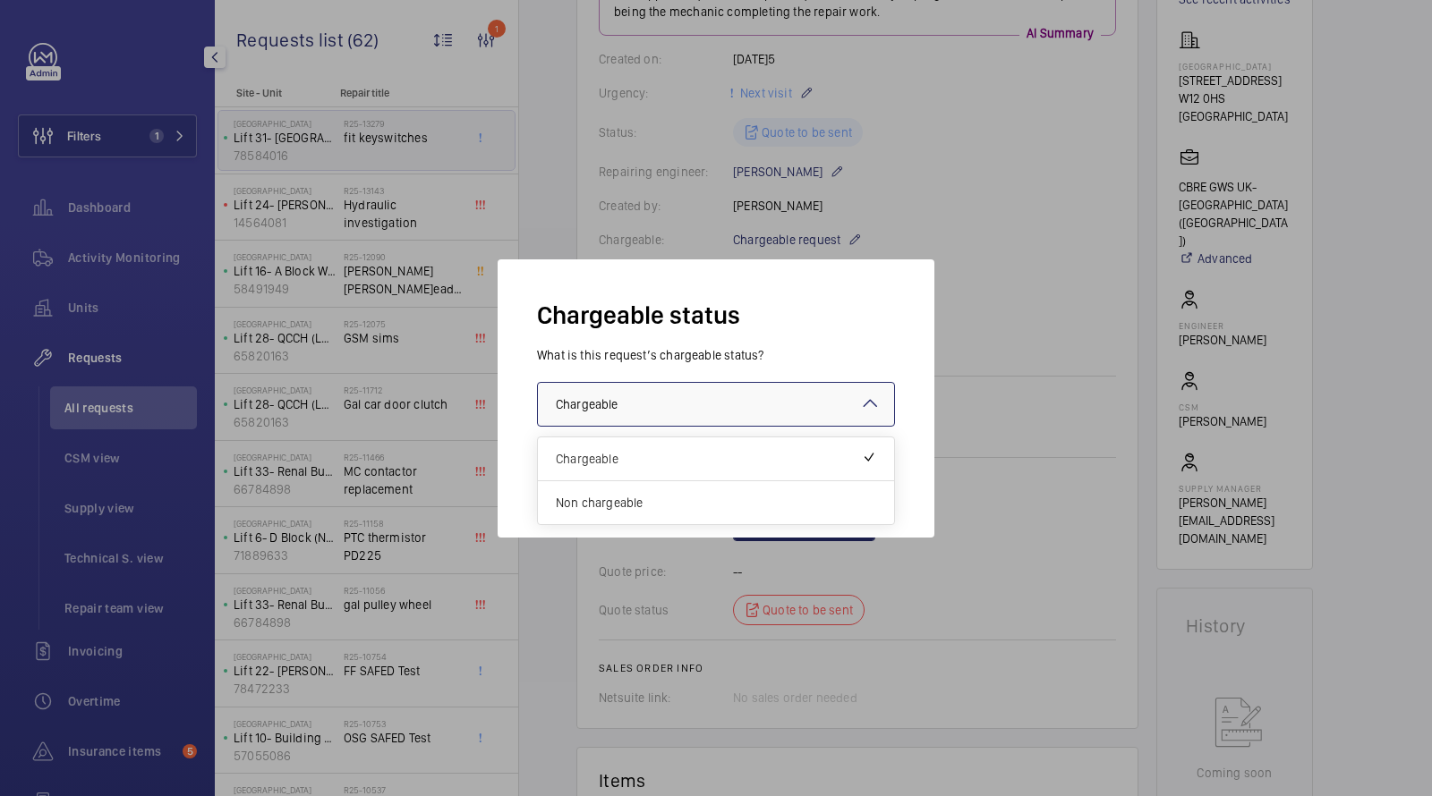
click at [674, 413] on div at bounding box center [716, 404] width 356 height 43
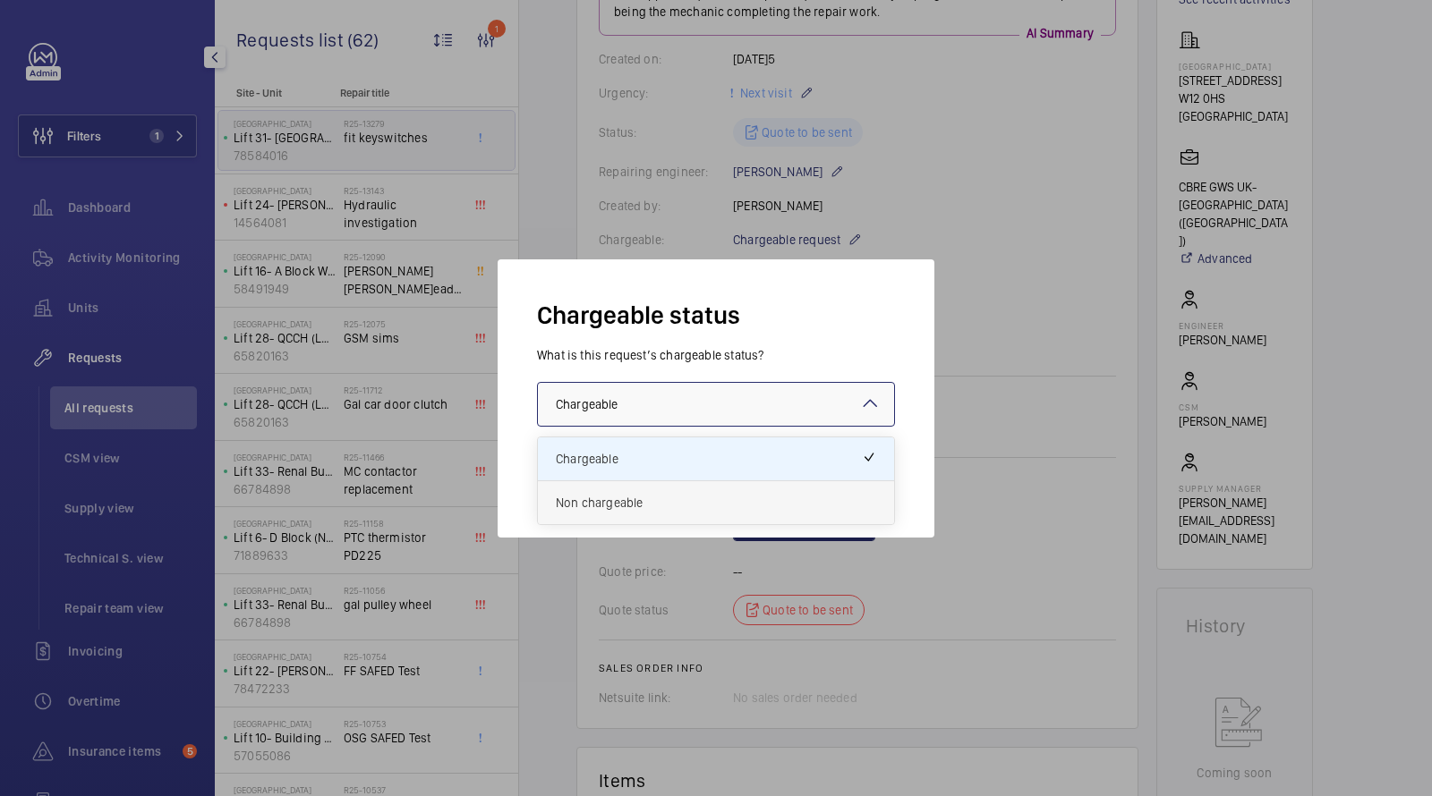
click at [610, 501] on span "Non chargeable" at bounding box center [716, 503] width 320 height 18
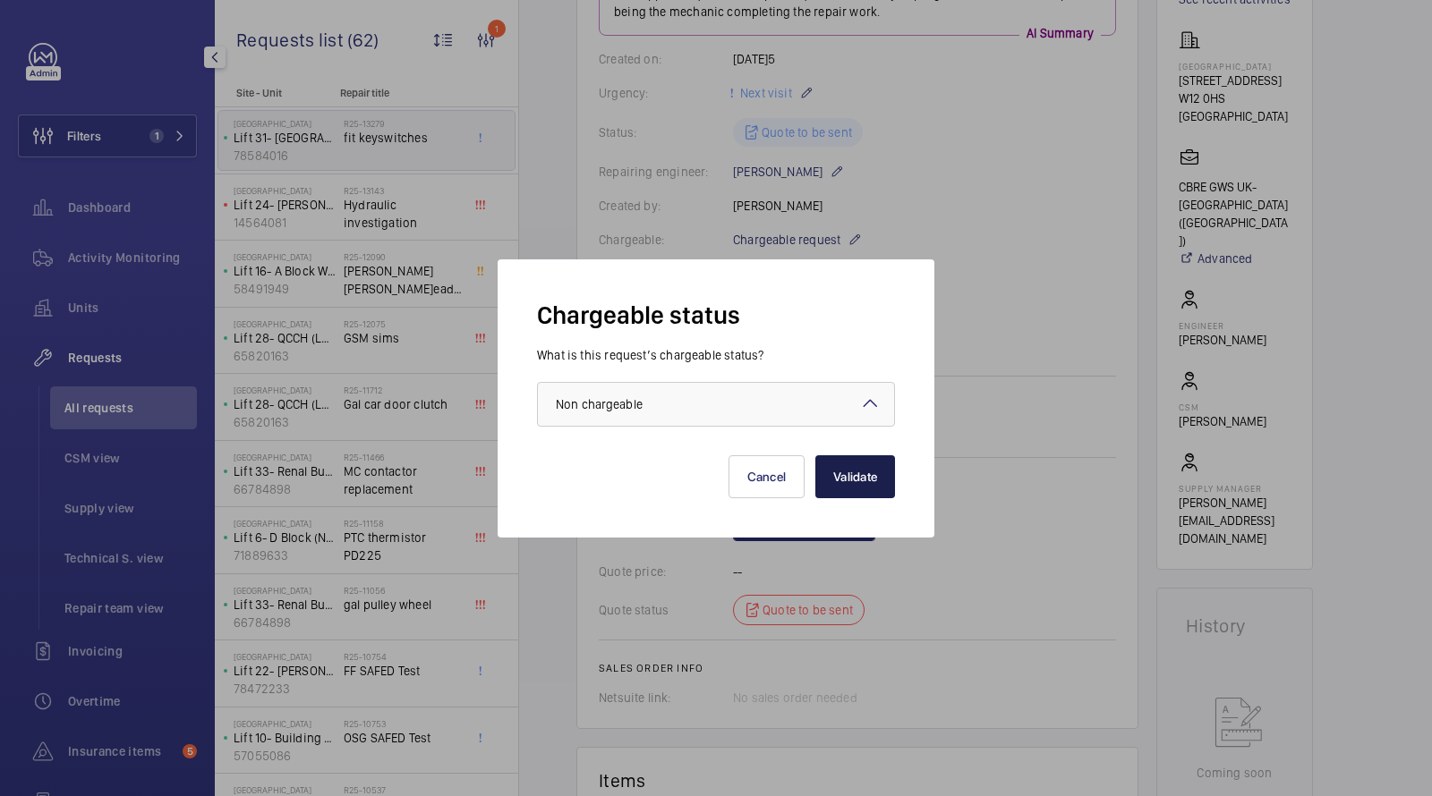
click at [854, 464] on button "Validate" at bounding box center [855, 477] width 80 height 43
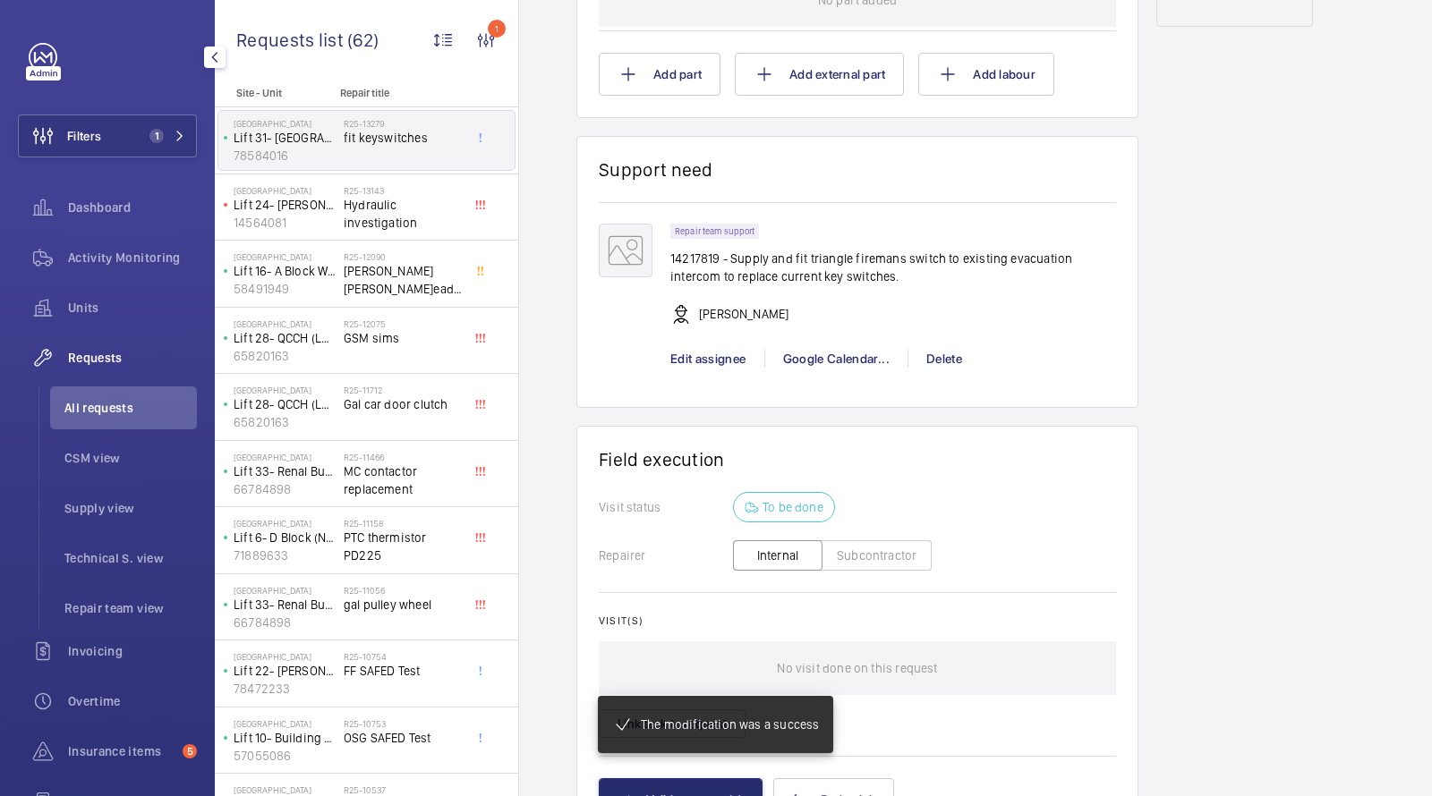
scroll to position [945, 0]
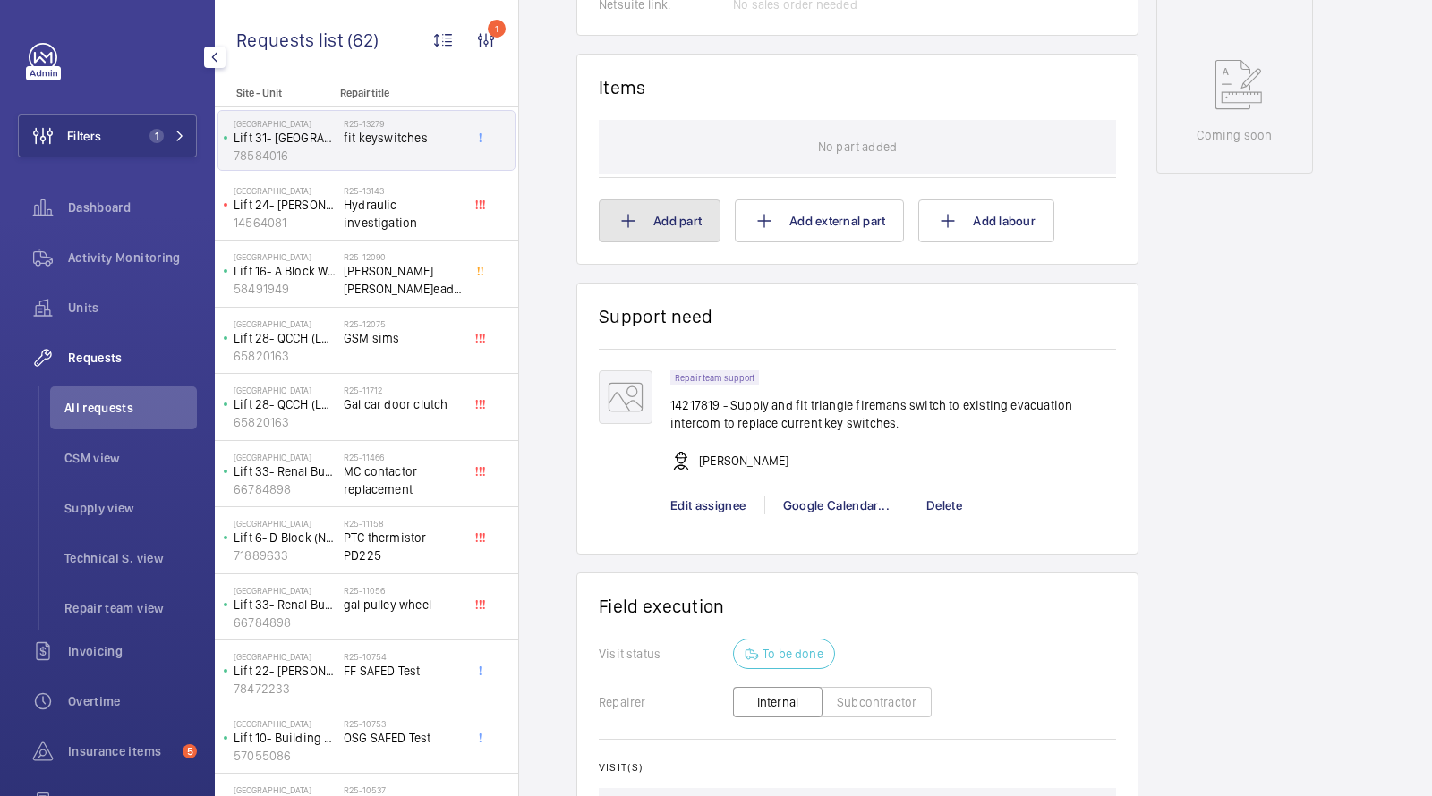
click at [671, 219] on button "Add part" at bounding box center [660, 221] width 122 height 43
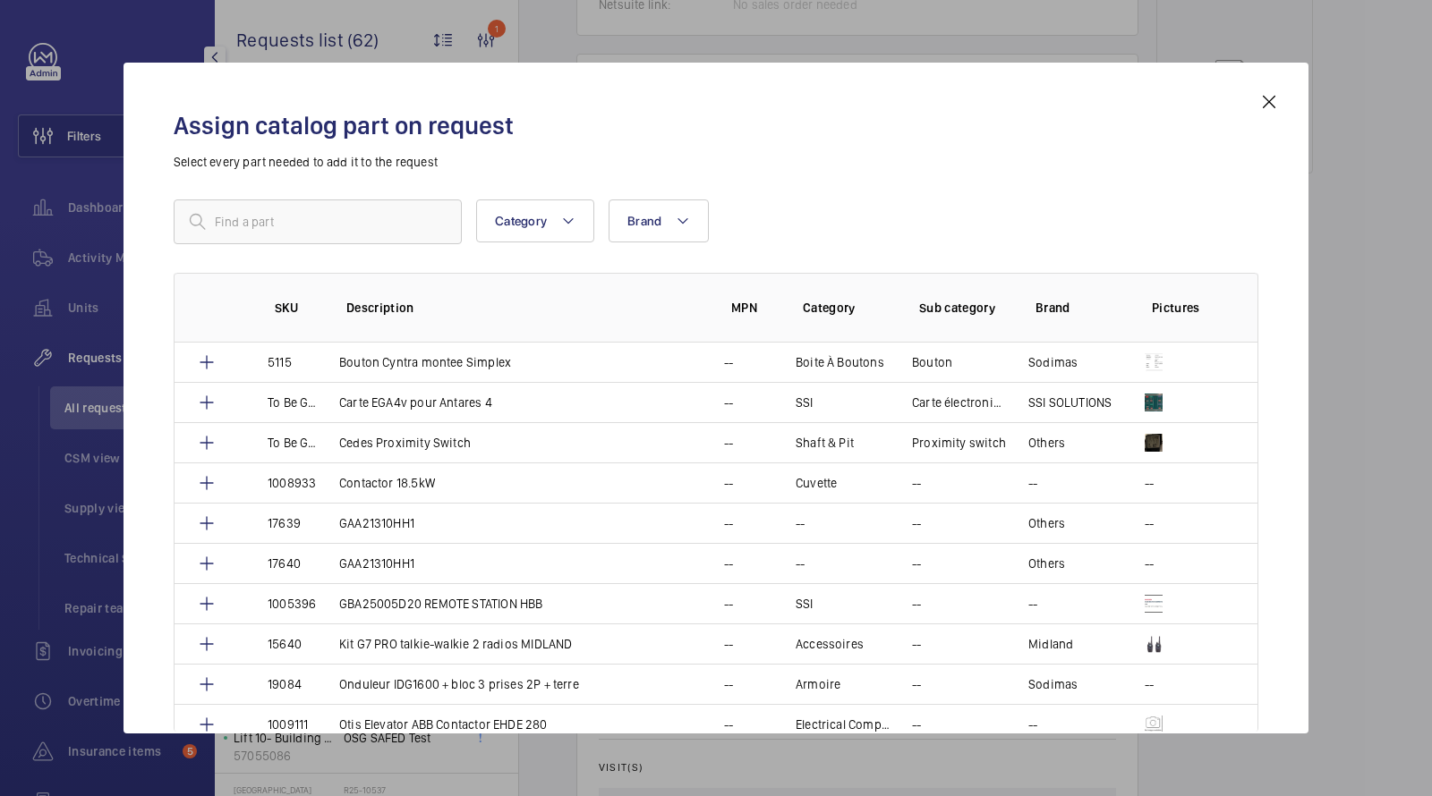
click at [434, 244] on div "Category Brand More filters Reset all filters SKU Description MPN Category Sub …" at bounding box center [716, 423] width 1085 height 447
click at [400, 232] on input "text" at bounding box center [318, 222] width 288 height 45
click at [342, 191] on div "Assign catalog part on request Select every part needed to add it to the reques…" at bounding box center [716, 412] width 1128 height 643
click at [340, 192] on div "Assign catalog part on request Select every part needed to add it to the reques…" at bounding box center [716, 412] width 1128 height 643
click at [319, 208] on input "text" at bounding box center [318, 222] width 288 height 45
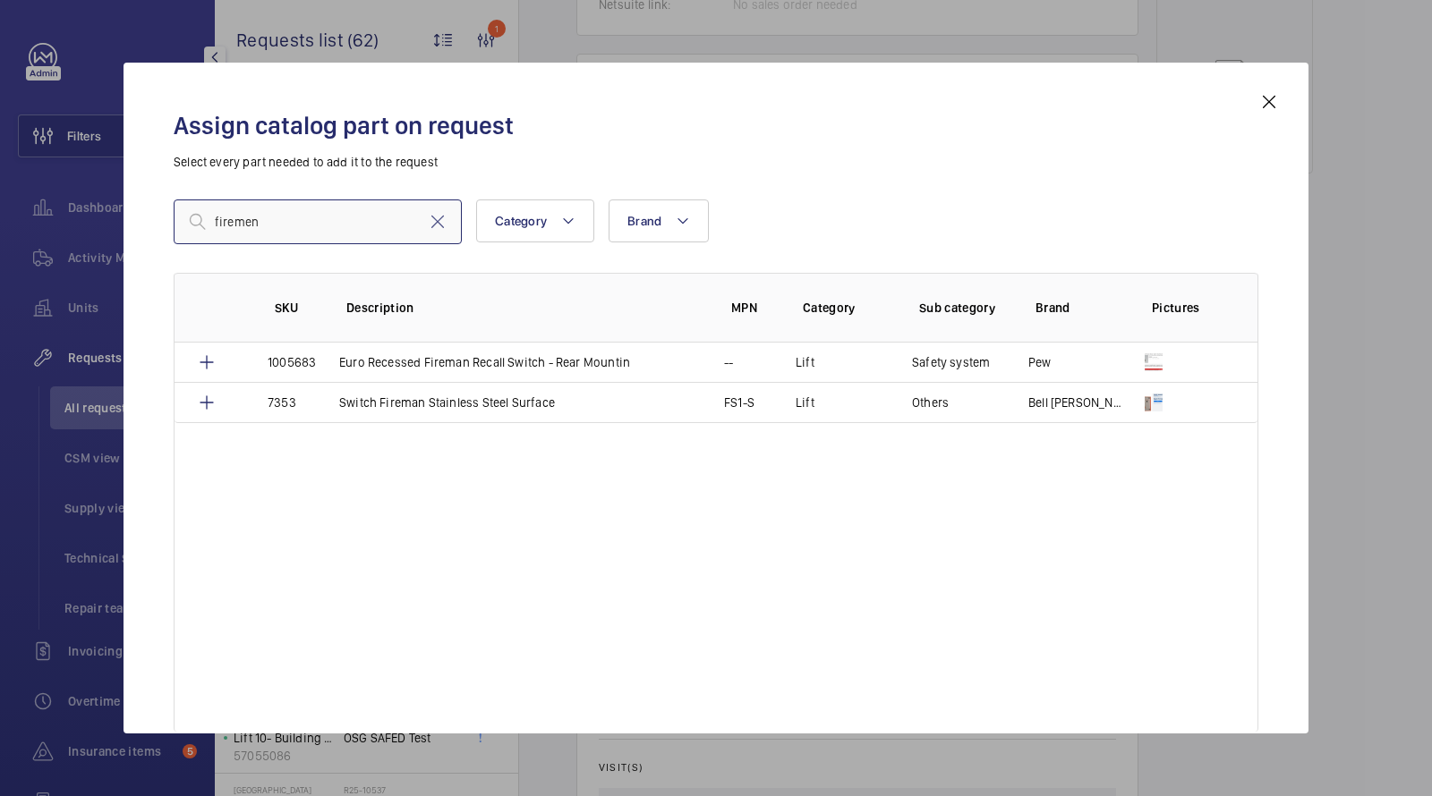
type input "firemen"
click at [535, 417] on td "Switch Fireman Stainless Steel Surface" at bounding box center [510, 402] width 385 height 41
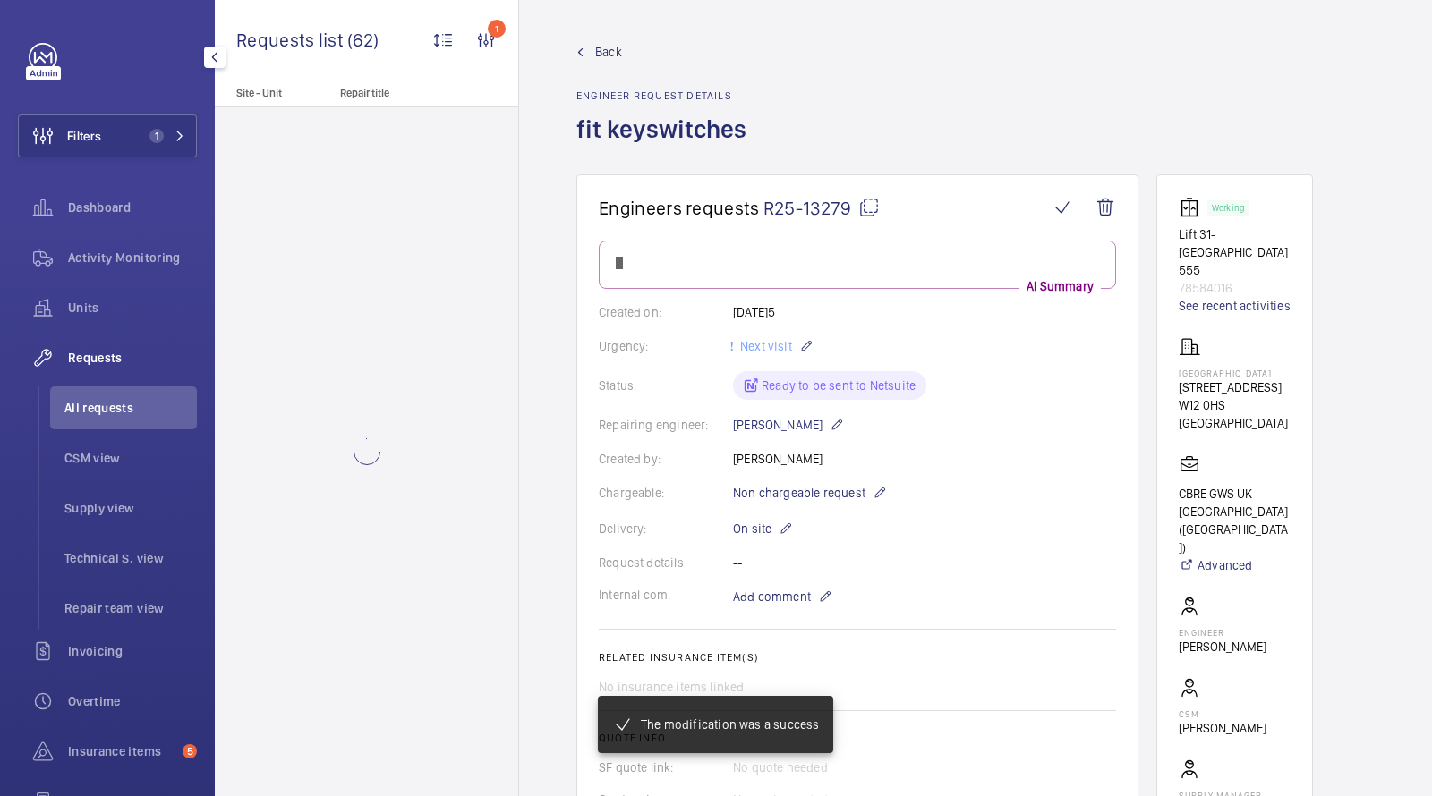
scroll to position [945, 0]
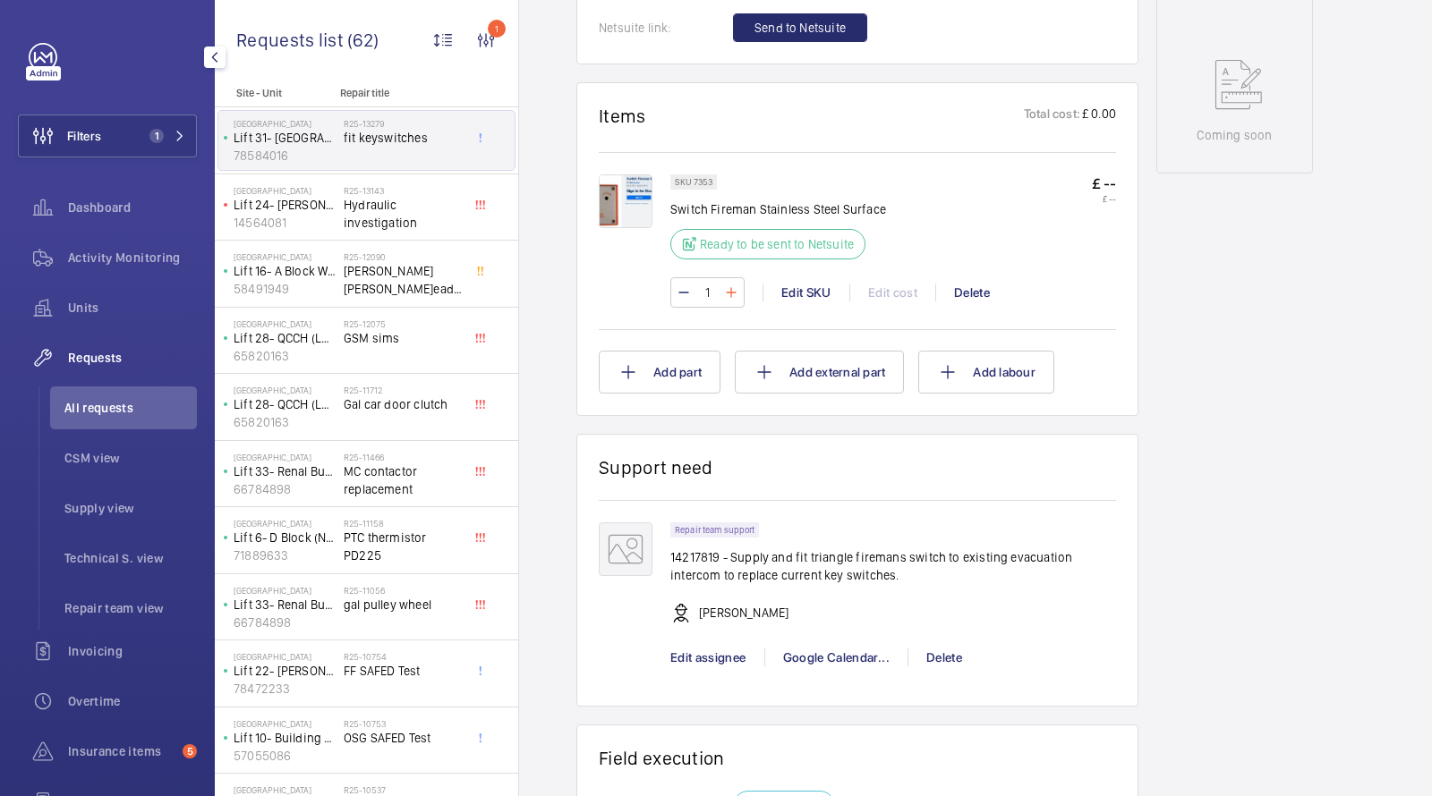
click at [728, 290] on mat-icon at bounding box center [731, 292] width 14 height 21
type input "2"
click at [670, 375] on button "Add part" at bounding box center [660, 372] width 122 height 43
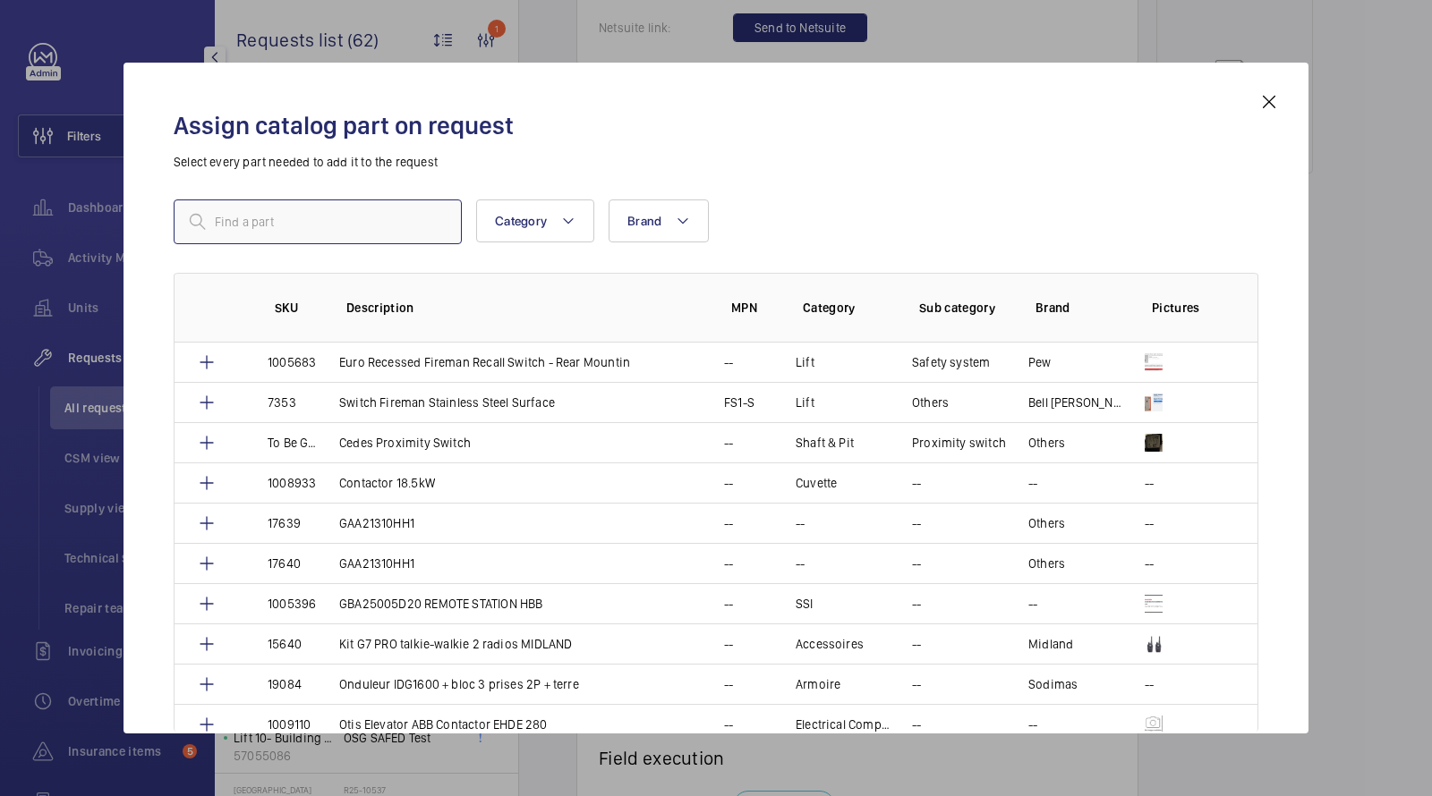
click at [452, 234] on input "text" at bounding box center [318, 222] width 288 height 45
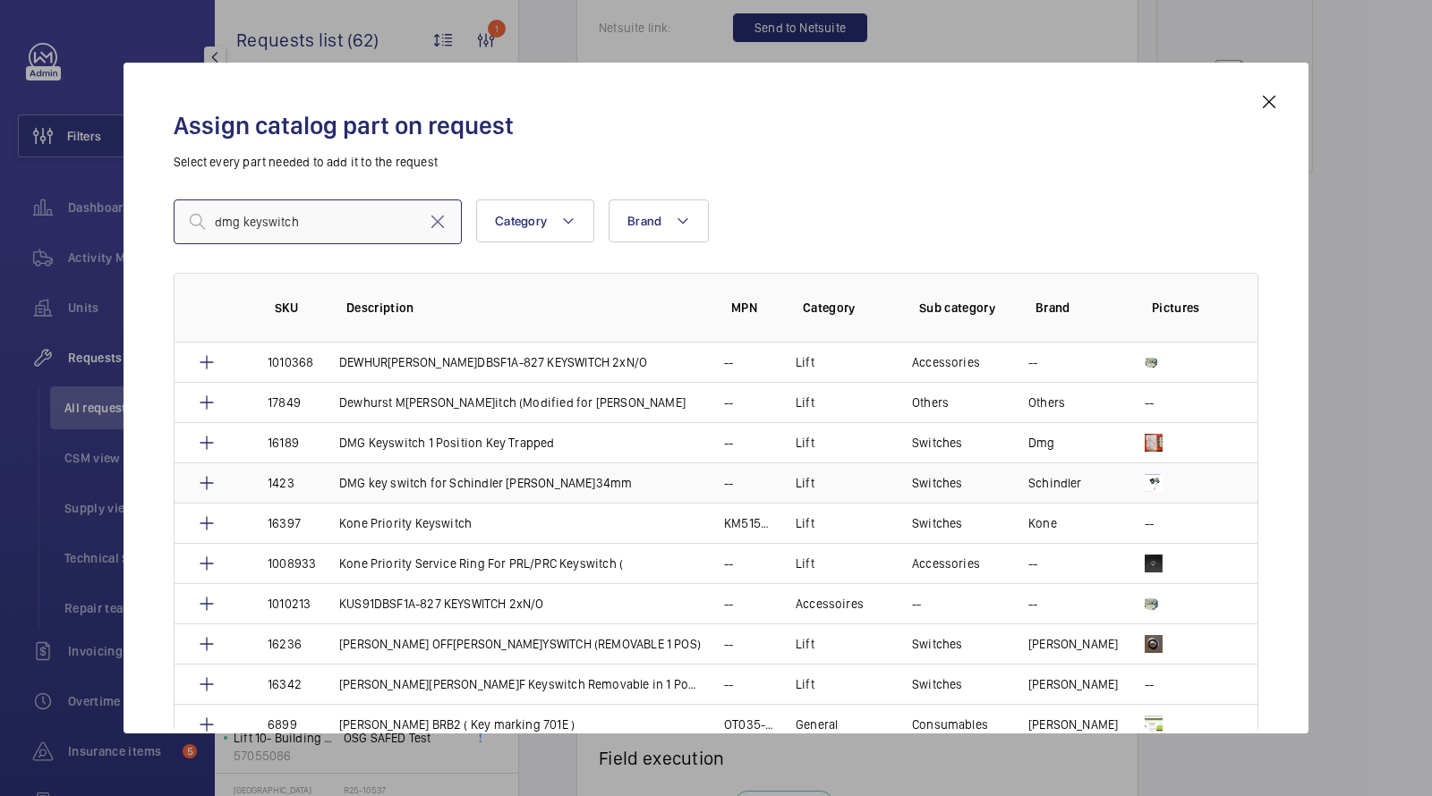
type input "dmg keyswitch"
click at [444, 441] on p "DMG Keyswitch 1 Position Key Trapped" at bounding box center [447, 443] width 216 height 18
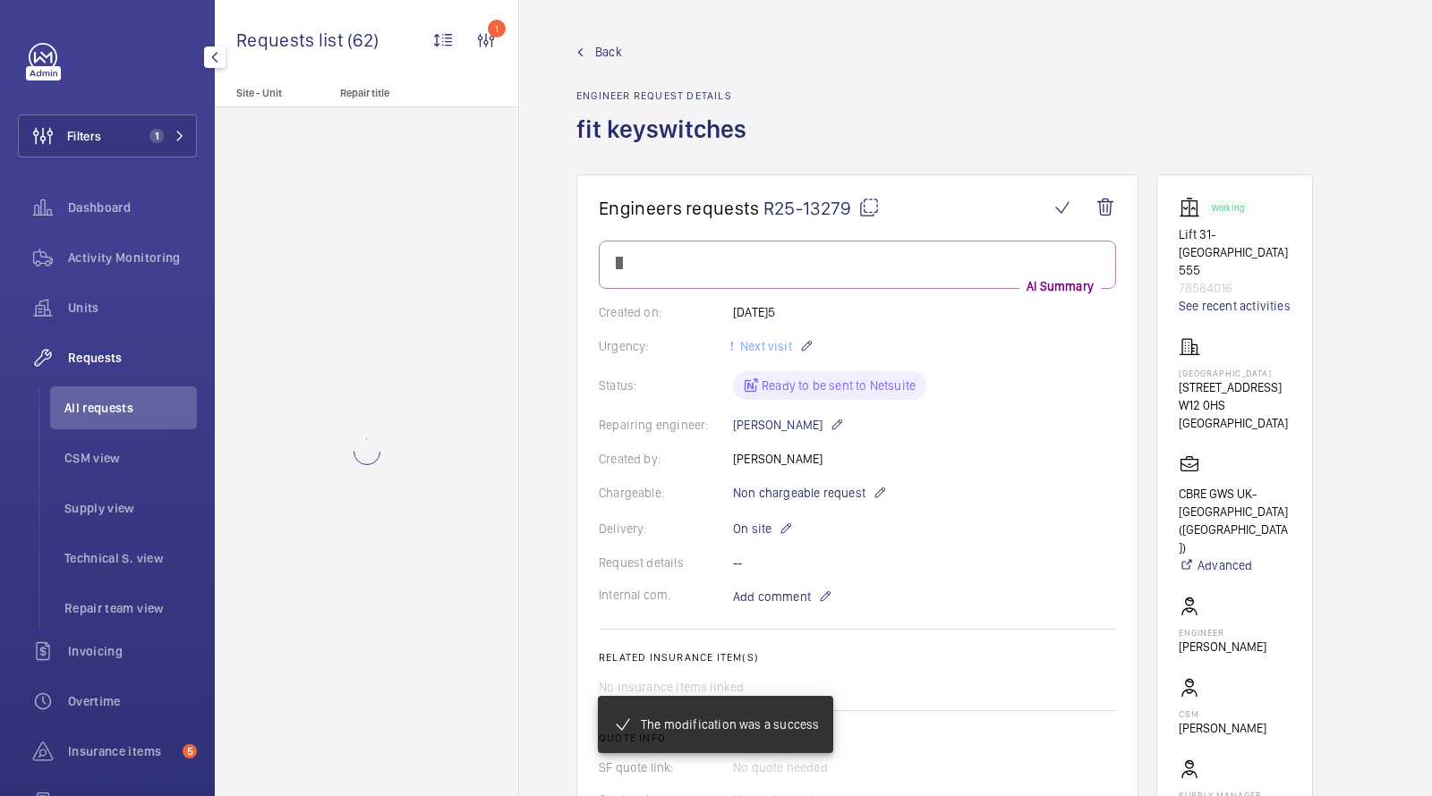
scroll to position [945, 0]
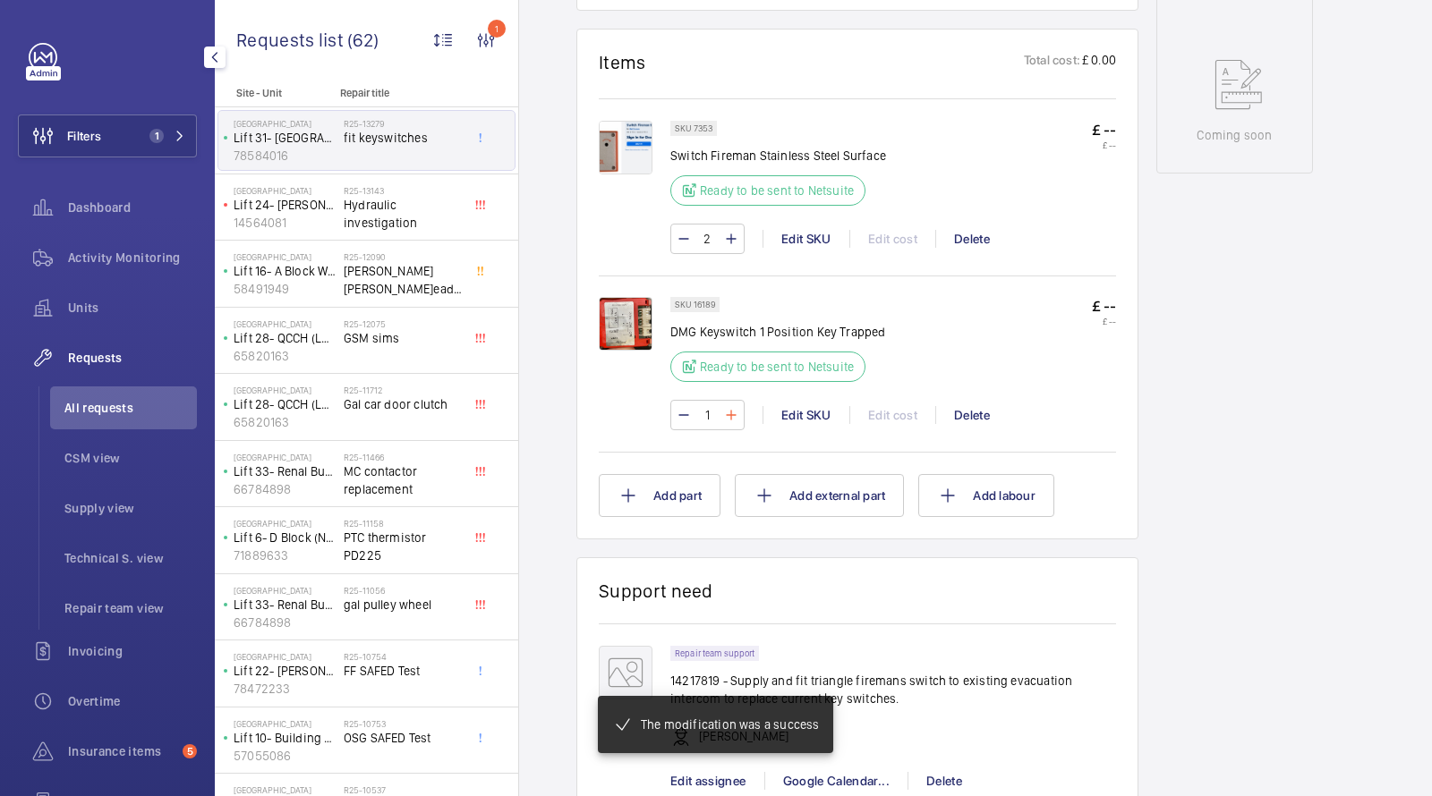
click at [732, 393] on div "SKU 16189 DMG Keyswitch 1 Position Key Trapped Ready to be sent to Netsuite" at bounding box center [778, 345] width 216 height 96
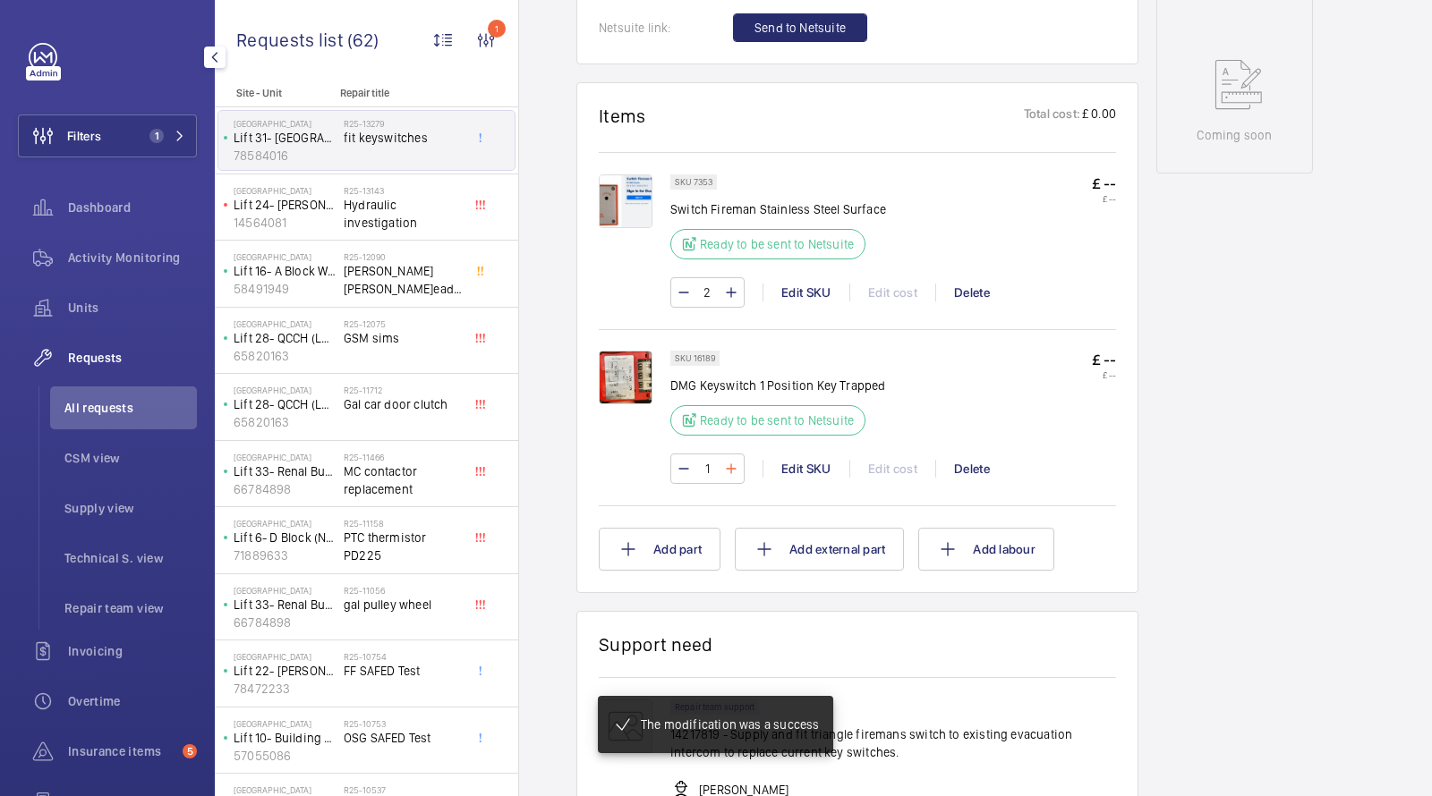
click at [729, 465] on mat-icon at bounding box center [731, 468] width 14 height 21
type input "2"
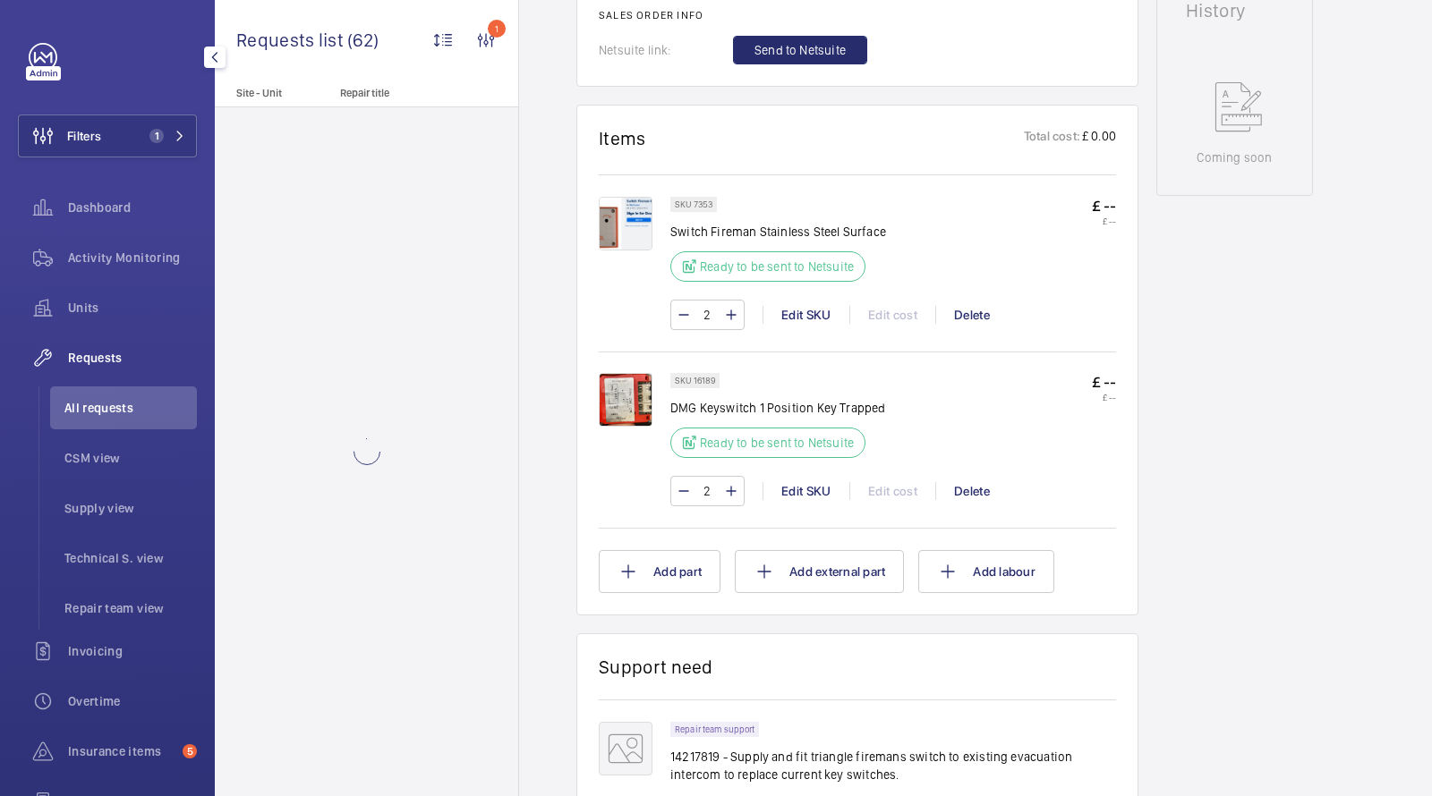
scroll to position [841, 0]
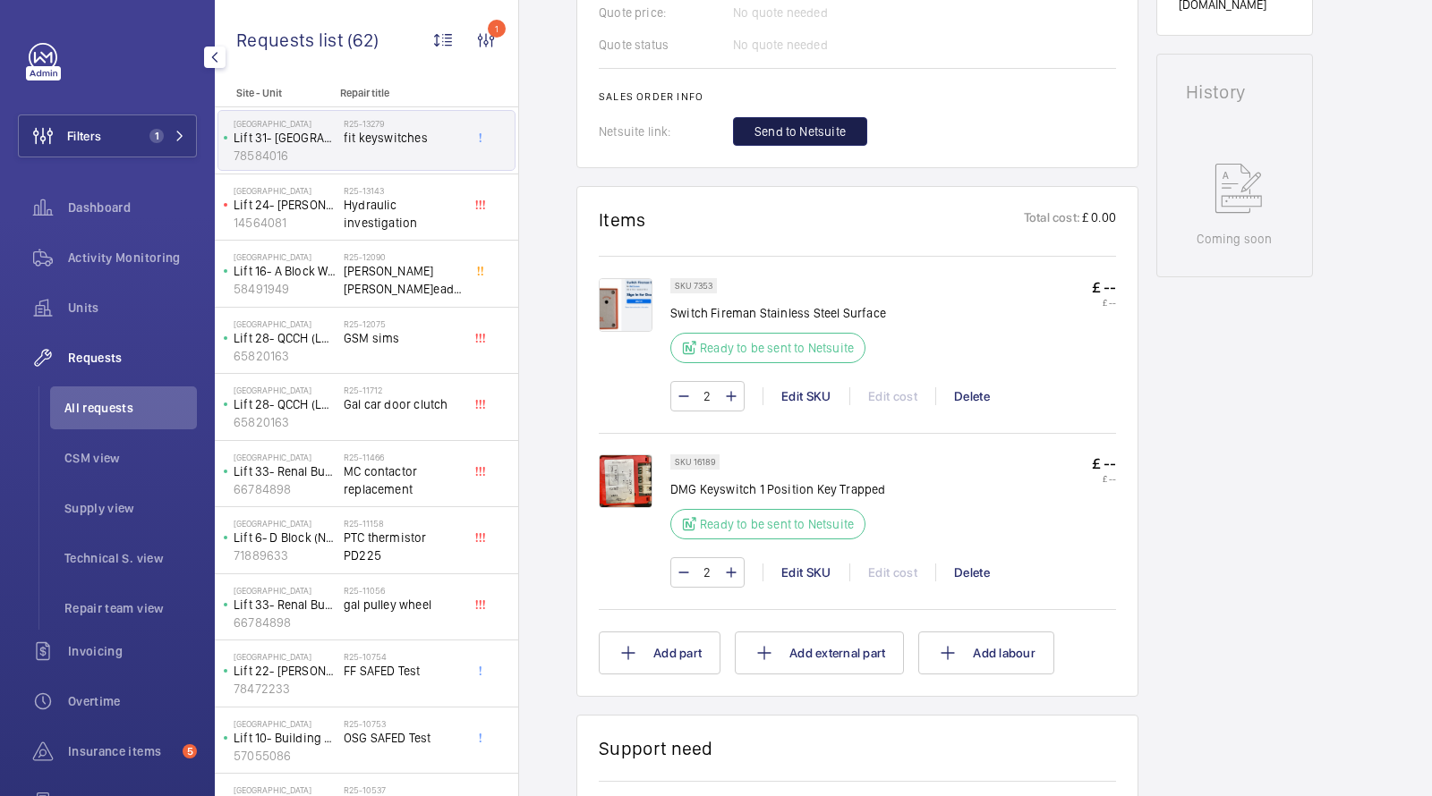
click at [789, 133] on span "Send to Netsuite" at bounding box center [799, 132] width 91 height 18
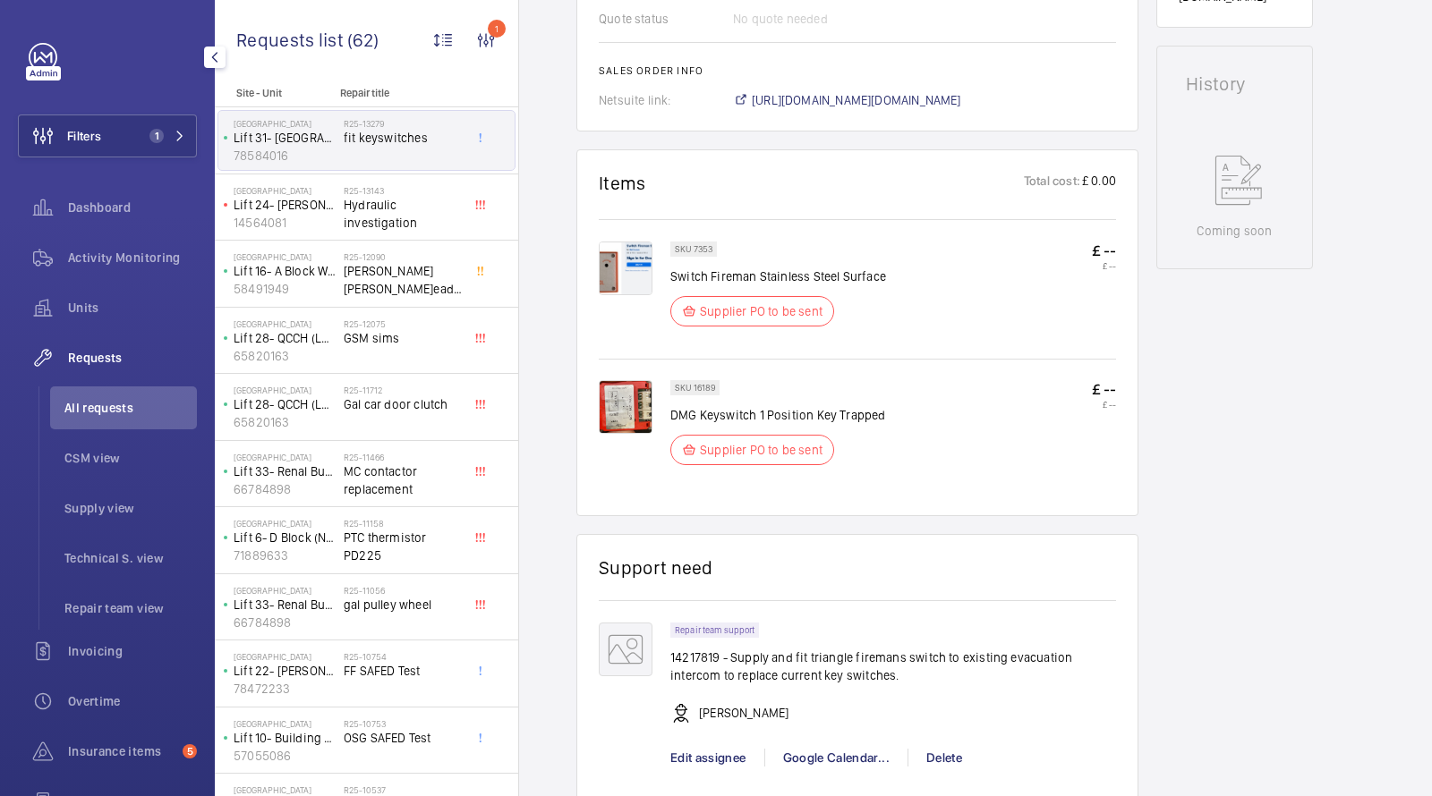
scroll to position [609, 0]
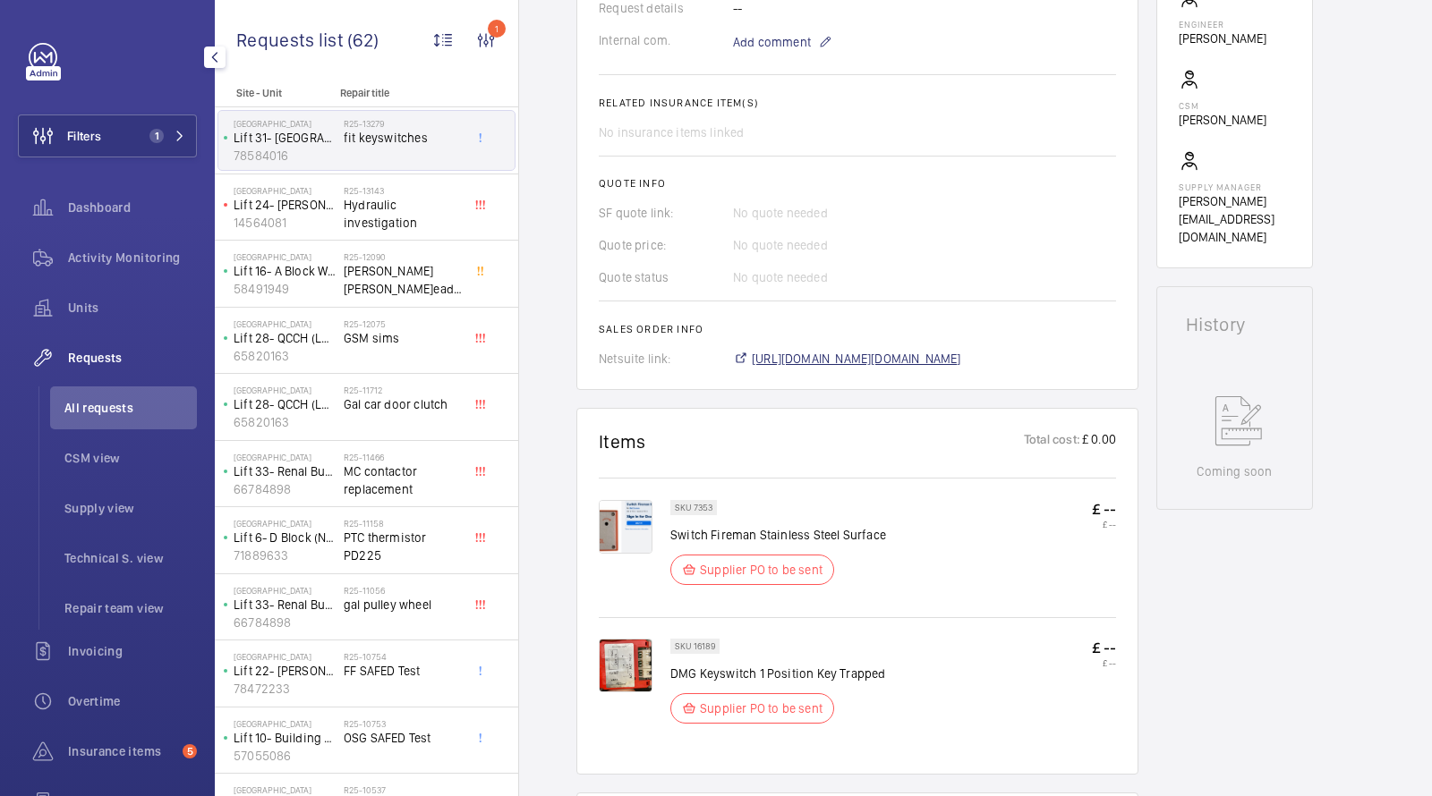
click at [827, 363] on span "[URL][DOMAIN_NAME][DOMAIN_NAME]" at bounding box center [856, 359] width 209 height 18
